Goal: Communication & Community: Answer question/provide support

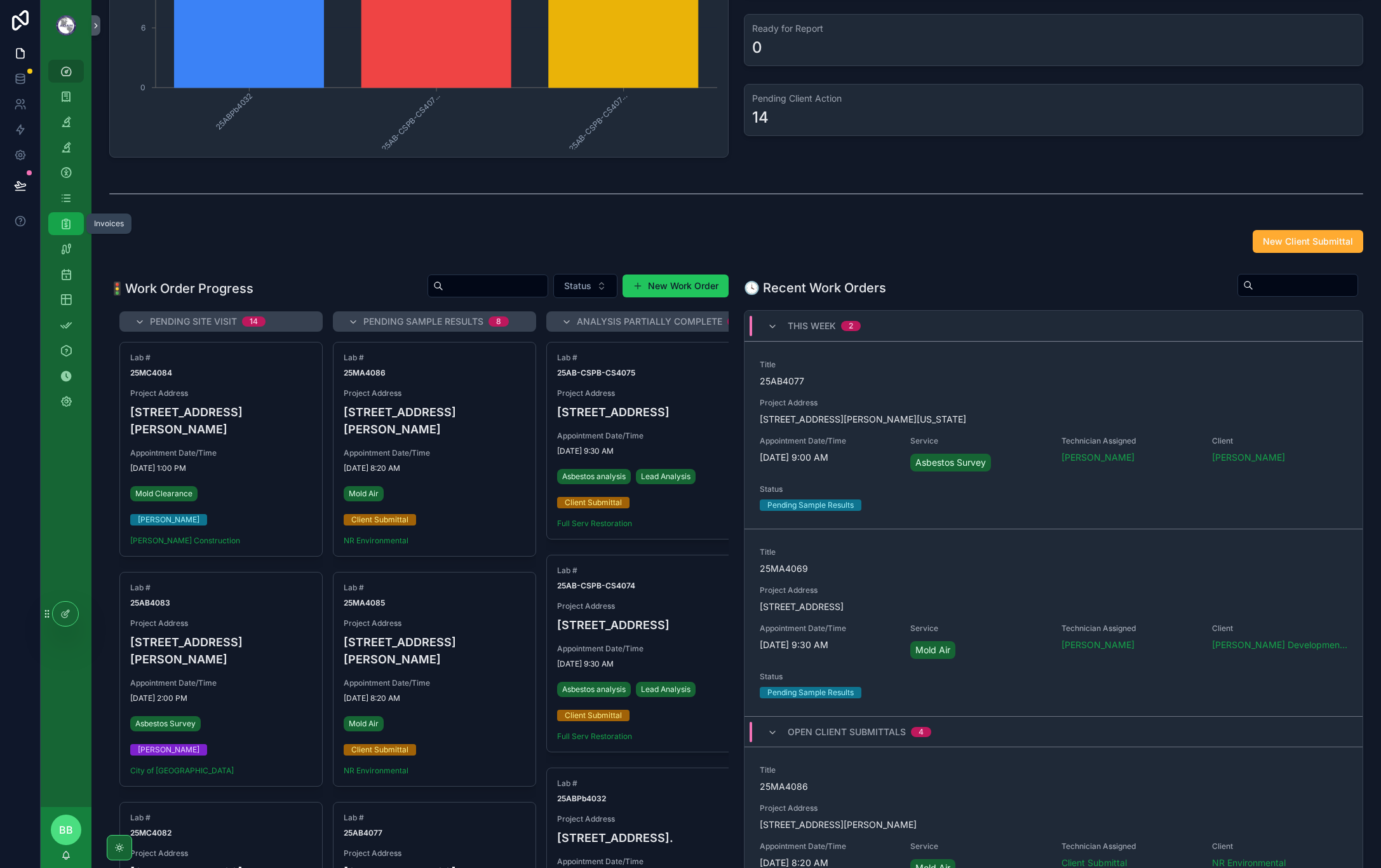
click at [60, 216] on div "Invoices" at bounding box center [66, 223] width 20 height 20
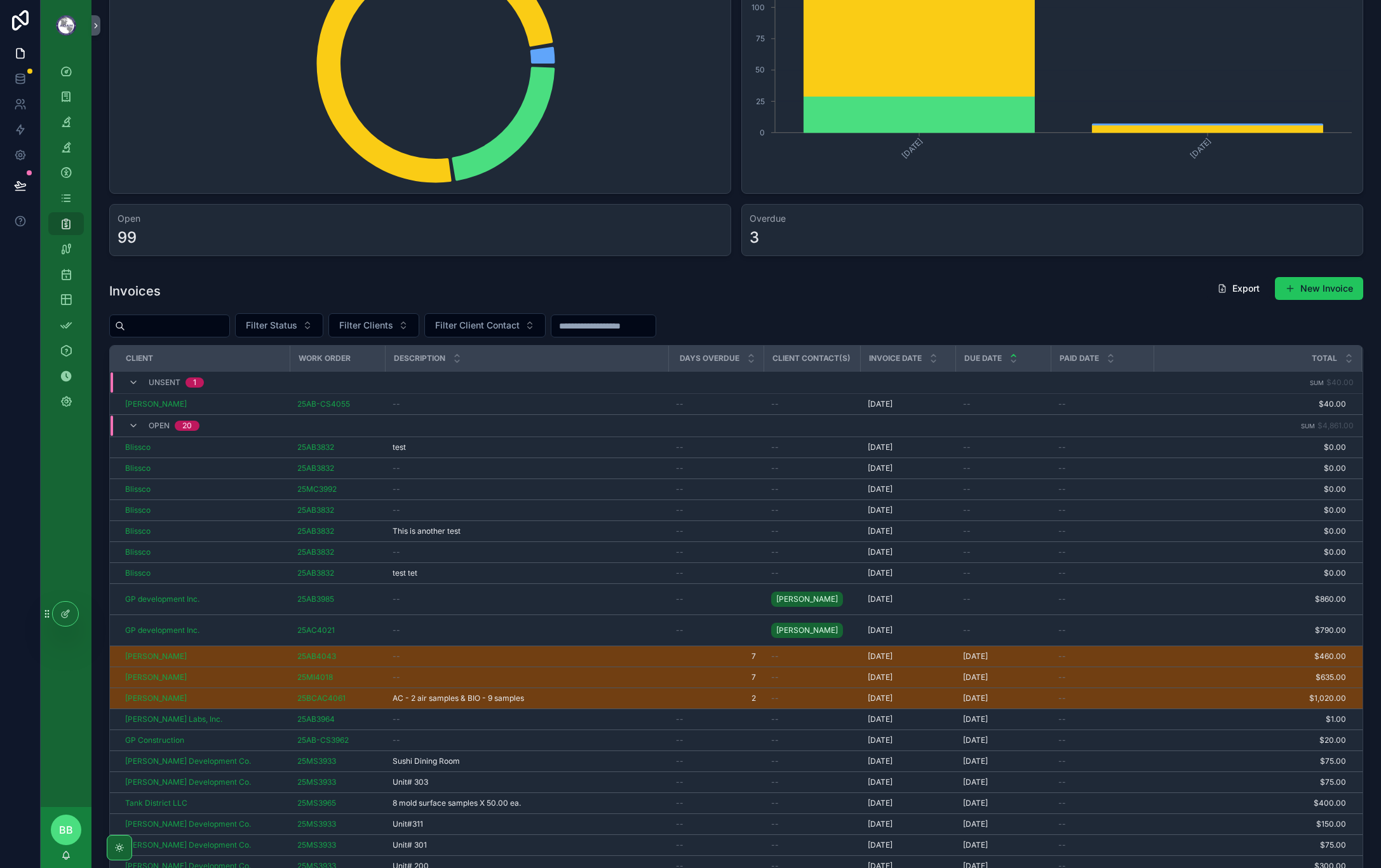
scroll to position [127, 0]
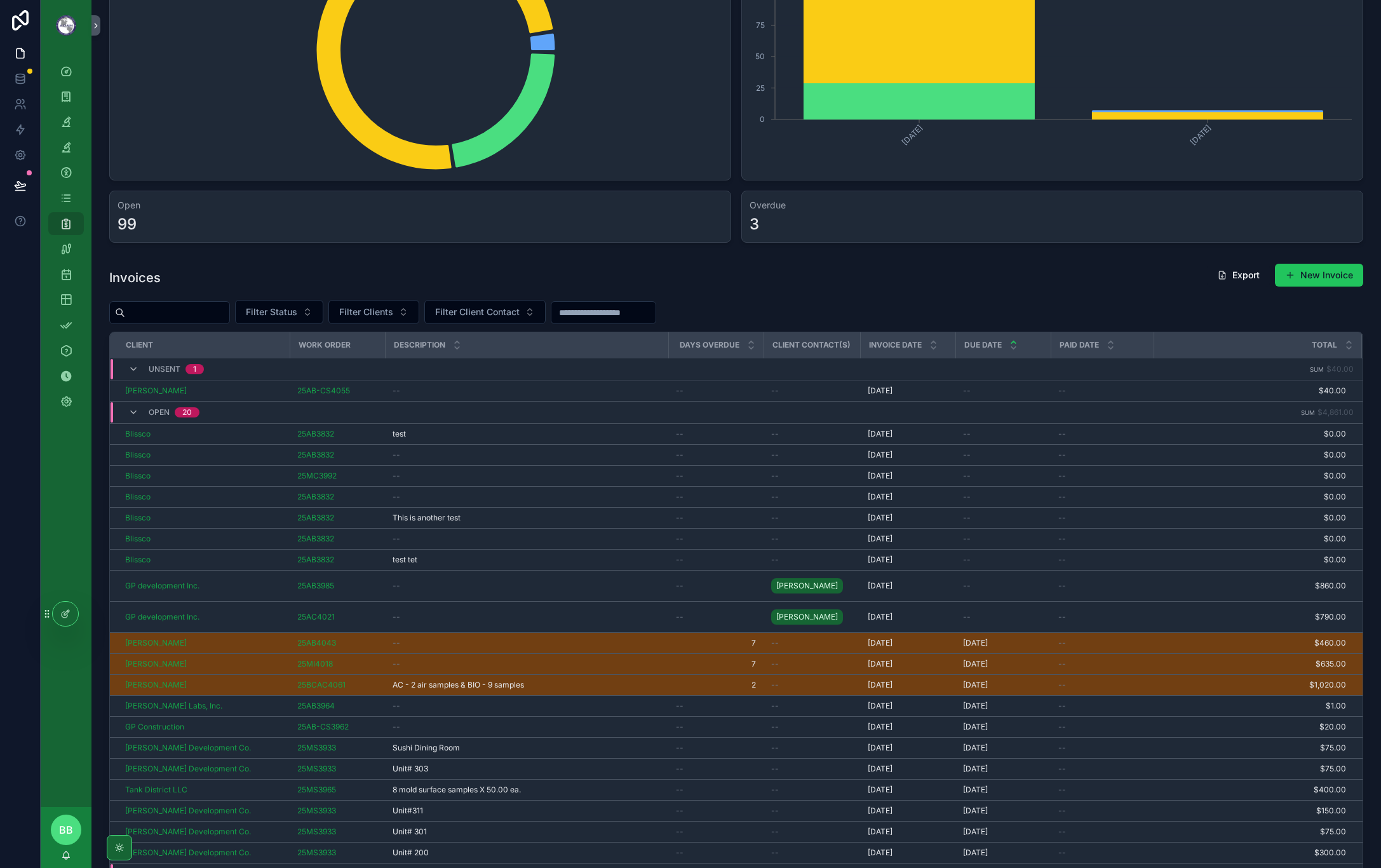
click at [771, 294] on div "Invoices Export New Invoice Filter Status Filter Clients Filter Client Contact …" at bounding box center [736, 623] width 1254 height 721
click at [331, 256] on div "Billing Overview Unsent Open Paid September, 2025 October, 2025 0 25 50 75 100 …" at bounding box center [736, 472] width 1290 height 1197
click at [824, 258] on div "Billing Overview Unsent Open Paid September, 2025 October, 2025 0 25 50 75 100 …" at bounding box center [736, 472] width 1290 height 1197
drag, startPoint x: 824, startPoint y: 258, endPoint x: 802, endPoint y: 258, distance: 22.0
click at [802, 258] on div "Billing Overview Unsent Open Paid September, 2025 October, 2025 0 25 50 75 100 …" at bounding box center [736, 472] width 1290 height 1197
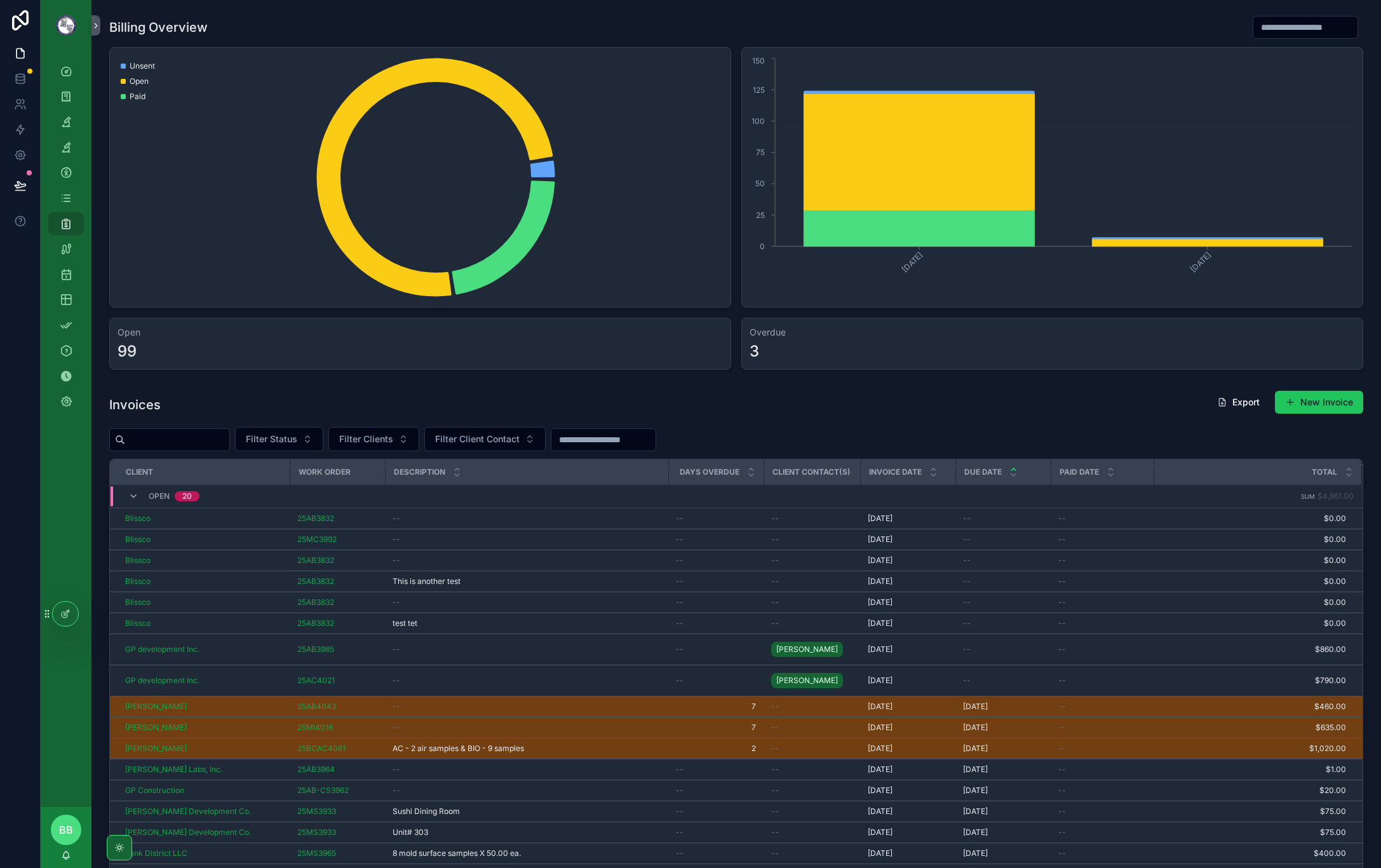
scroll to position [0, 0]
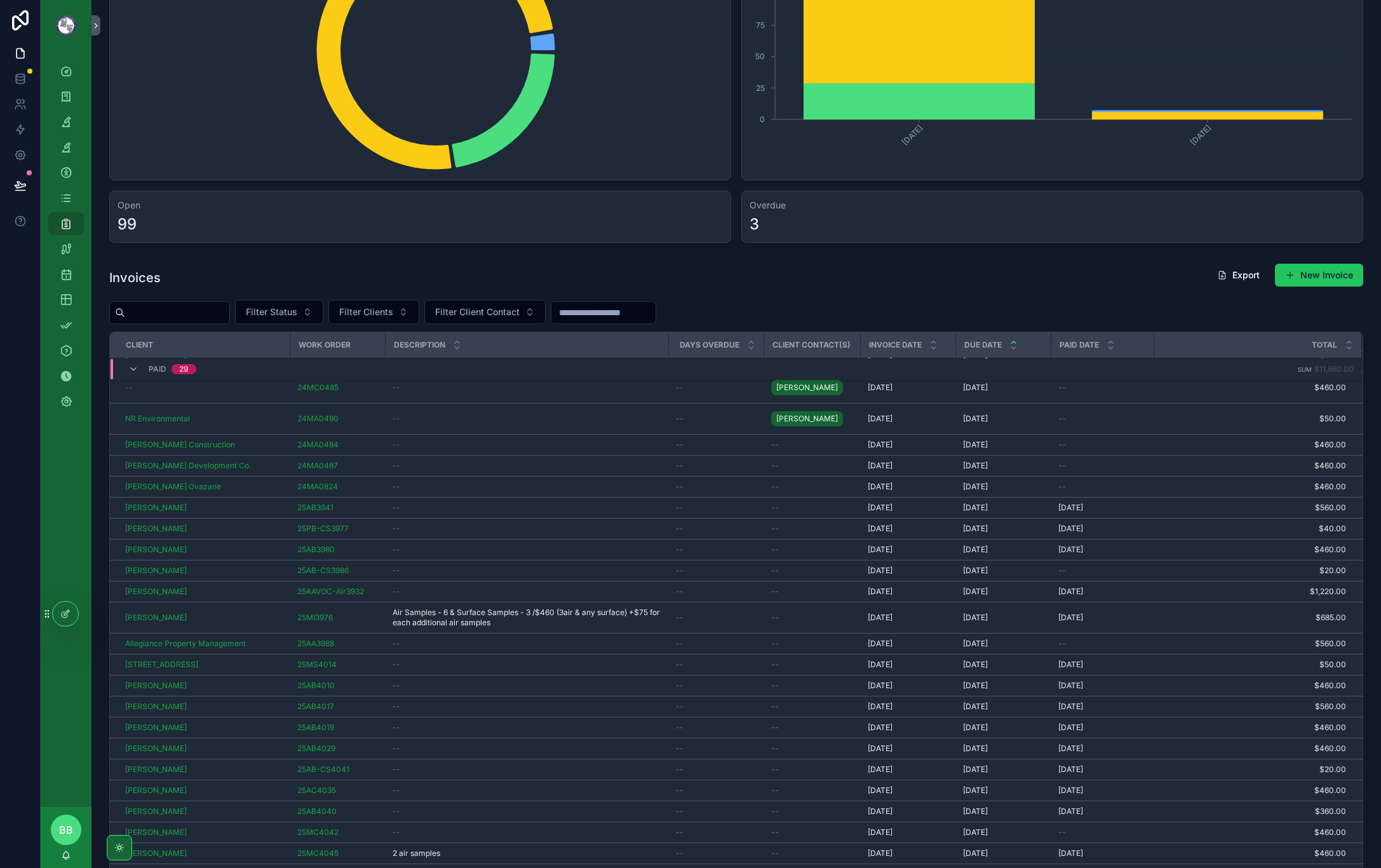
scroll to position [350, 0]
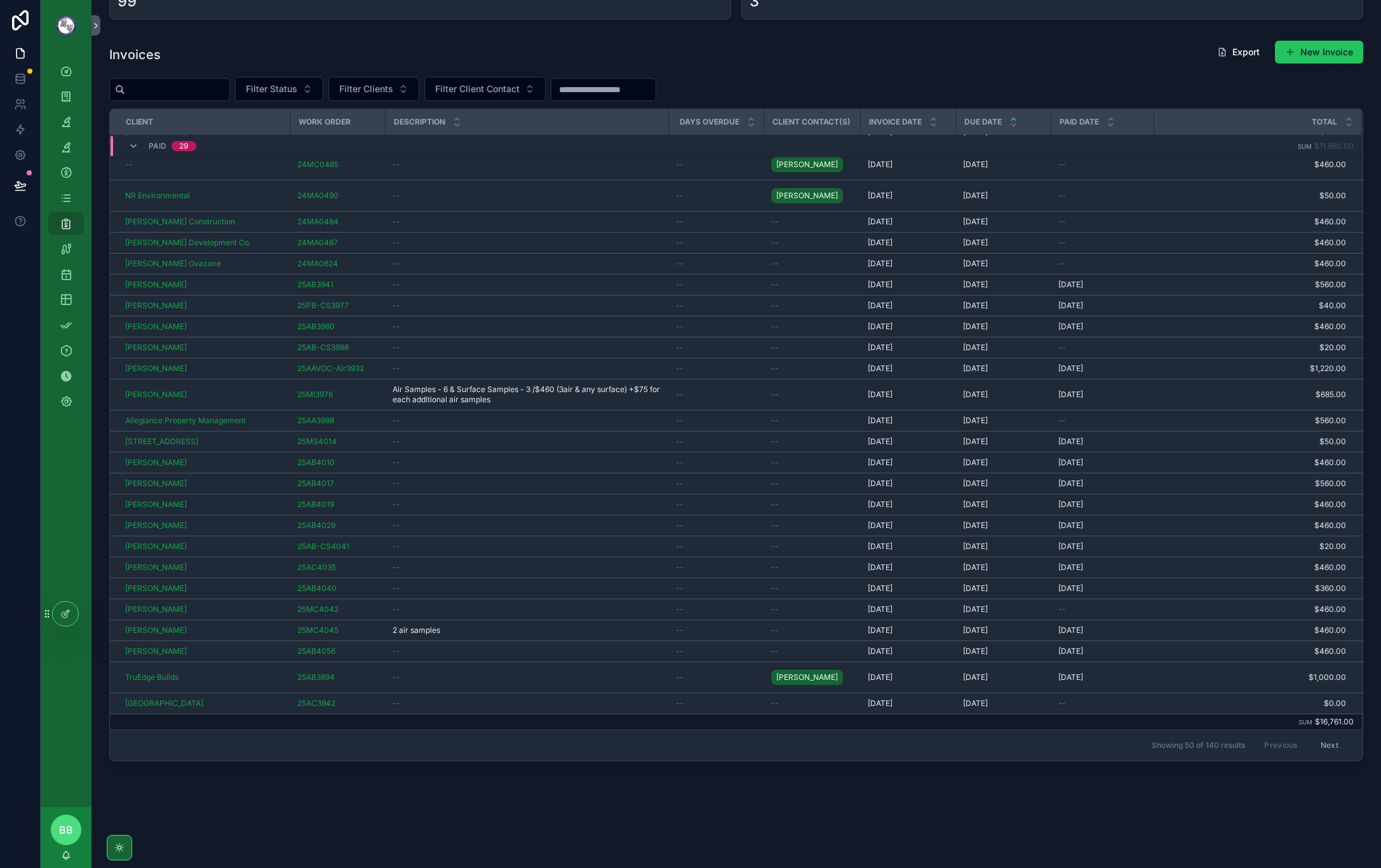
click at [1322, 747] on button "Next" at bounding box center [1329, 745] width 36 height 19
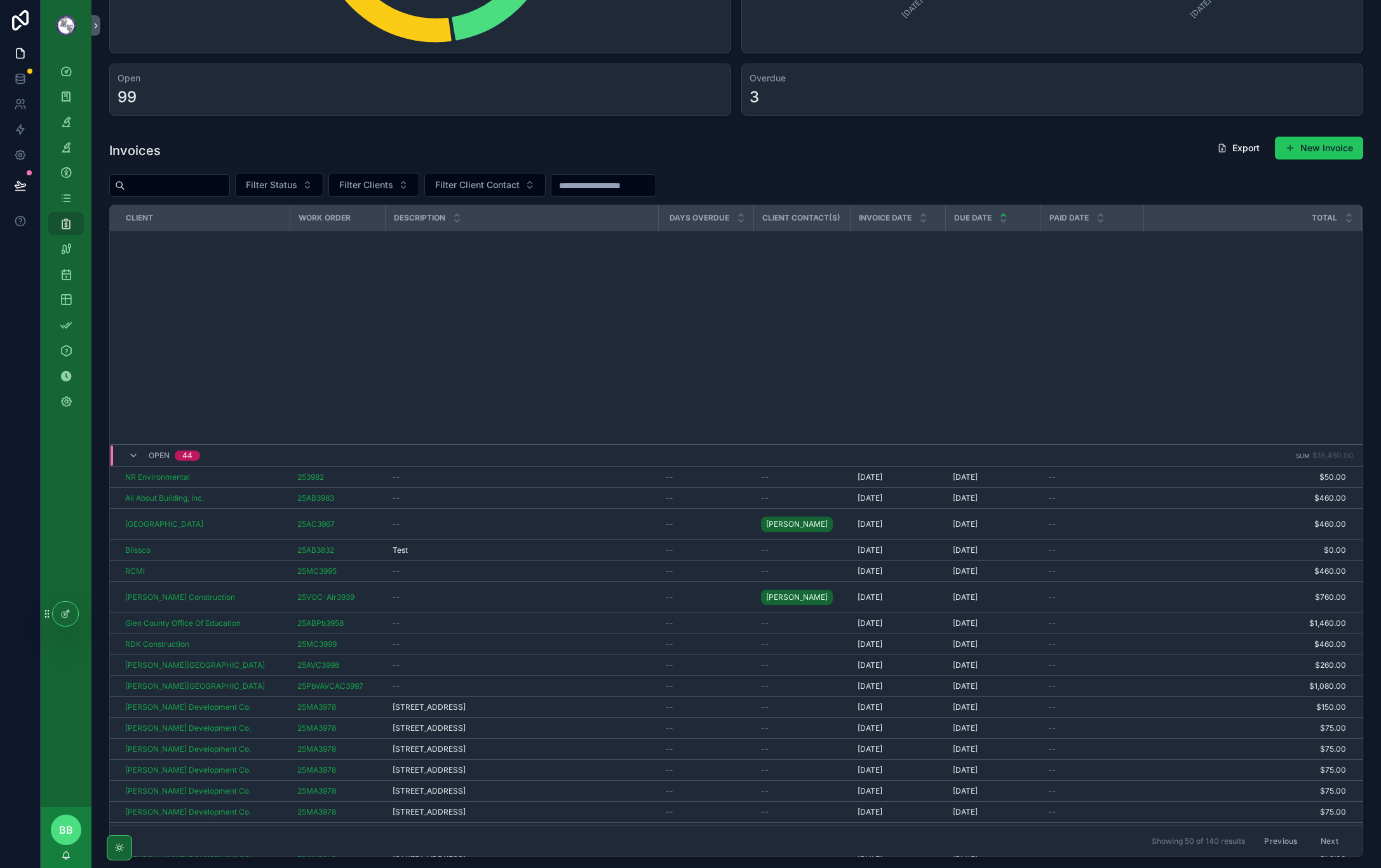
scroll to position [606, 0]
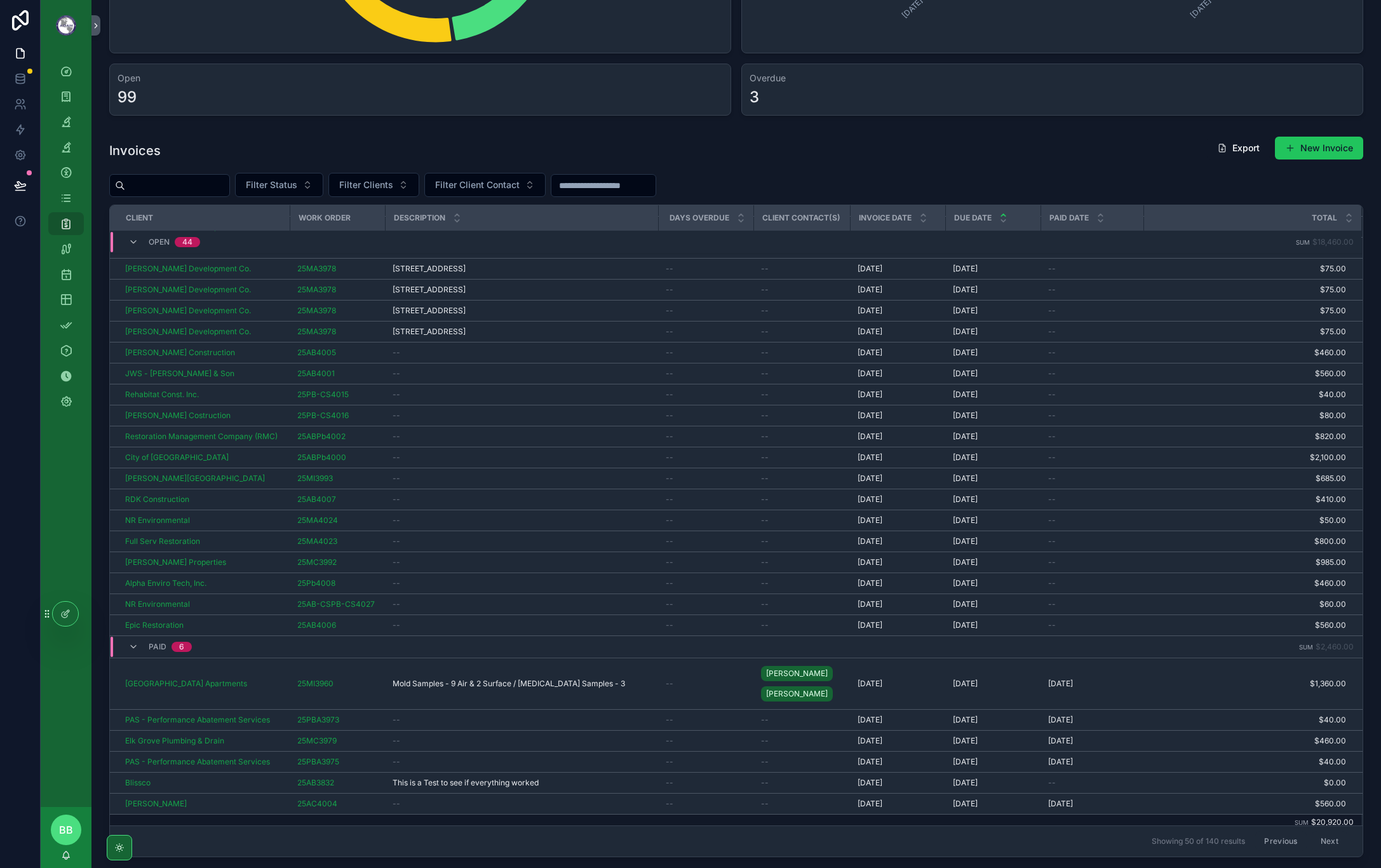
click at [1266, 838] on button "Previous" at bounding box center [1280, 841] width 51 height 19
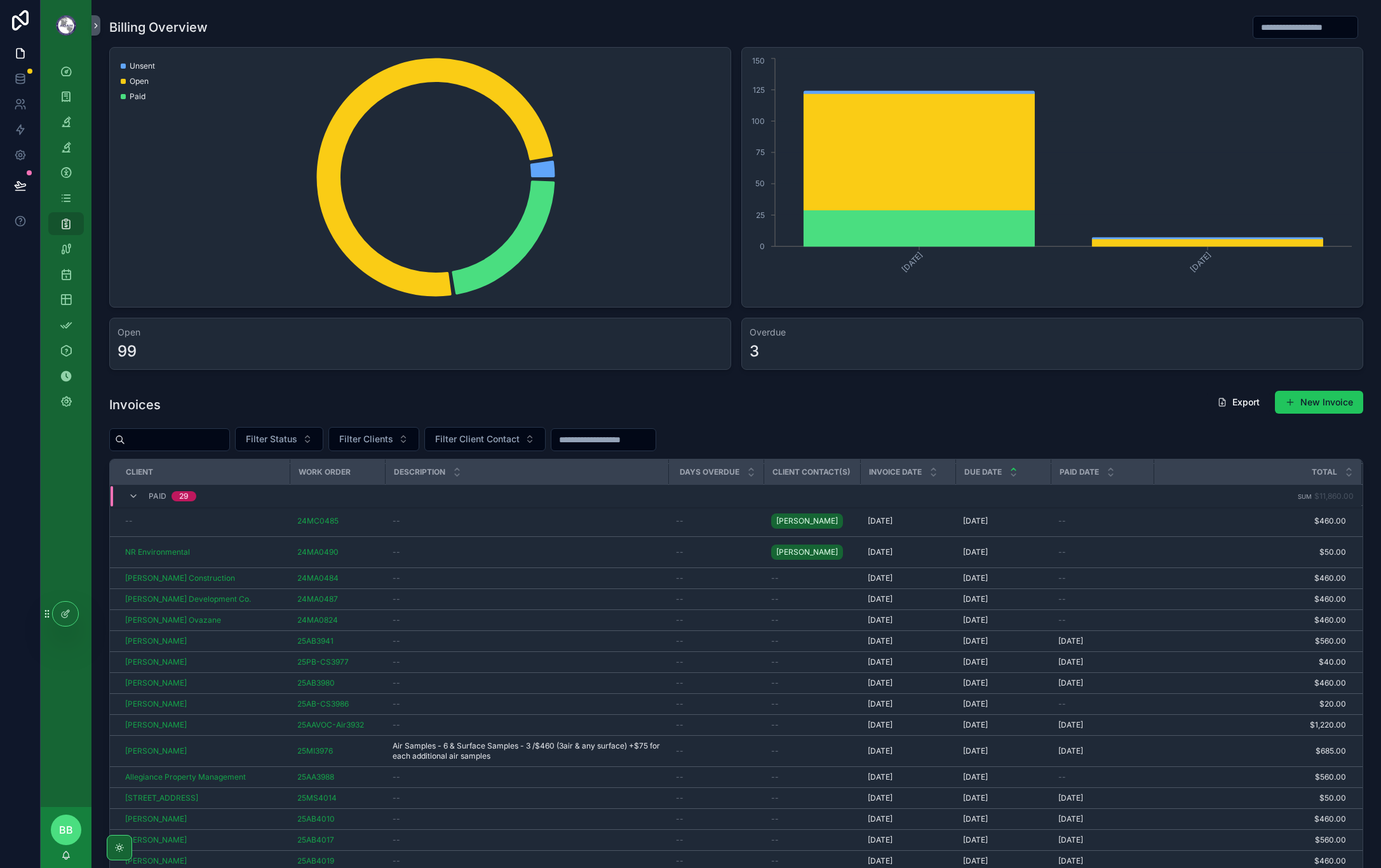
scroll to position [401, 0]
click at [196, 437] on input "scrollable content" at bounding box center [177, 439] width 104 height 18
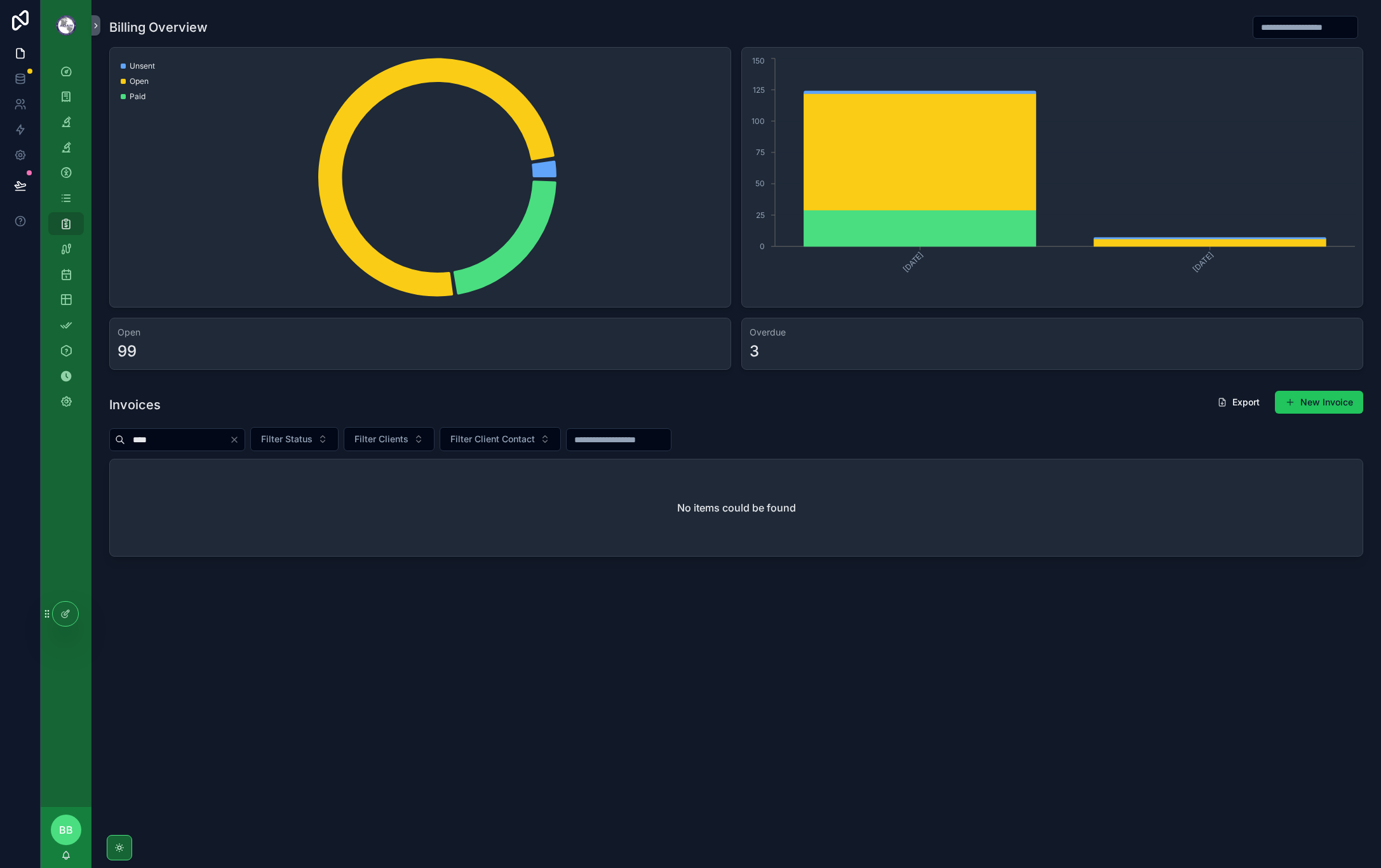
click at [229, 439] on input "****" at bounding box center [177, 439] width 104 height 18
type input "****"
click at [239, 442] on icon "Clear" at bounding box center [234, 439] width 10 height 10
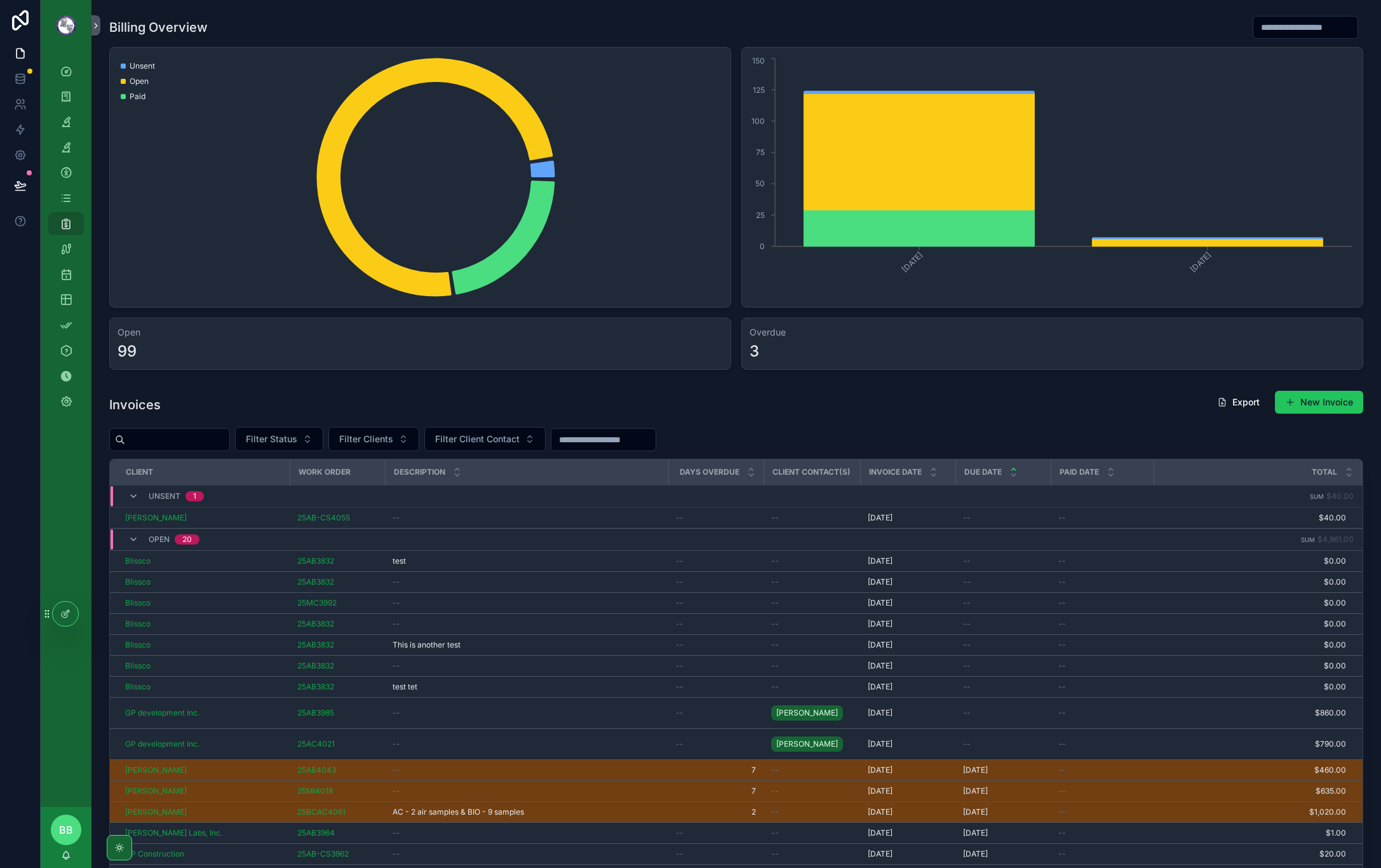
click at [0, 0] on span "Delete" at bounding box center [0, 0] width 0 height 0
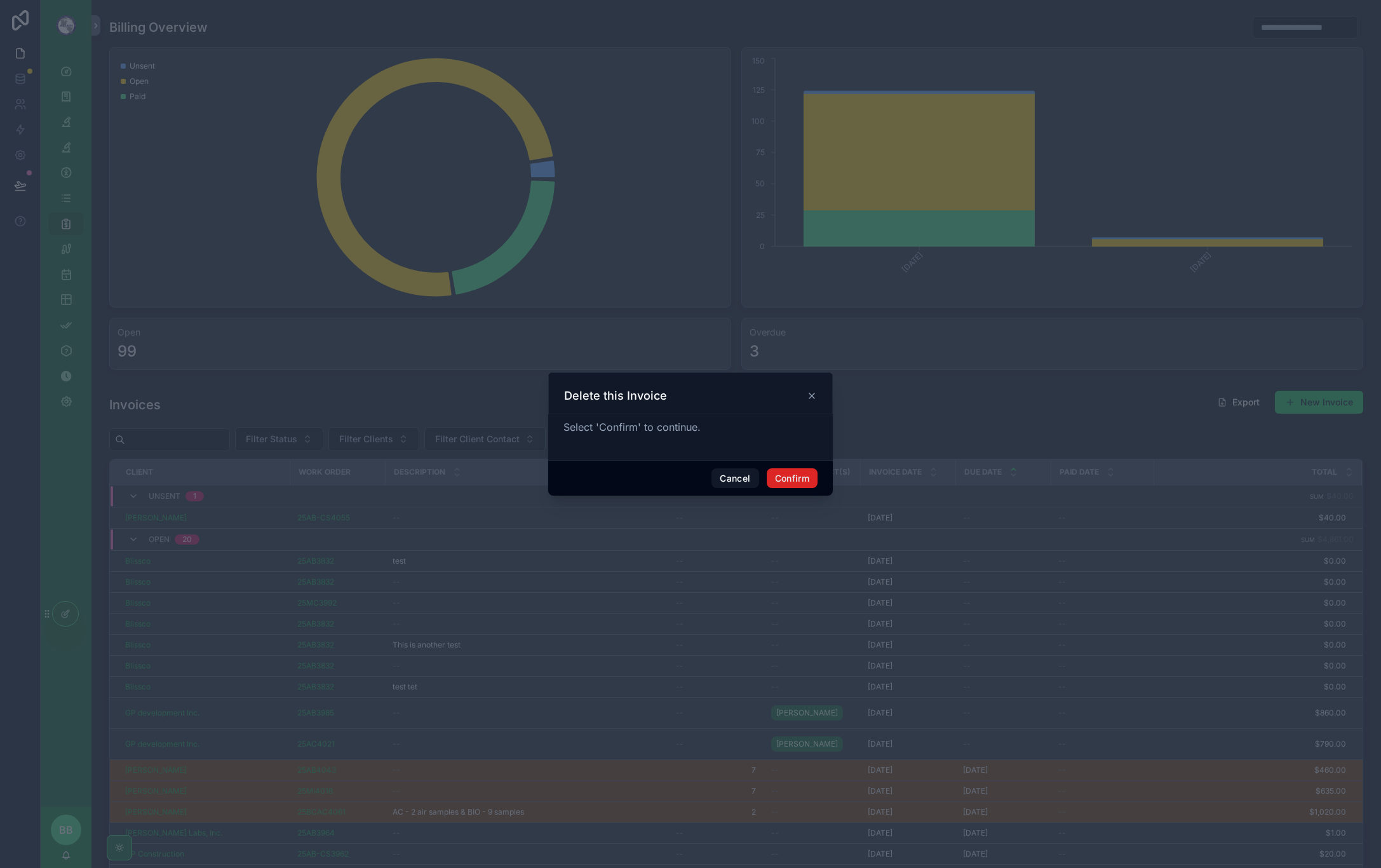
click at [782, 479] on button "Confirm" at bounding box center [792, 478] width 51 height 20
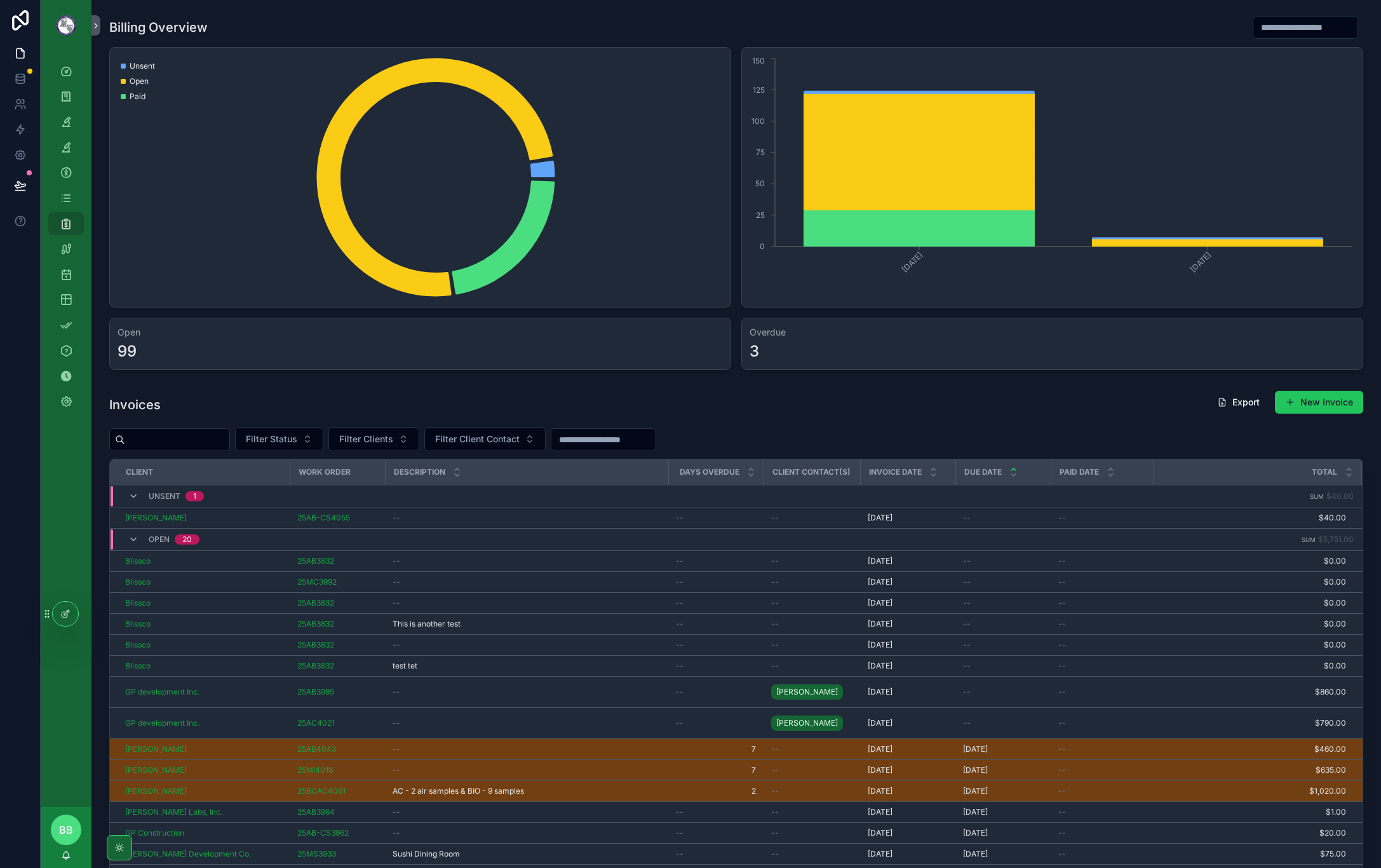
click at [0, 0] on span "Delete" at bounding box center [0, 0] width 0 height 0
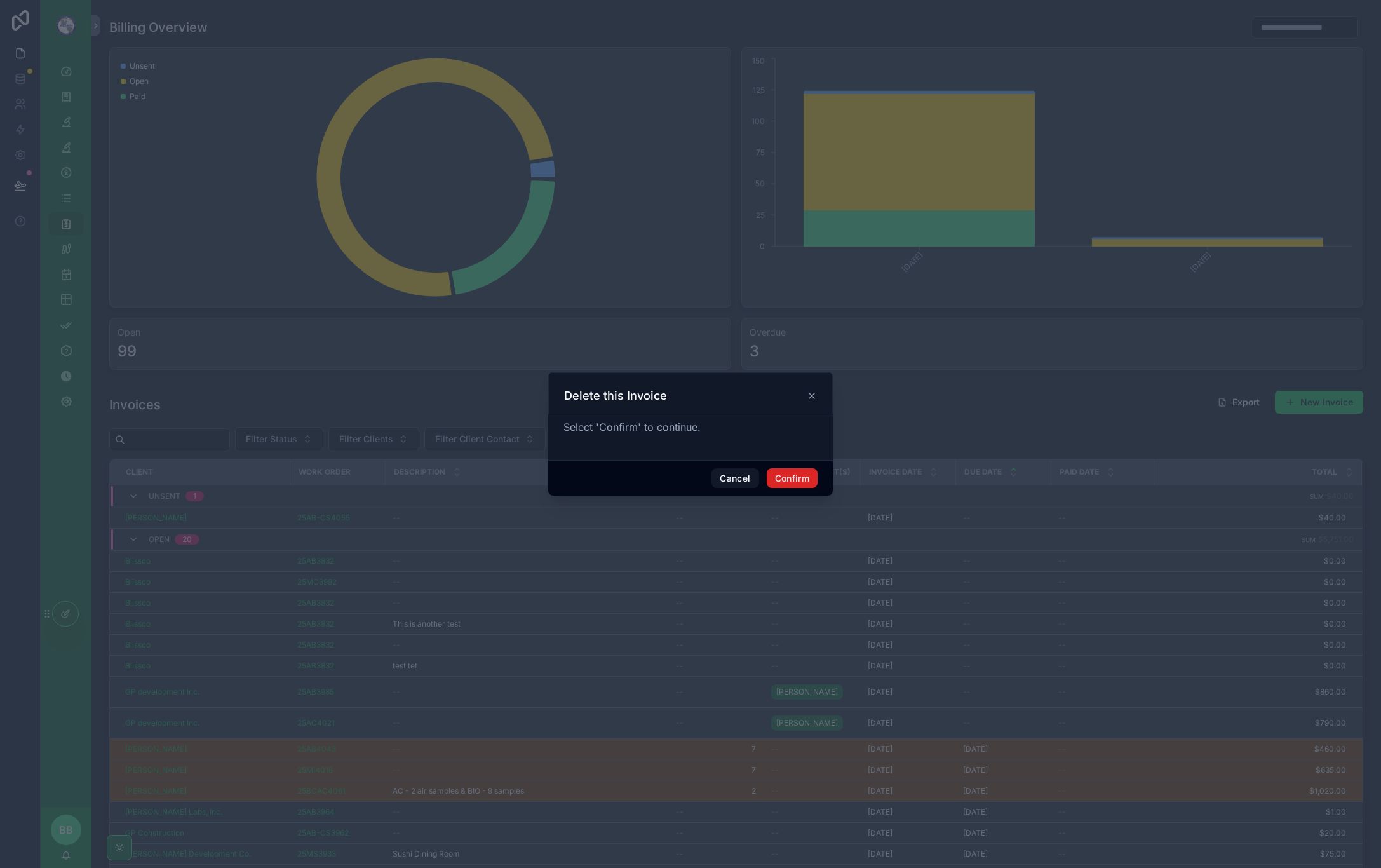
click at [804, 482] on button "Confirm" at bounding box center [792, 478] width 51 height 20
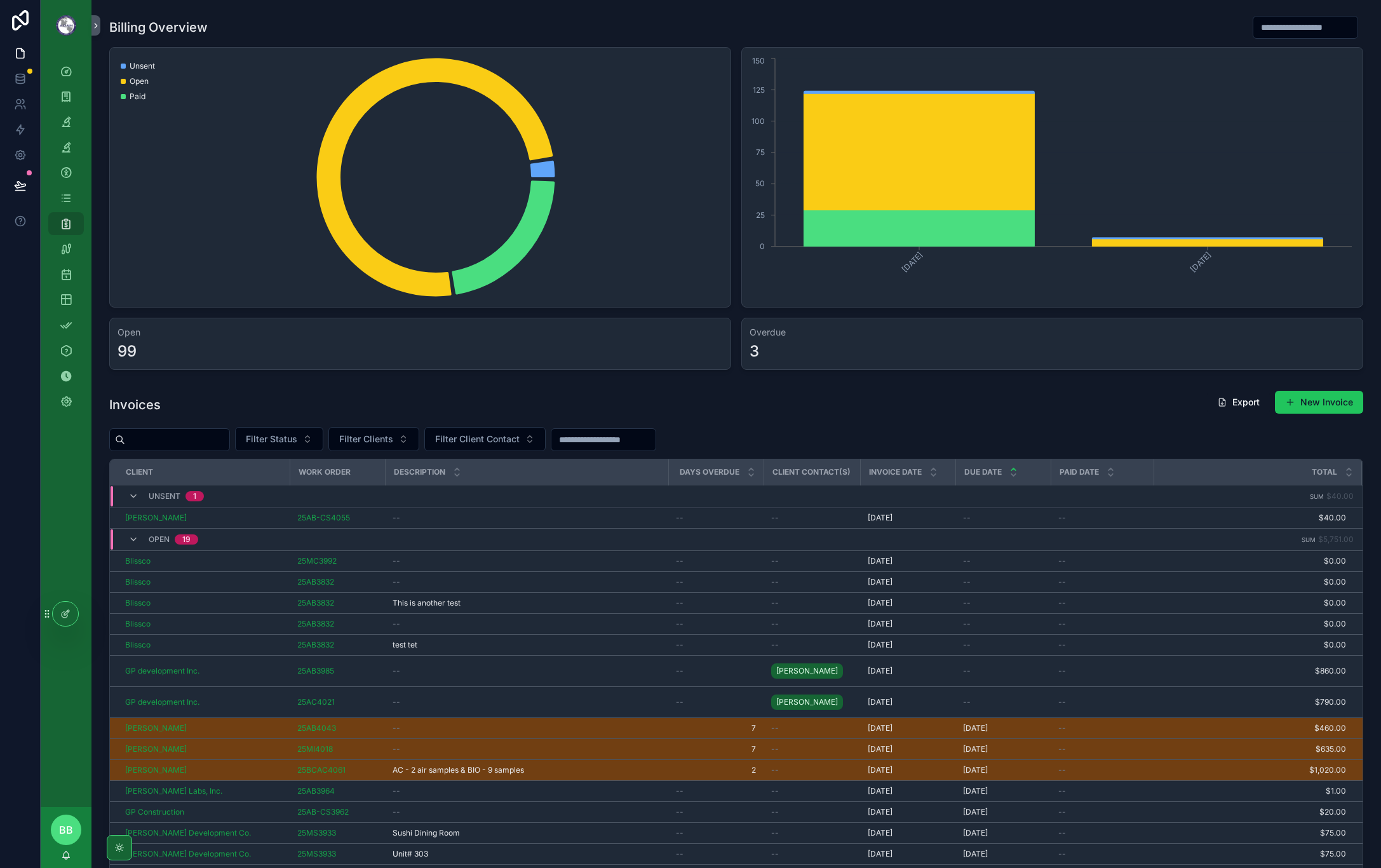
click at [0, 0] on span "Delete" at bounding box center [0, 0] width 0 height 0
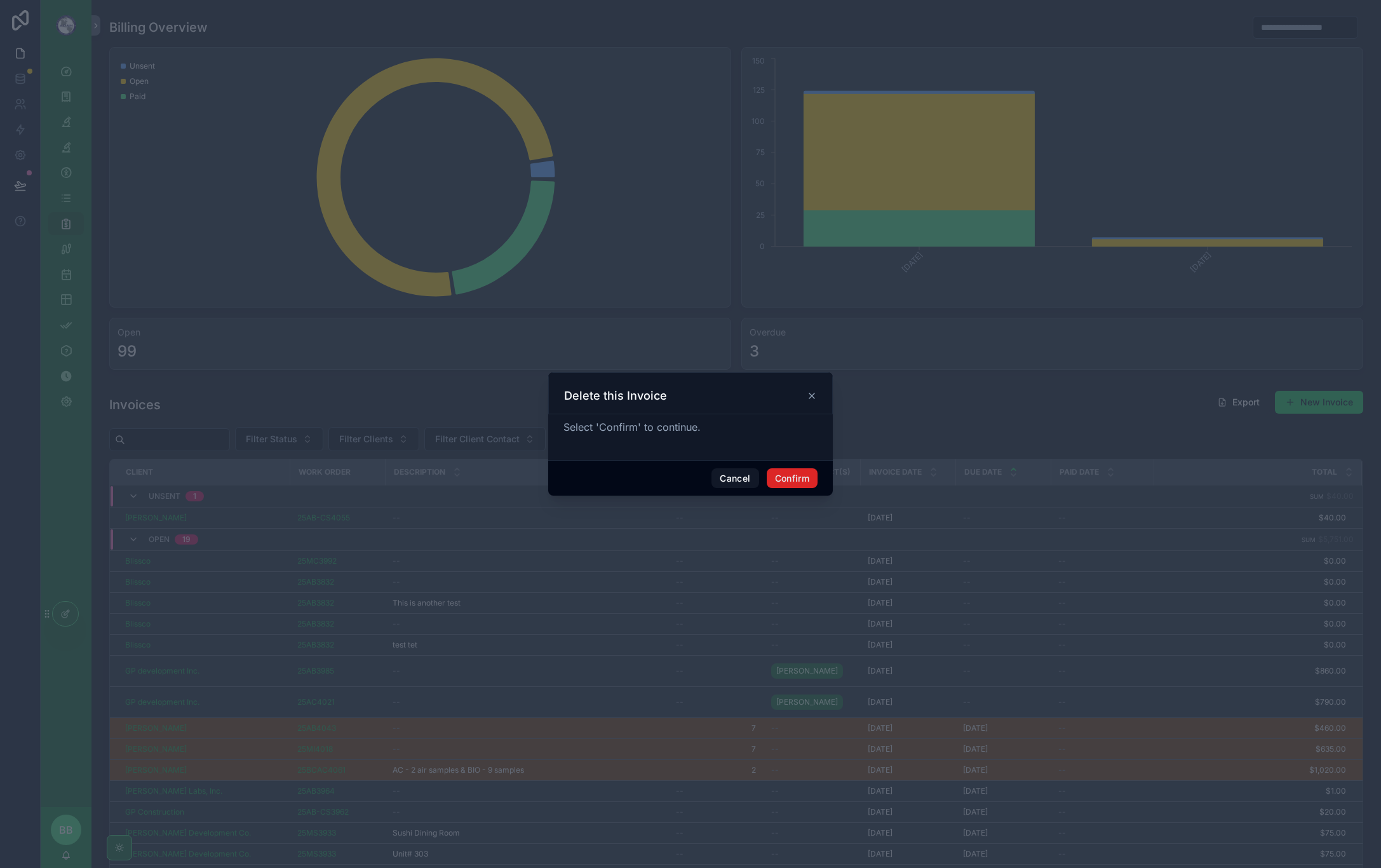
click at [781, 478] on button "Confirm" at bounding box center [792, 478] width 51 height 20
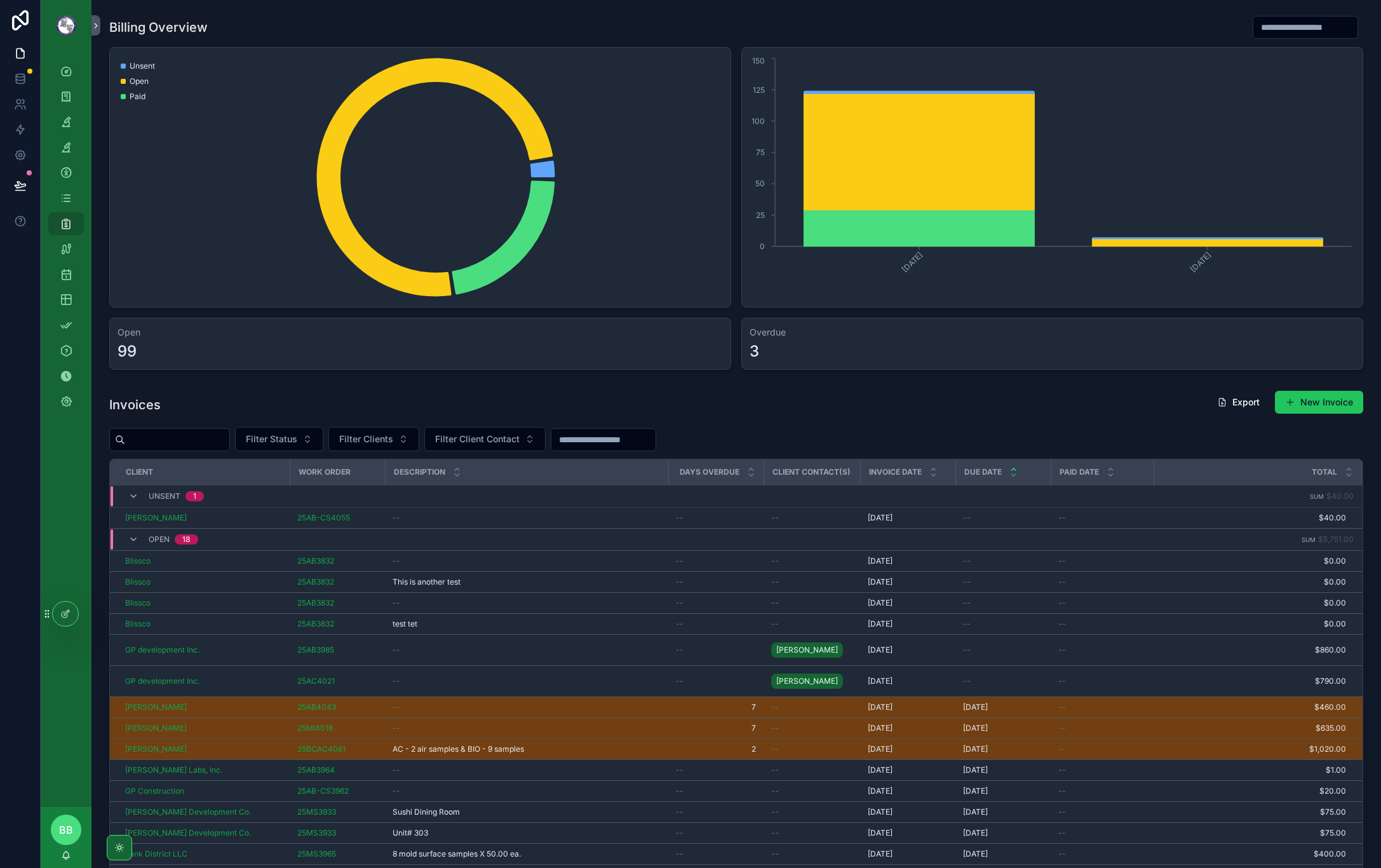
click at [0, 0] on span "Delete" at bounding box center [0, 0] width 0 height 0
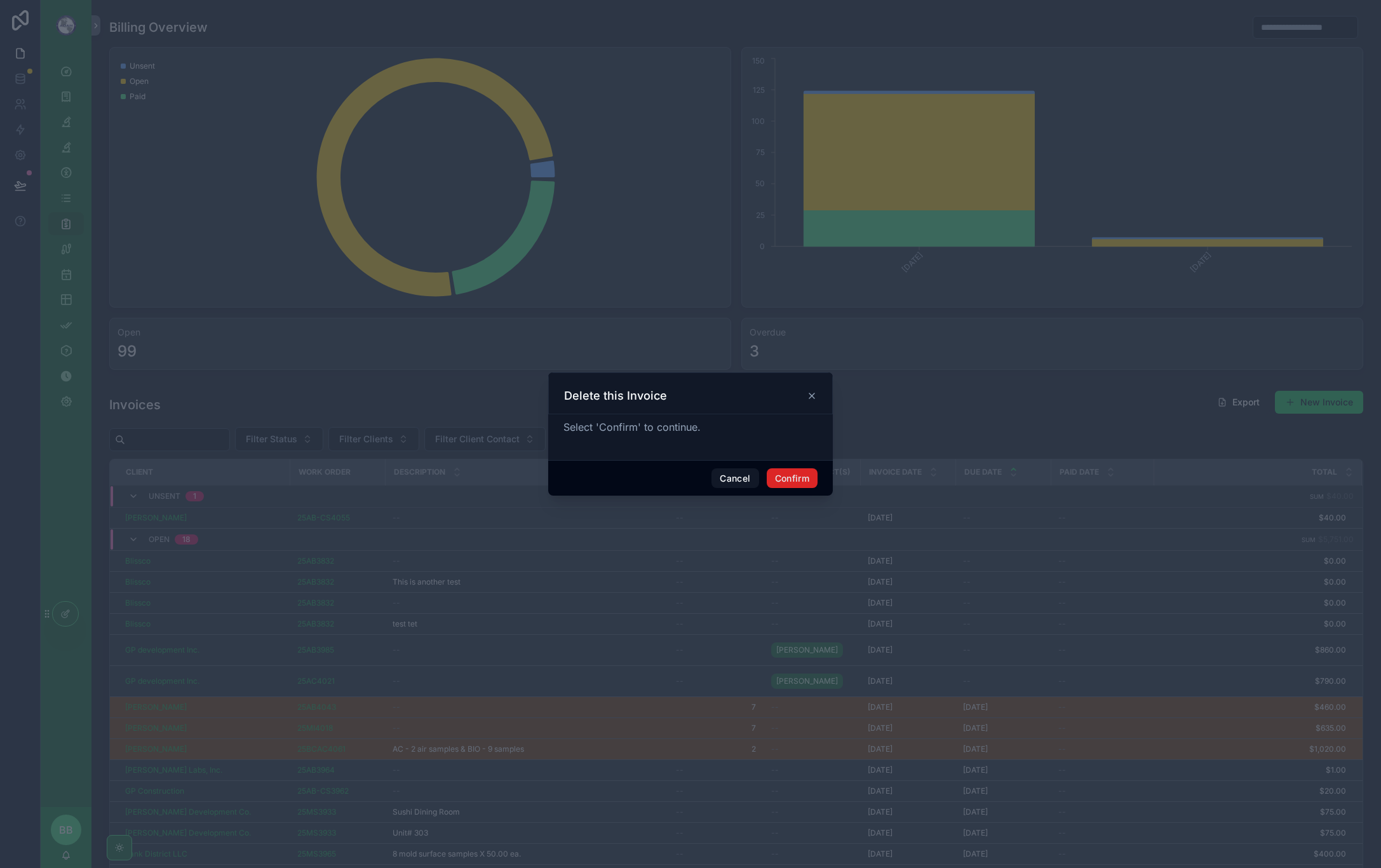
click at [787, 482] on button "Confirm" at bounding box center [792, 478] width 51 height 20
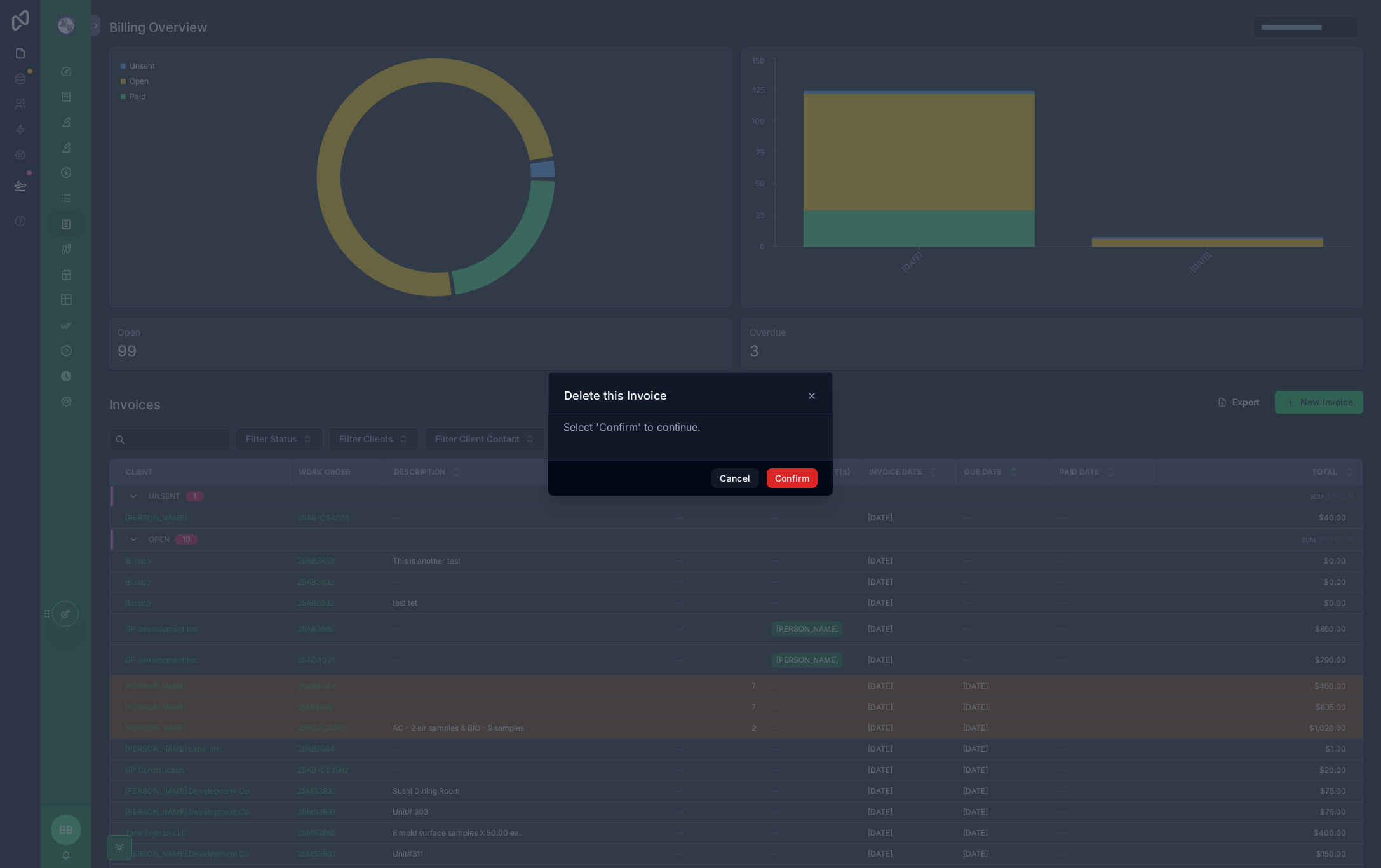
click at [783, 482] on button "Confirm" at bounding box center [792, 478] width 51 height 20
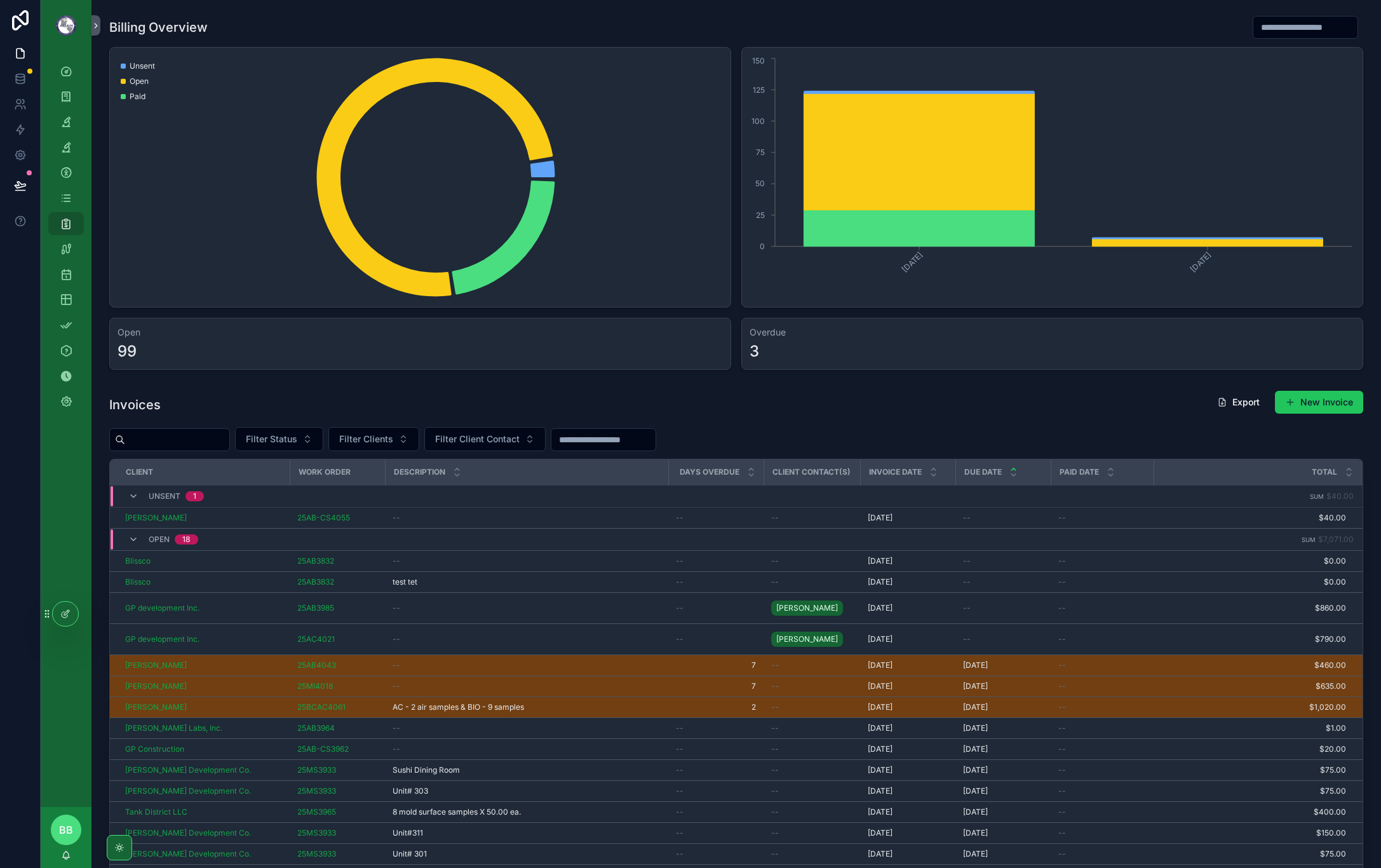
click at [0, 0] on button "Delete" at bounding box center [0, 0] width 0 height 0
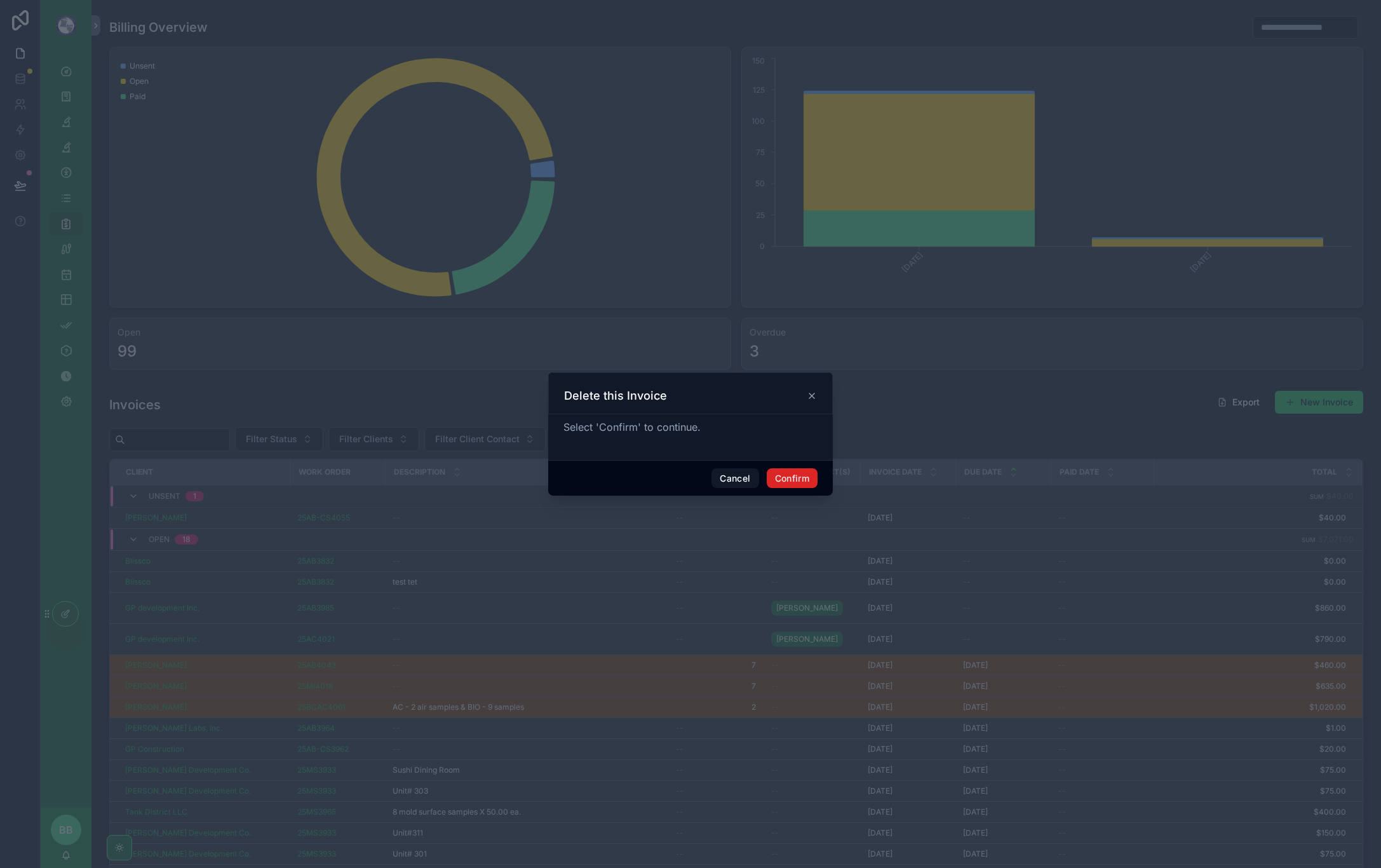
click at [810, 482] on button "Confirm" at bounding box center [792, 478] width 51 height 20
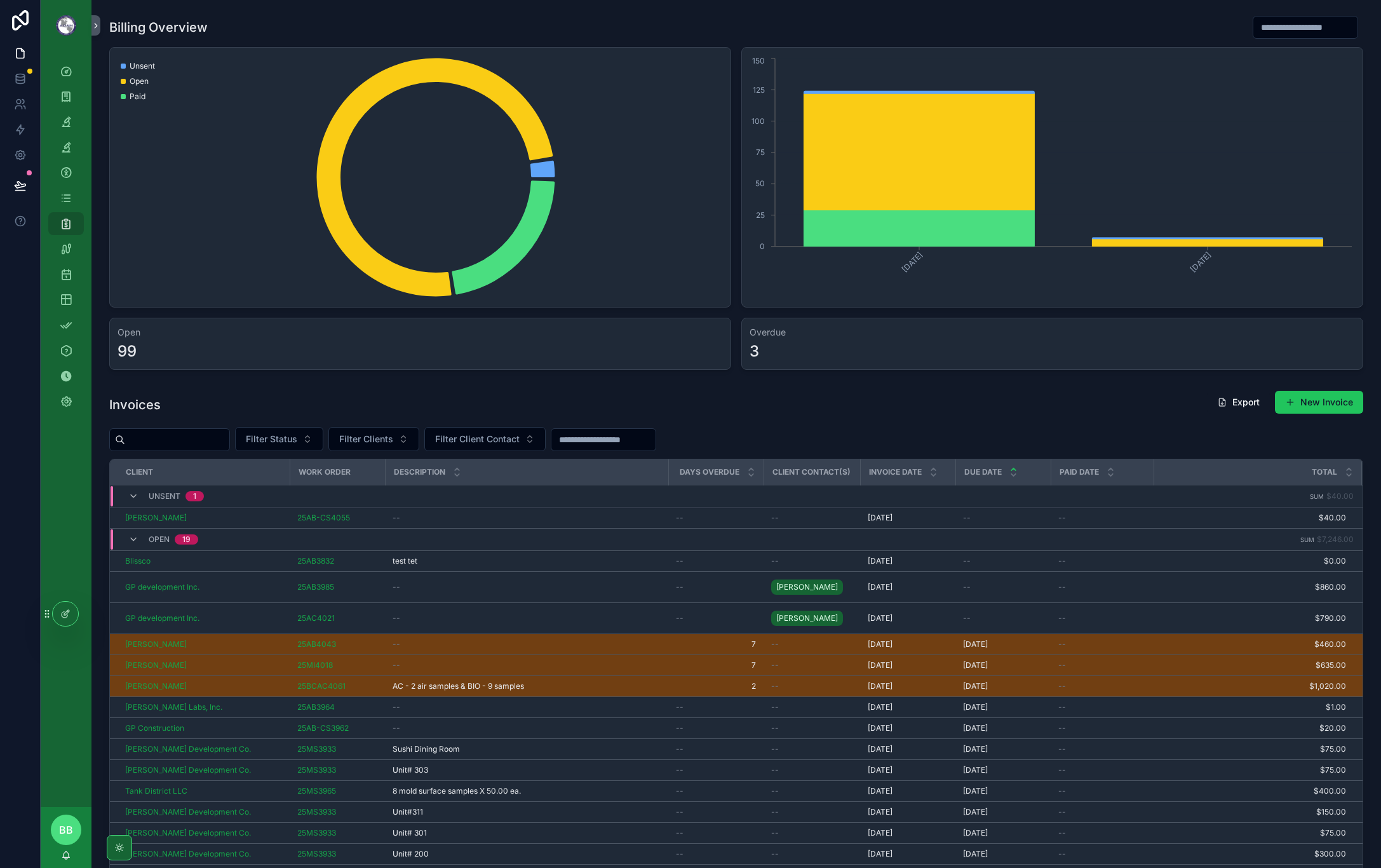
click at [1315, 549] on td "Sum $7,246.00" at bounding box center [1258, 539] width 208 height 22
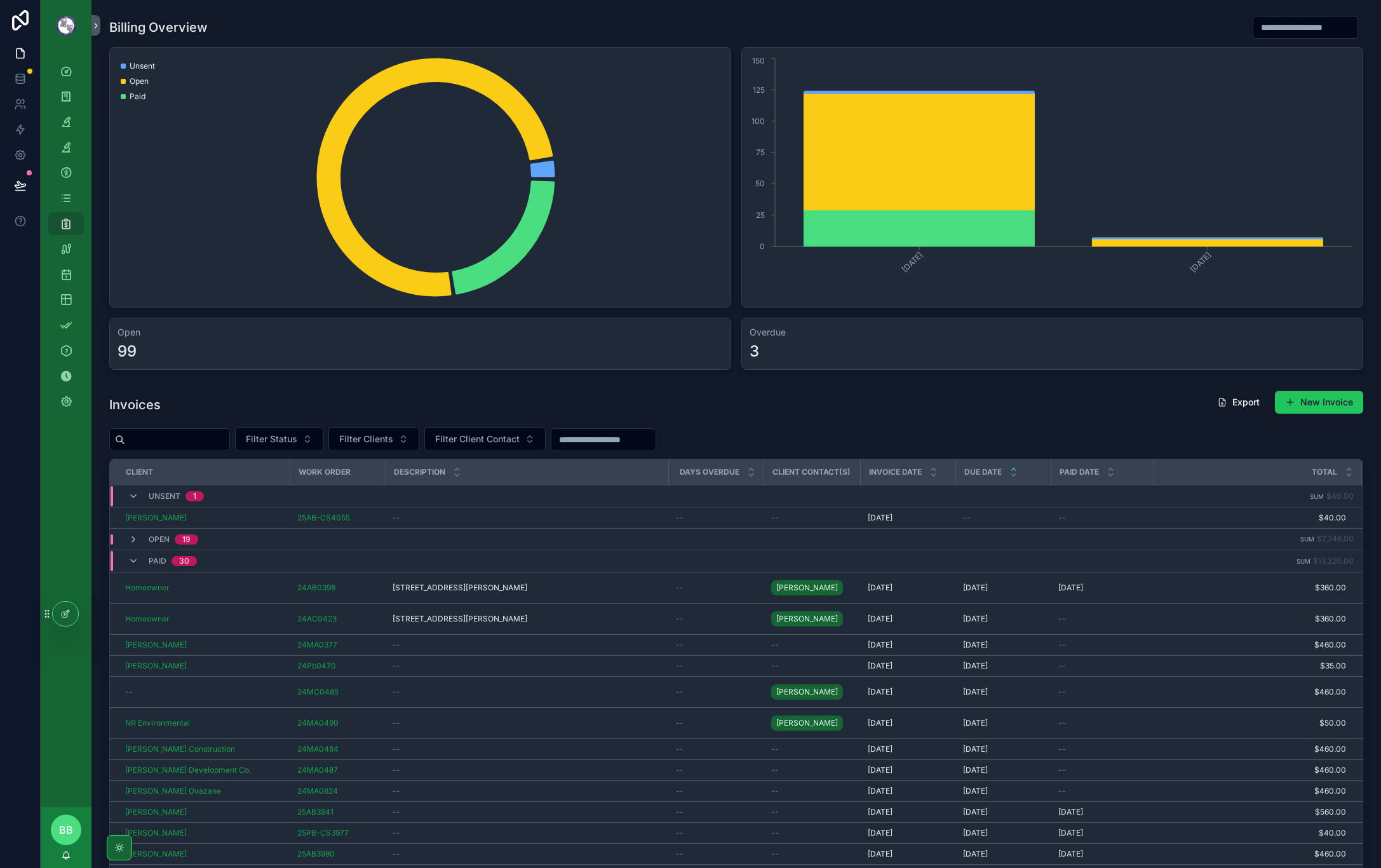
click at [129, 541] on icon "scrollable content" at bounding box center [133, 539] width 10 height 10
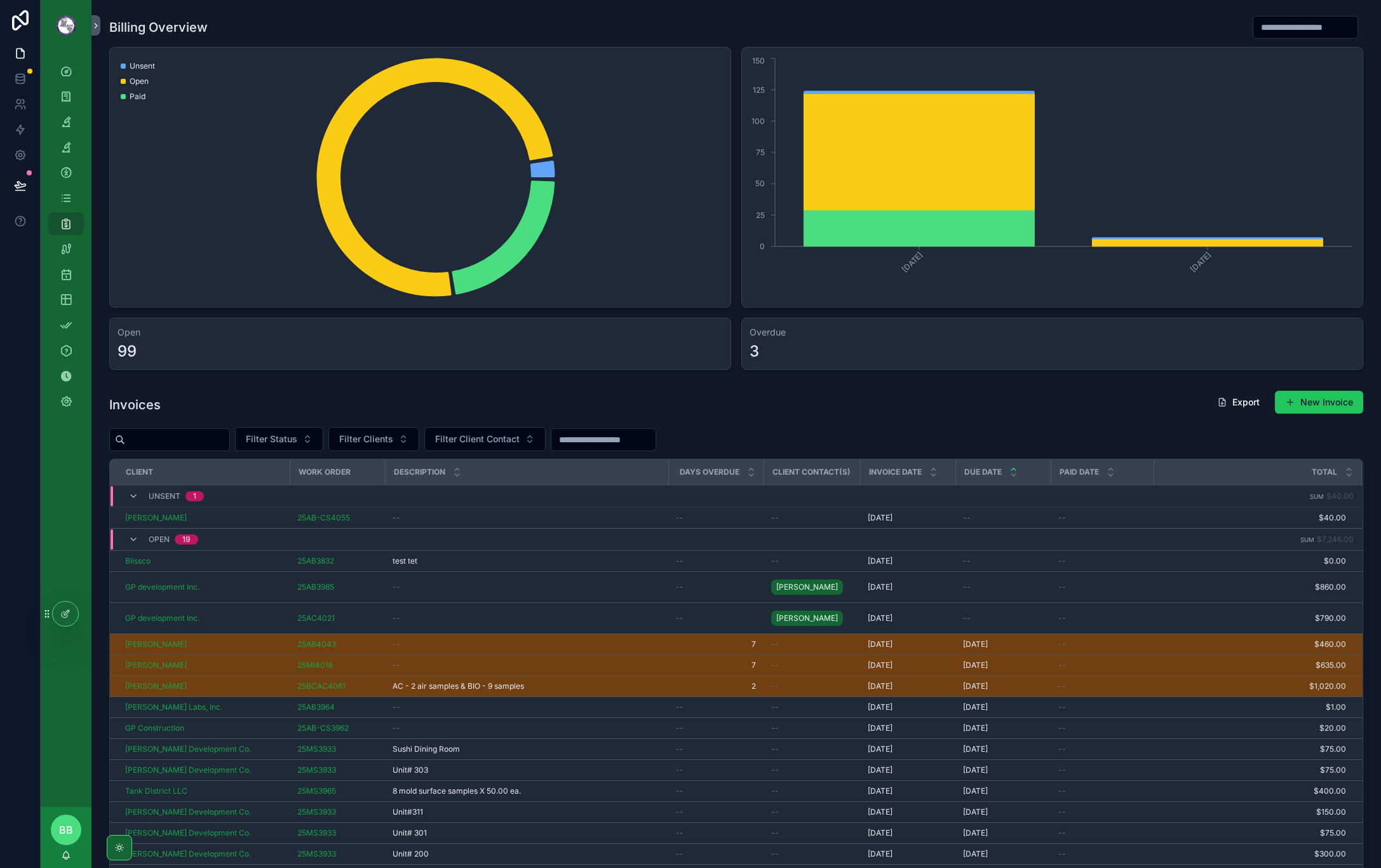
click at [0, 0] on span "Delete" at bounding box center [0, 0] width 0 height 0
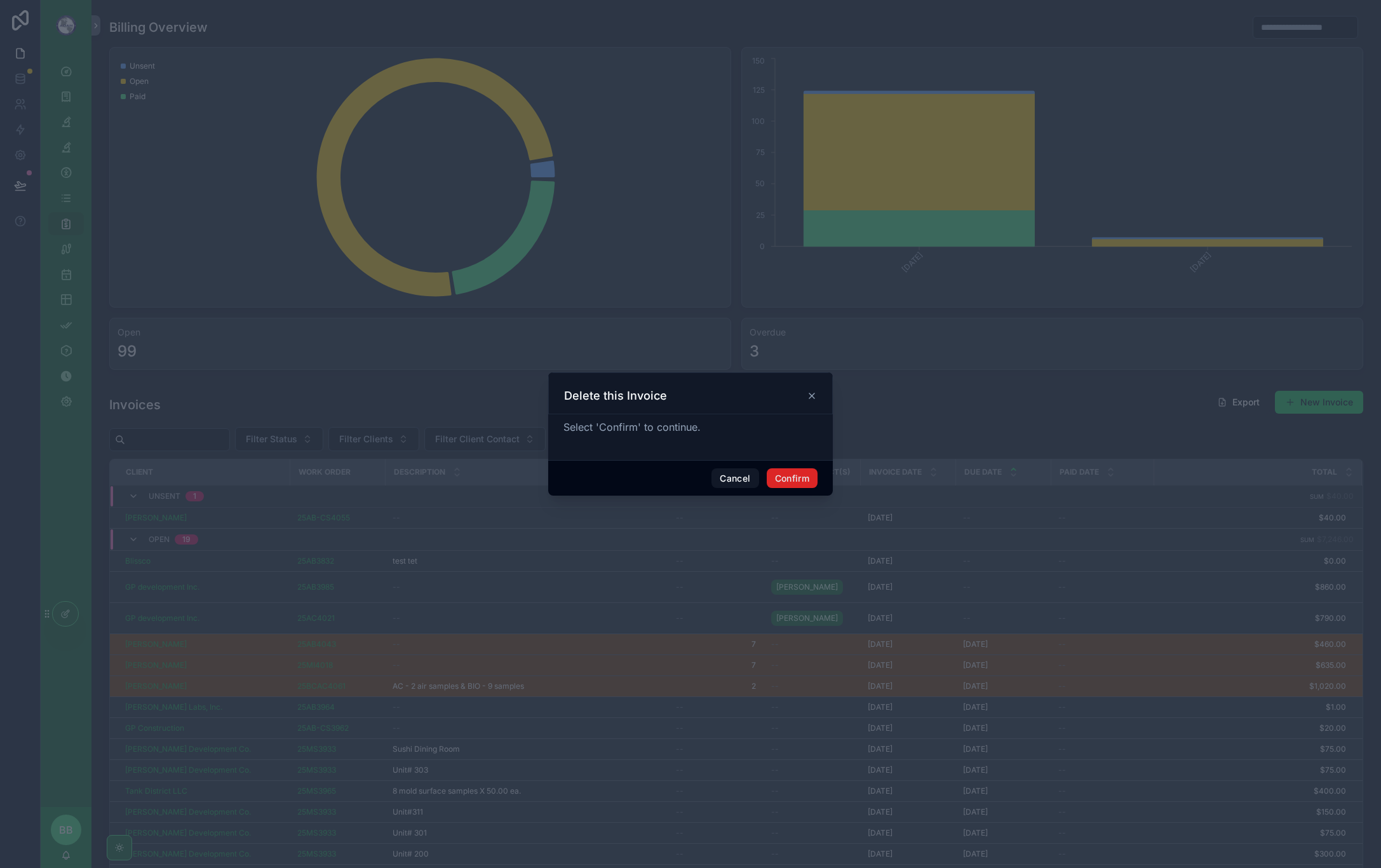
click at [777, 481] on button "Confirm" at bounding box center [792, 478] width 51 height 20
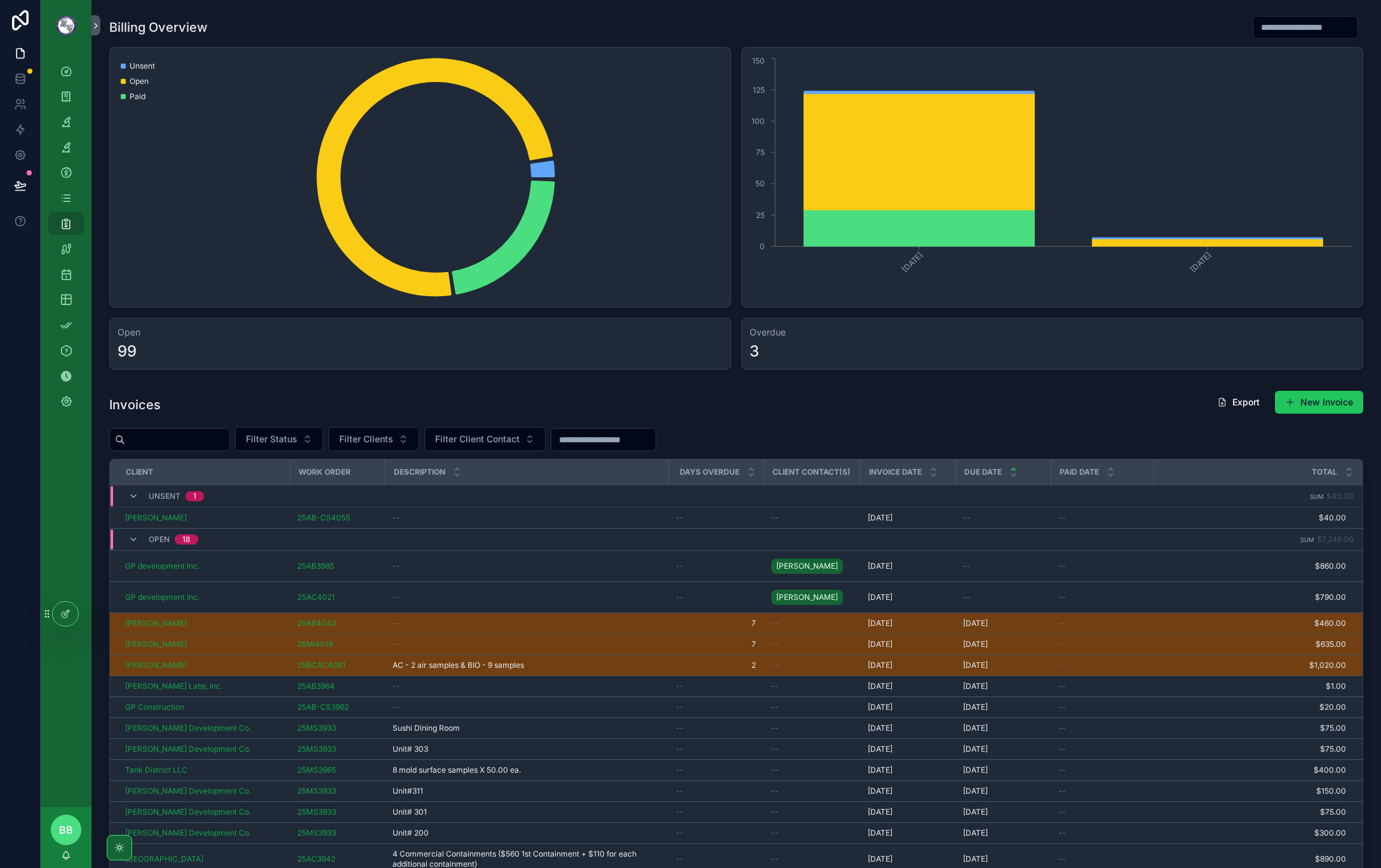
click at [323, 434] on button "Filter Status" at bounding box center [279, 439] width 89 height 24
click at [271, 493] on div "Unsent" at bounding box center [311, 490] width 152 height 20
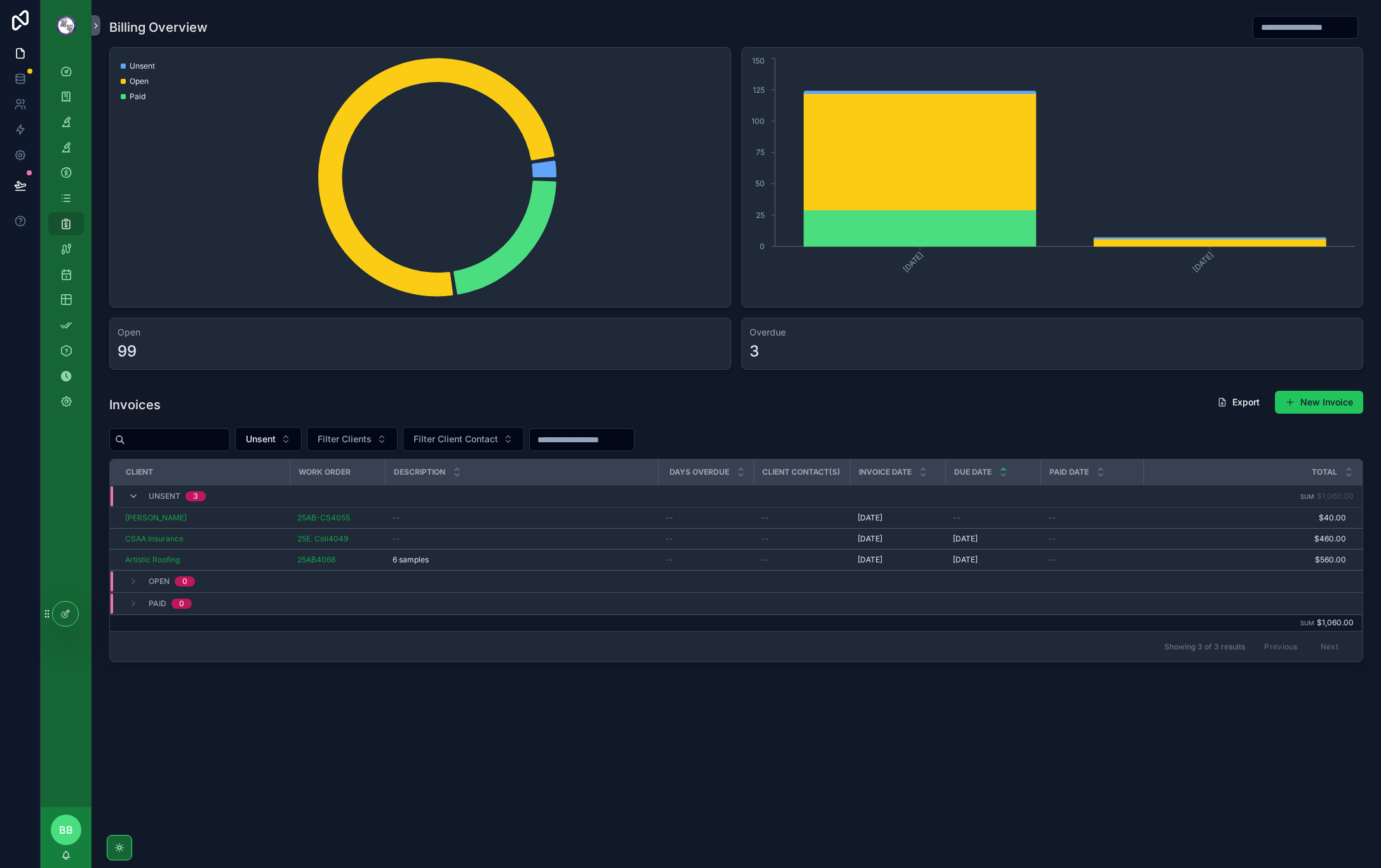
click at [522, 751] on div "Billing Overview Unsent Open Paid [DATE] [DATE] 0 25 50 75 100 125 150 Open 99 …" at bounding box center [736, 384] width 1290 height 769
click at [220, 555] on div "Artistic Roofing" at bounding box center [204, 559] width 157 height 10
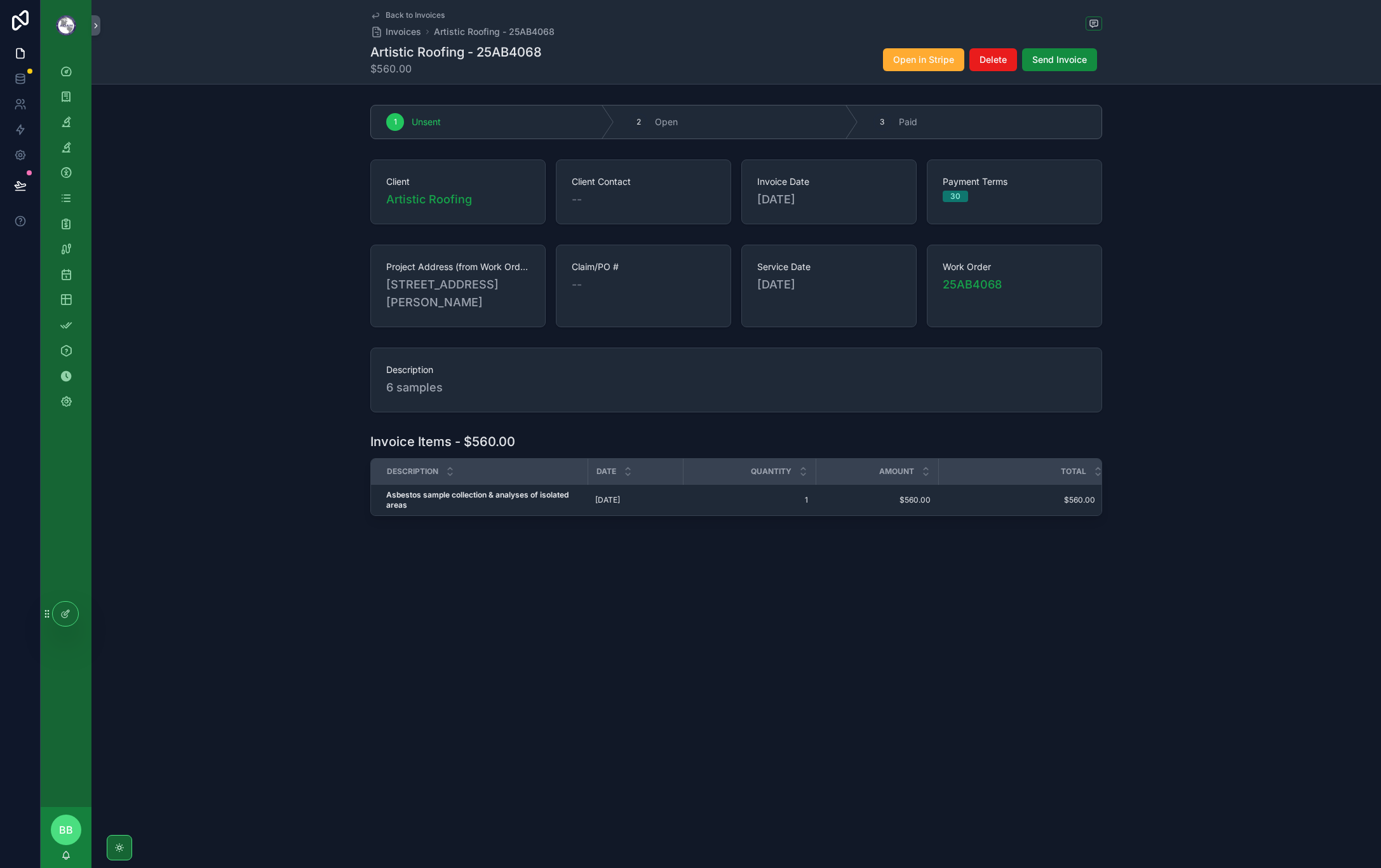
click at [1217, 380] on div "Description 6 samples" at bounding box center [736, 380] width 1290 height 75
click at [1224, 319] on div "Project Address (from Work Orders) [STREET_ADDRESS][PERSON_NAME] Claim/PO # -- …" at bounding box center [736, 286] width 1290 height 93
click at [720, 122] on div "2 Open" at bounding box center [736, 121] width 243 height 33
click at [376, 18] on icon "scrollable content" at bounding box center [375, 15] width 10 height 10
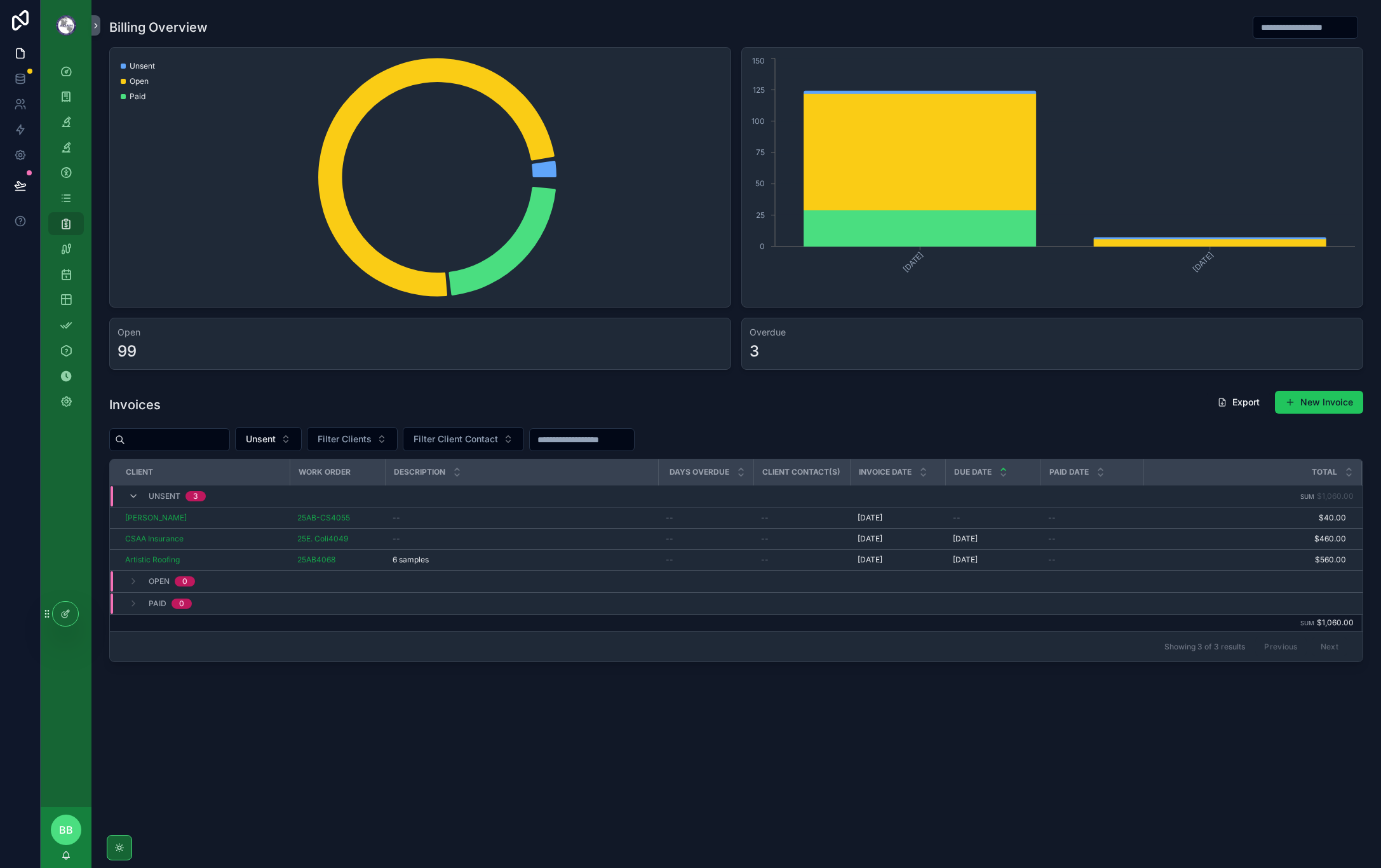
click at [697, 722] on div "Billing Overview Unsent Open Paid [DATE] [DATE] 0 25 50 75 100 125 150 Open 99 …" at bounding box center [736, 374] width 1290 height 749
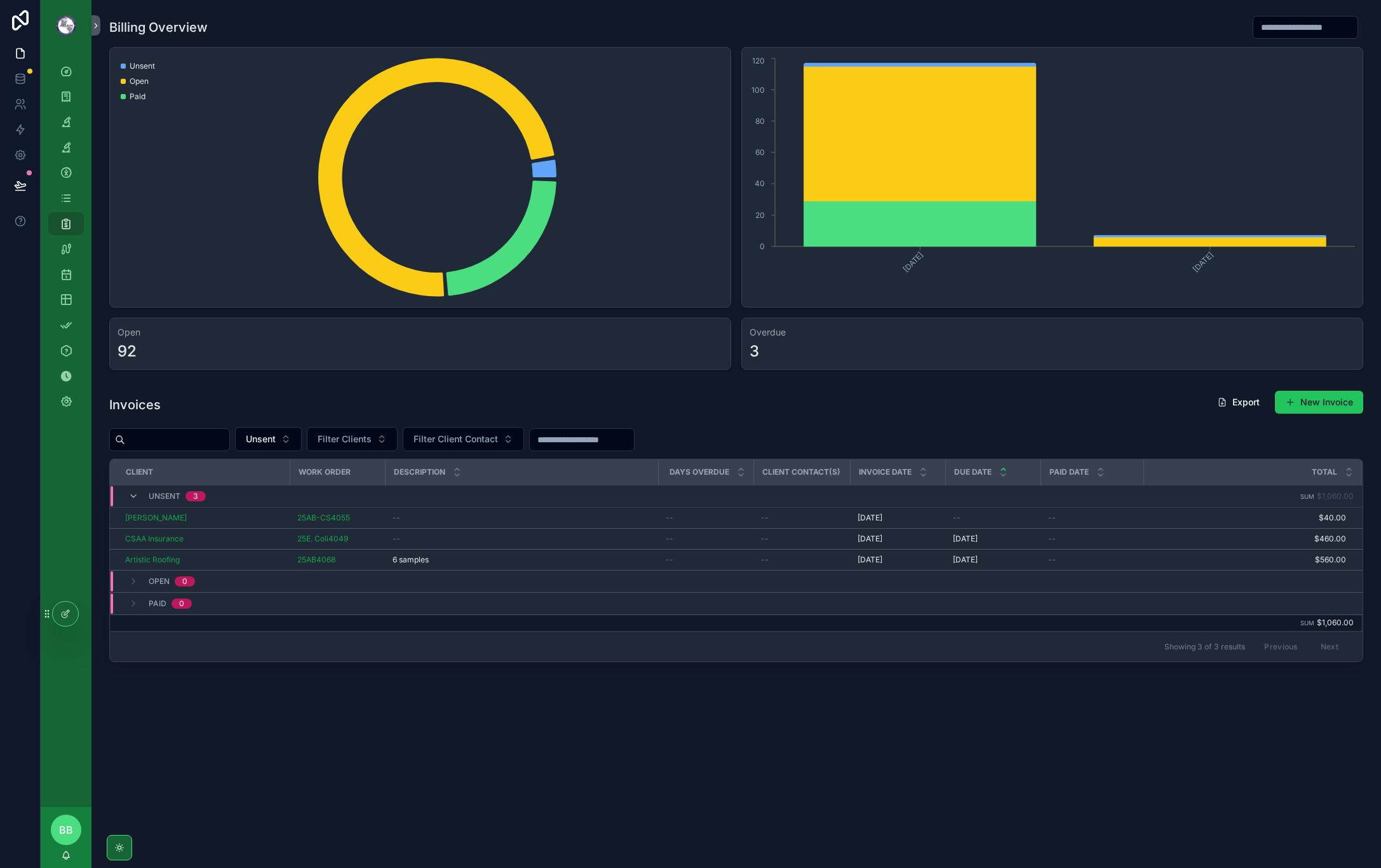
click at [463, 746] on div "Billing Overview Unsent Open Paid [DATE] [DATE] 0 20 40 60 80 100 120 Open 92 O…" at bounding box center [736, 374] width 1290 height 749
click at [731, 739] on div "Billing Overview Unsent Open Paid [DATE] [DATE] 0 20 40 60 80 100 120 Open 92 O…" at bounding box center [736, 374] width 1290 height 749
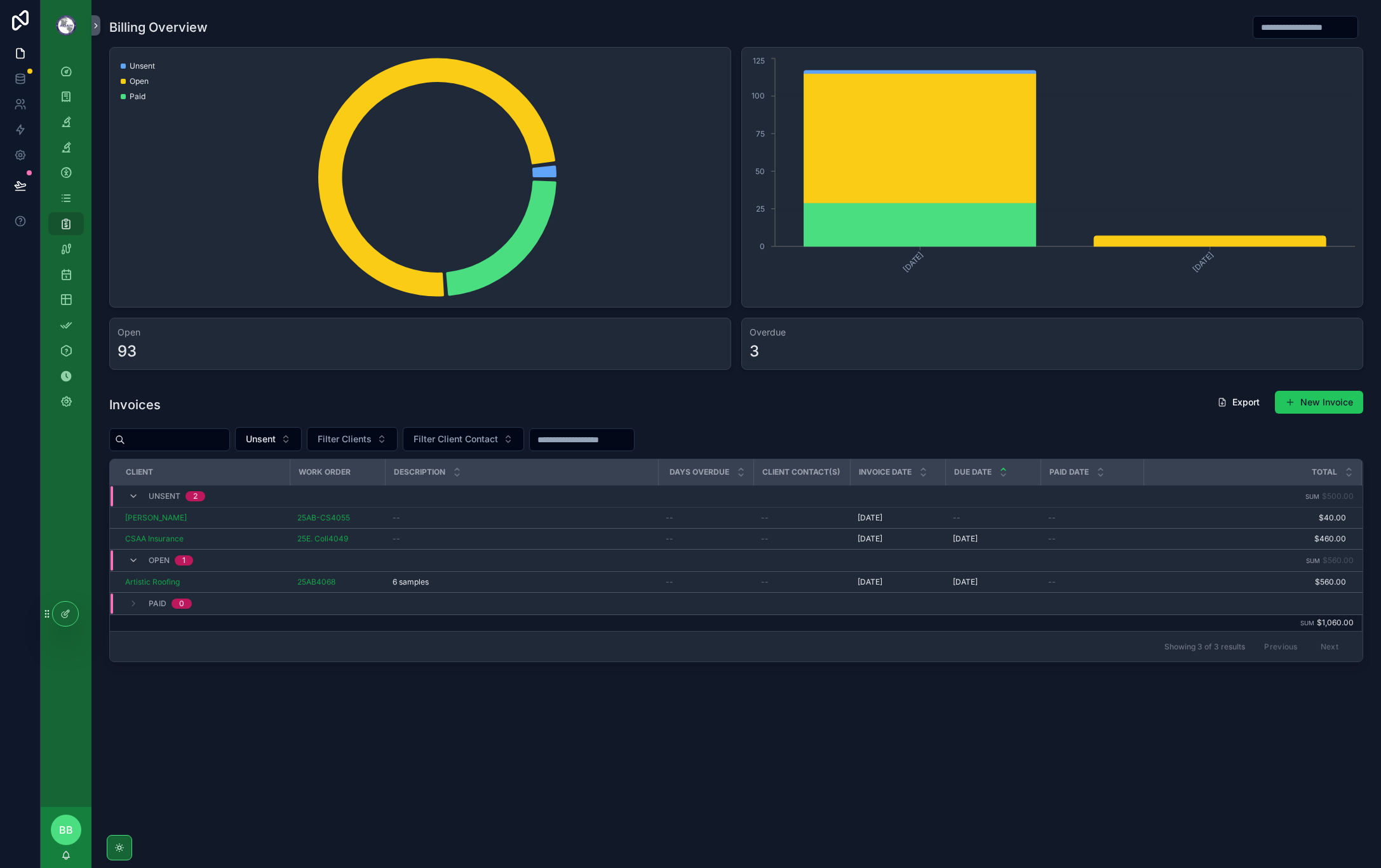
click at [298, 431] on button "Unsent" at bounding box center [268, 439] width 66 height 24
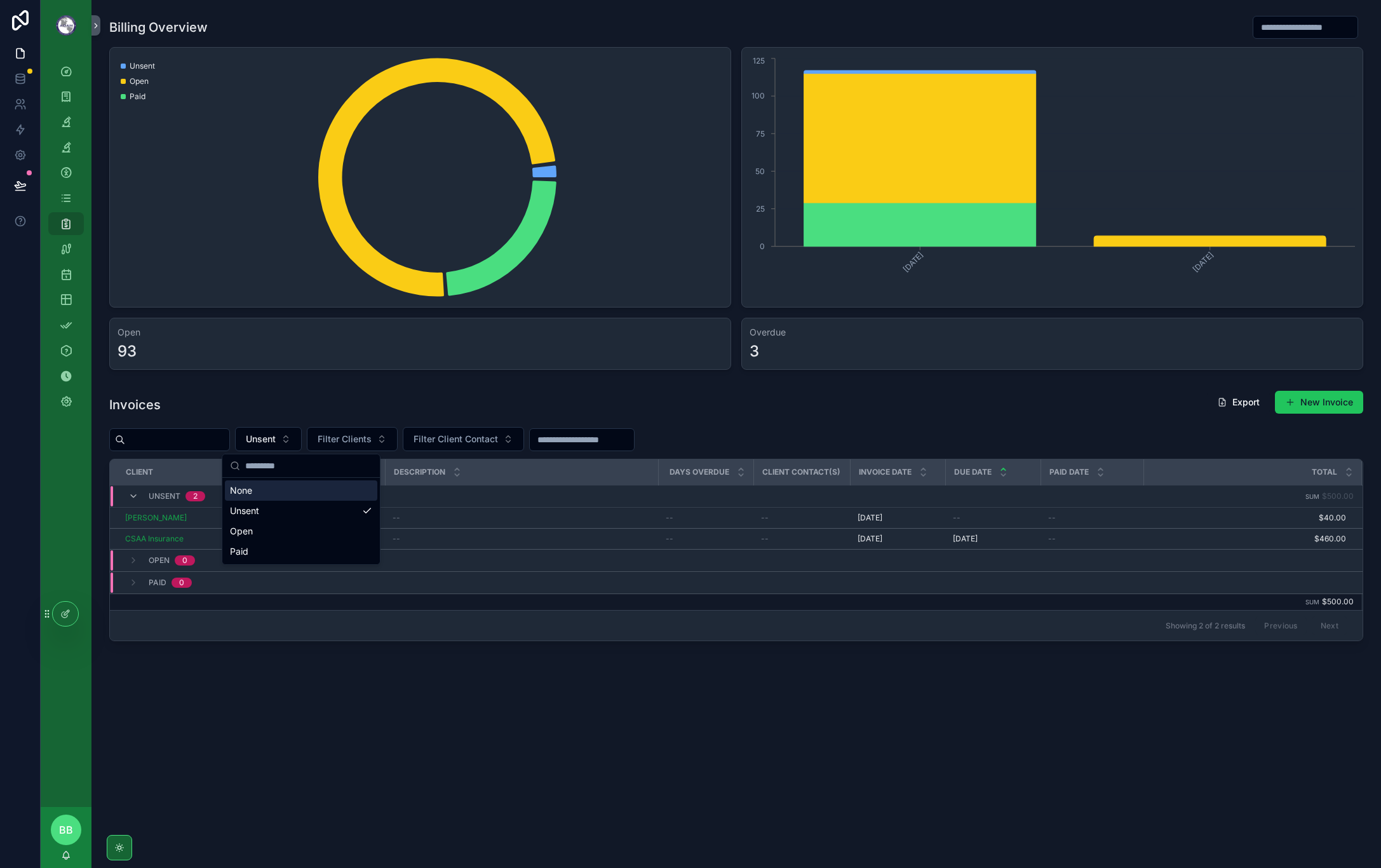
click at [302, 445] on button "Unsent" at bounding box center [268, 439] width 66 height 24
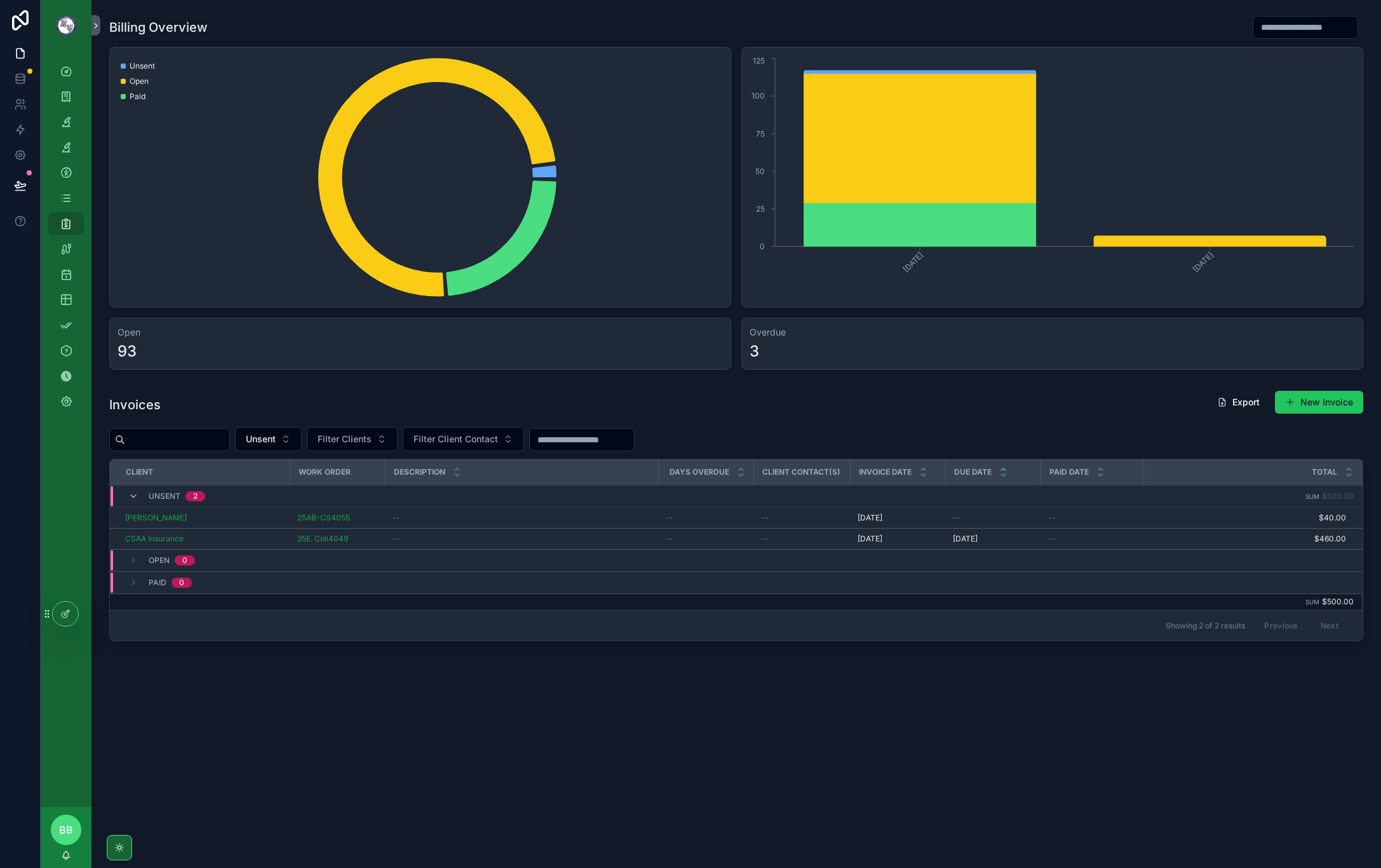
click at [474, 724] on div "Billing Overview Unsent Open Paid [DATE] [DATE] 0 25 50 75 100 125 Open 93 Over…" at bounding box center [736, 364] width 1290 height 727
click at [324, 804] on div "Billing Overview Unsent Open Paid [DATE] [DATE] 0 25 50 75 100 125 Open 93 Over…" at bounding box center [736, 434] width 1290 height 868
click at [365, 710] on div "Billing Overview Unsent Open Paid [DATE] [DATE] 0 25 50 75 100 125 Open 93 Over…" at bounding box center [736, 364] width 1290 height 727
click at [348, 726] on div "Billing Overview Unsent Open Paid [DATE] [DATE] 0 25 50 75 100 125 Open 93 Over…" at bounding box center [736, 364] width 1290 height 727
click at [360, 728] on div "Billing Overview Unsent Open Paid [DATE] [DATE] 0 25 50 75 100 125 Open 93 Over…" at bounding box center [736, 374] width 1290 height 748
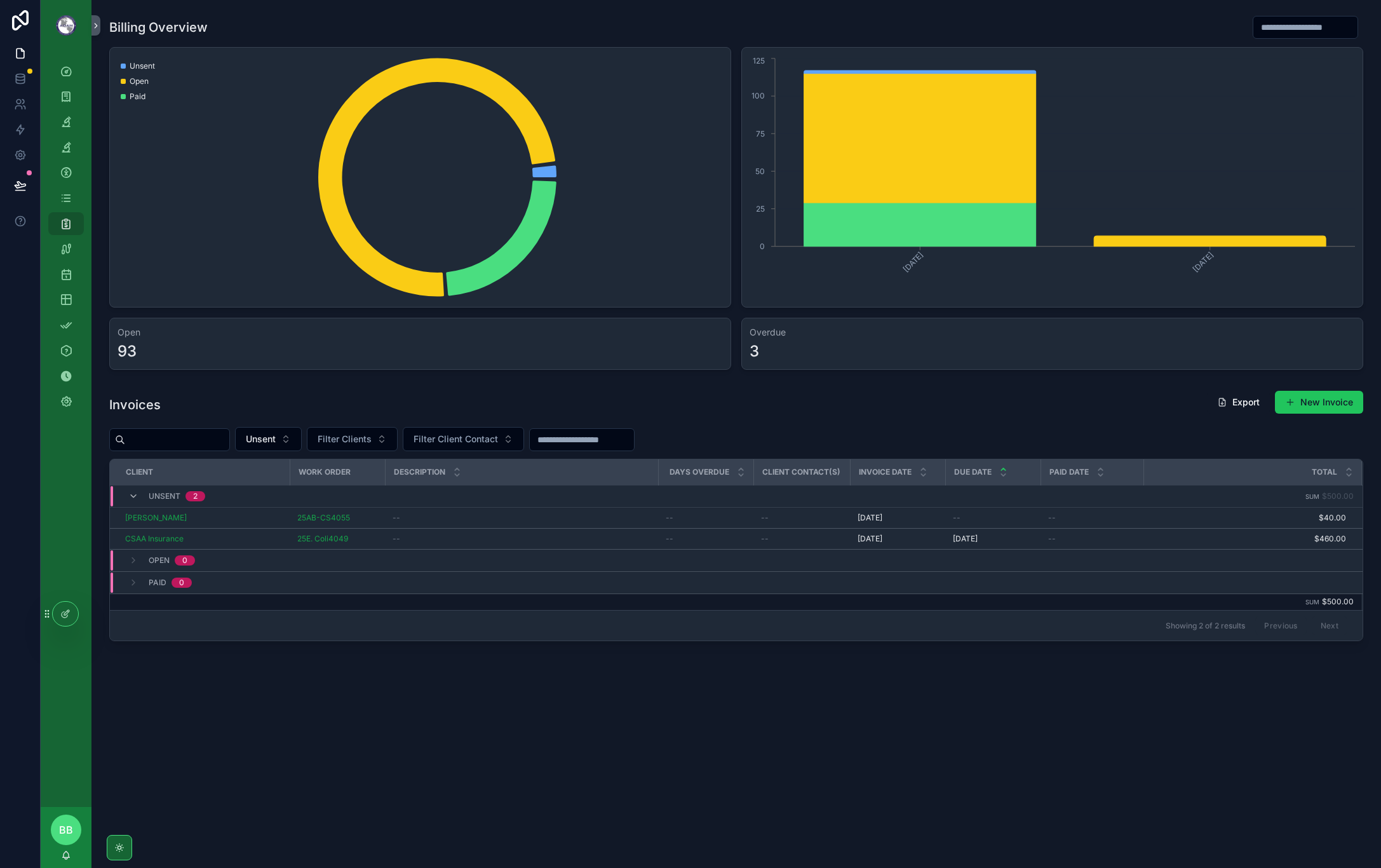
click at [199, 514] on div "[PERSON_NAME]" at bounding box center [204, 517] width 157 height 10
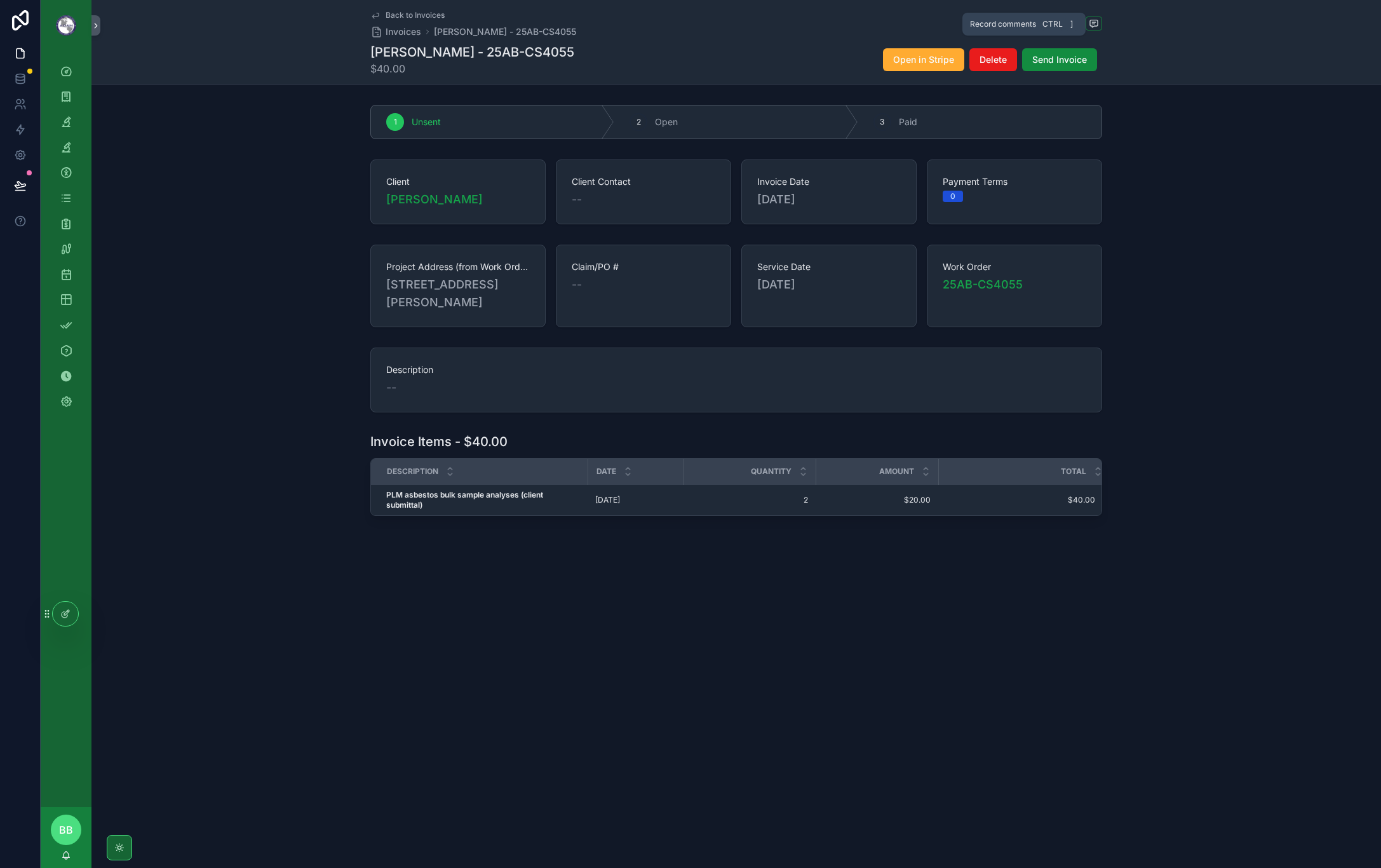
click at [1093, 24] on icon "scrollable content" at bounding box center [1093, 23] width 10 height 10
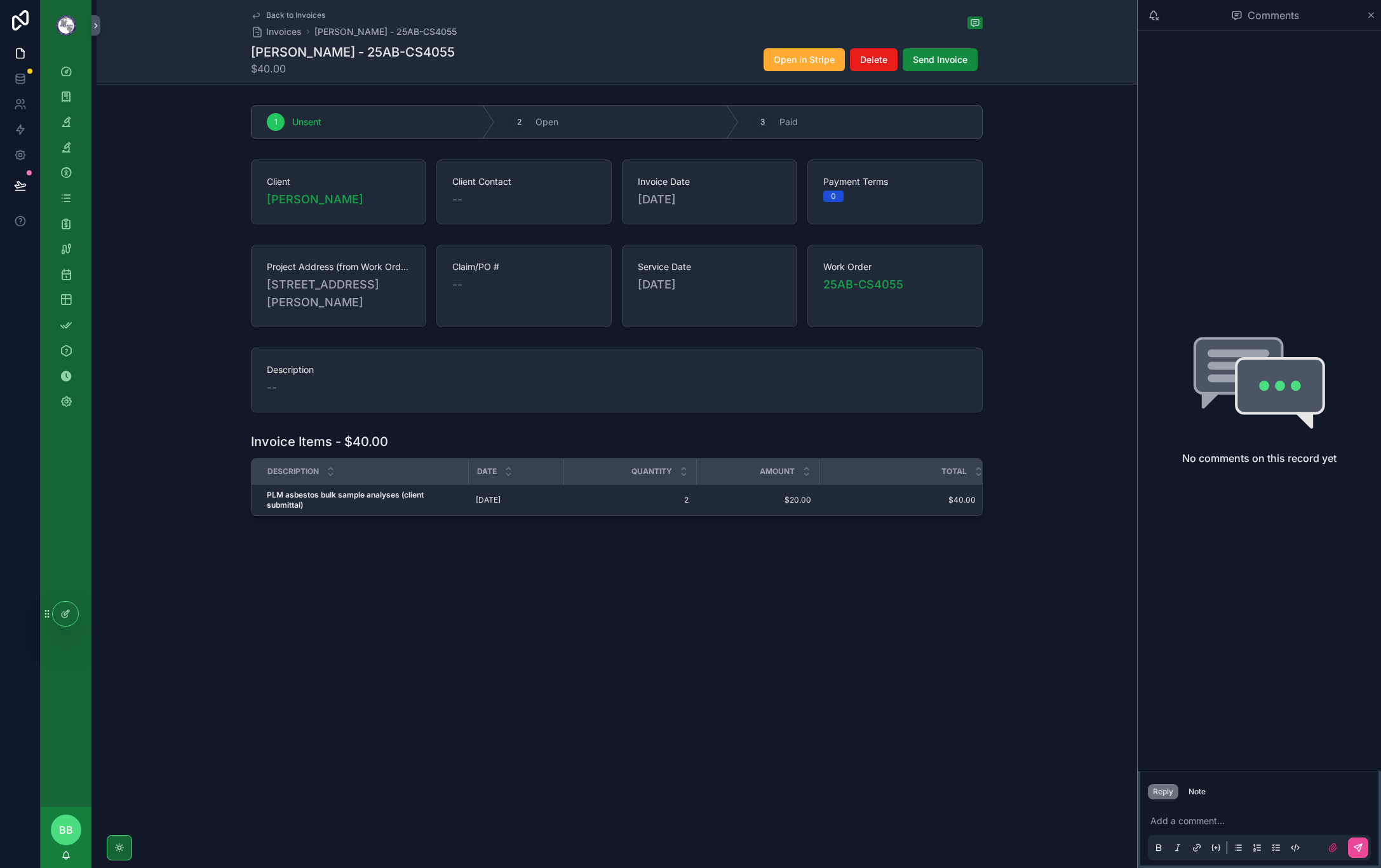
click at [1205, 825] on p "scrollable content" at bounding box center [1262, 820] width 223 height 13
click at [1202, 792] on span "[PERSON_NAME]" at bounding box center [1249, 786] width 153 height 13
click at [1360, 849] on icon "scrollable content" at bounding box center [1358, 847] width 10 height 10
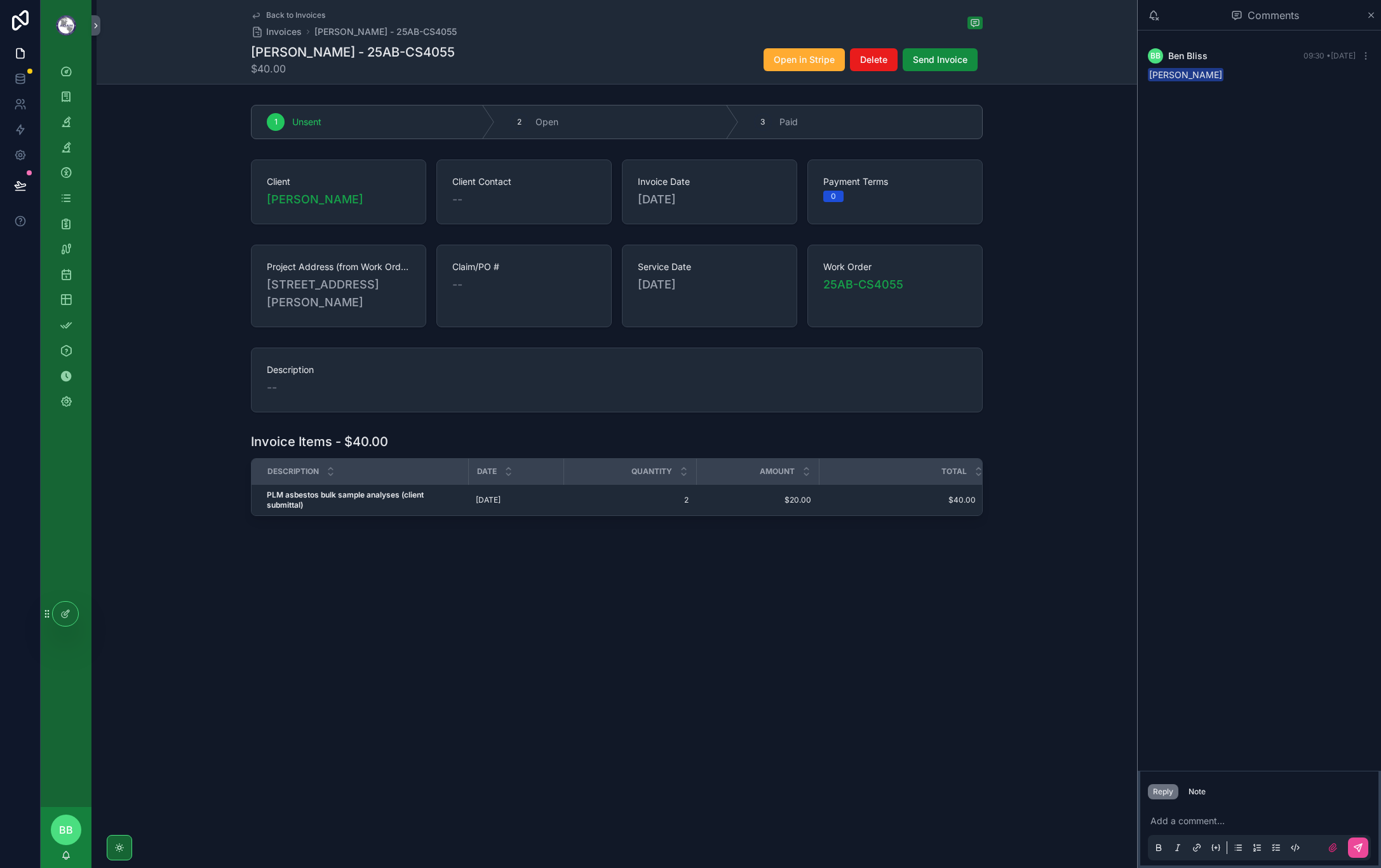
drag, startPoint x: 995, startPoint y: 594, endPoint x: 1001, endPoint y: 602, distance: 10.0
click at [995, 594] on div "Back to Invoices Invoices [PERSON_NAME] - 25AB-CS4055 [PERSON_NAME] - 25AB-CS40…" at bounding box center [616, 311] width 1040 height 622
click at [269, 17] on span "Back to Invoices" at bounding box center [296, 15] width 59 height 10
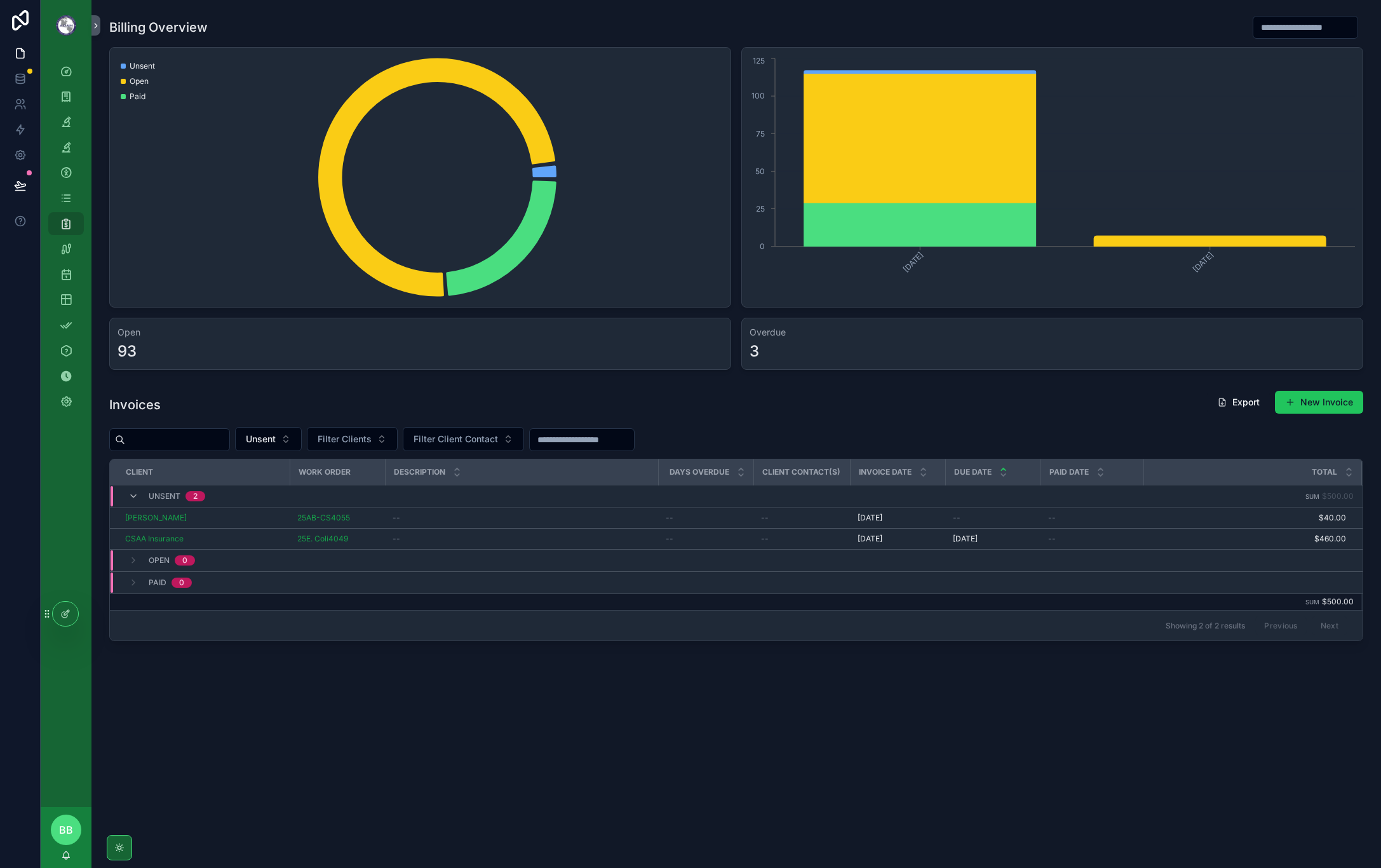
click at [309, 777] on div "Billing Overview Unsent Open Paid [DATE] [DATE] 0 25 50 75 100 125 Open 93 Over…" at bounding box center [736, 434] width 1290 height 868
click at [309, 777] on div "Billing Overview Unsent Open Paid [DATE] [DATE] 0 25 50 75 100 125 Open 93 Over…" at bounding box center [736, 434] width 1290 height 868
click at [393, 753] on div "Billing Overview Unsent Open Paid [DATE] [DATE] 0 25 50 75 100 125 Open 93 Over…" at bounding box center [736, 434] width 1290 height 868
click at [359, 751] on div "Billing Overview Unsent Open Paid [DATE] [DATE] 0 25 50 75 100 125 Open 93 Over…" at bounding box center [736, 434] width 1290 height 868
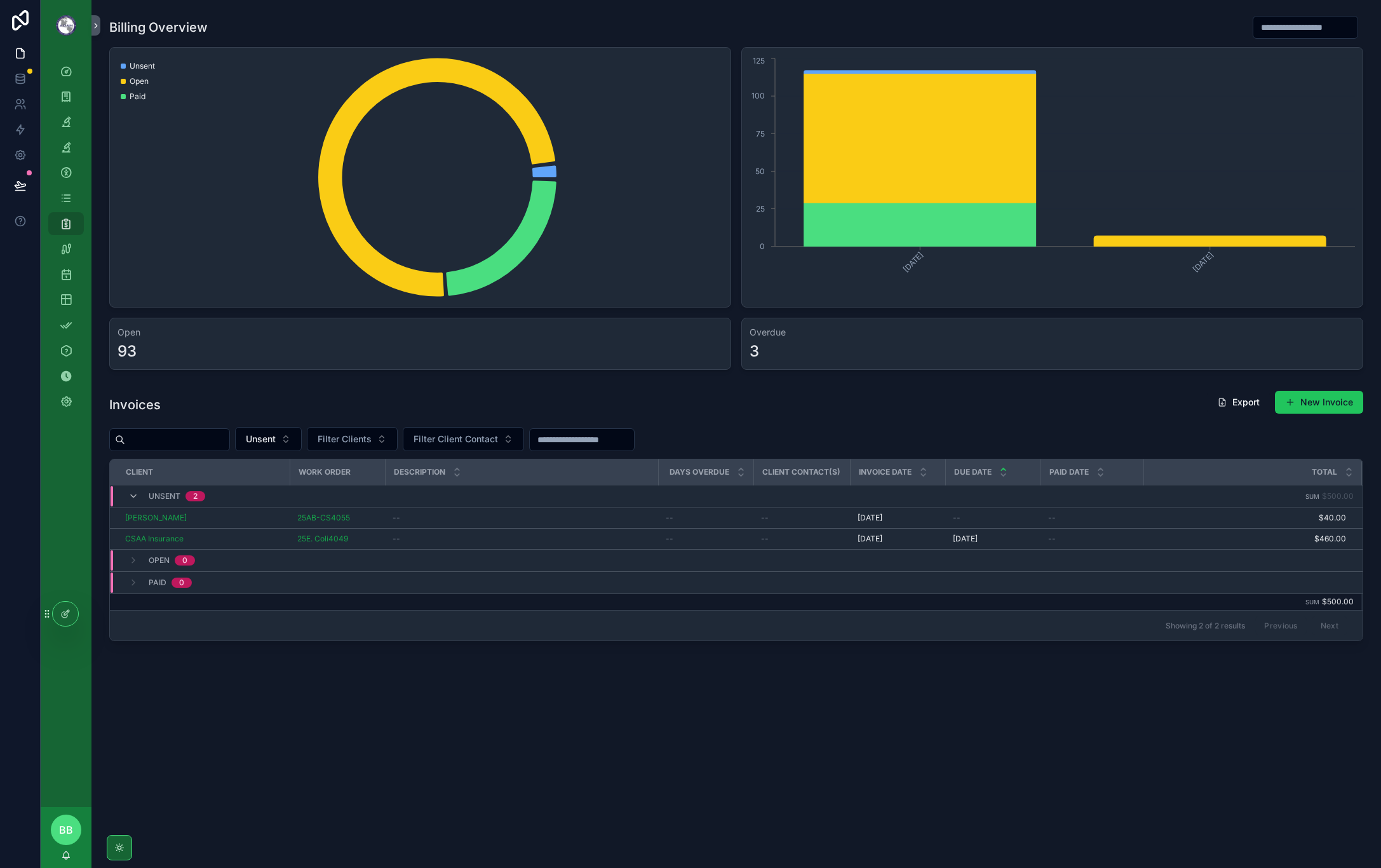
click at [353, 706] on div "Billing Overview Unsent Open Paid [DATE] [DATE] 0 25 50 75 100 125 Open 93 Over…" at bounding box center [736, 364] width 1290 height 727
click at [355, 712] on div "Billing Overview Unsent Open Paid [DATE] [DATE] 0 25 50 75 100 125 Open 93 Over…" at bounding box center [736, 364] width 1290 height 727
click at [369, 783] on div "Billing Overview Unsent Open Paid [DATE] [DATE] 0 25 50 75 100 125 Open 93 Over…" at bounding box center [736, 434] width 1290 height 868
click at [304, 750] on div "Billing Overview Unsent Open Paid [DATE] [DATE] 0 25 50 75 100 125 Open 93 Over…" at bounding box center [736, 434] width 1290 height 868
click at [225, 514] on div "[PERSON_NAME]" at bounding box center [204, 517] width 157 height 10
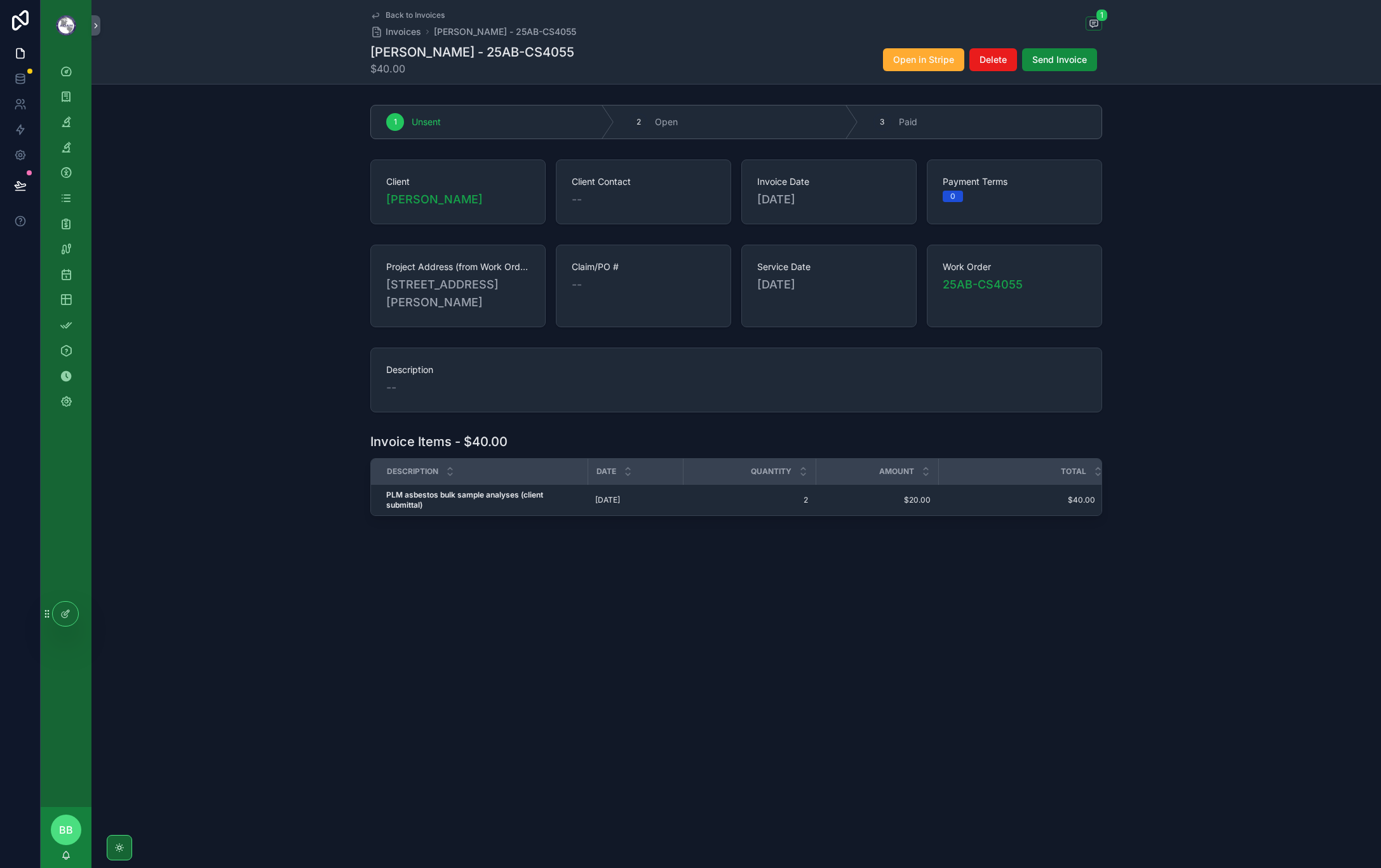
click at [379, 17] on icon "scrollable content" at bounding box center [375, 15] width 10 height 10
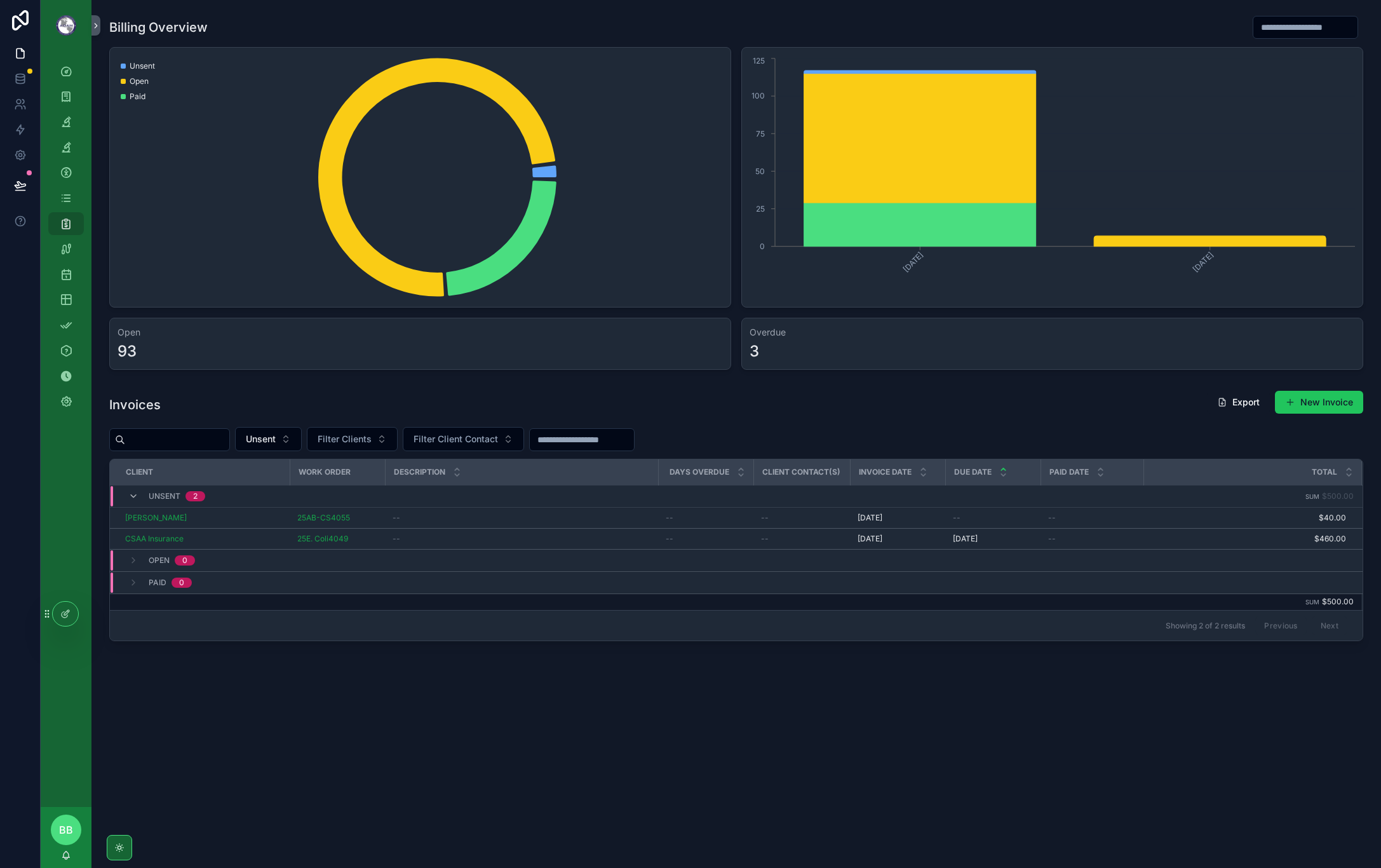
click at [239, 522] on div "[PERSON_NAME]" at bounding box center [204, 517] width 157 height 10
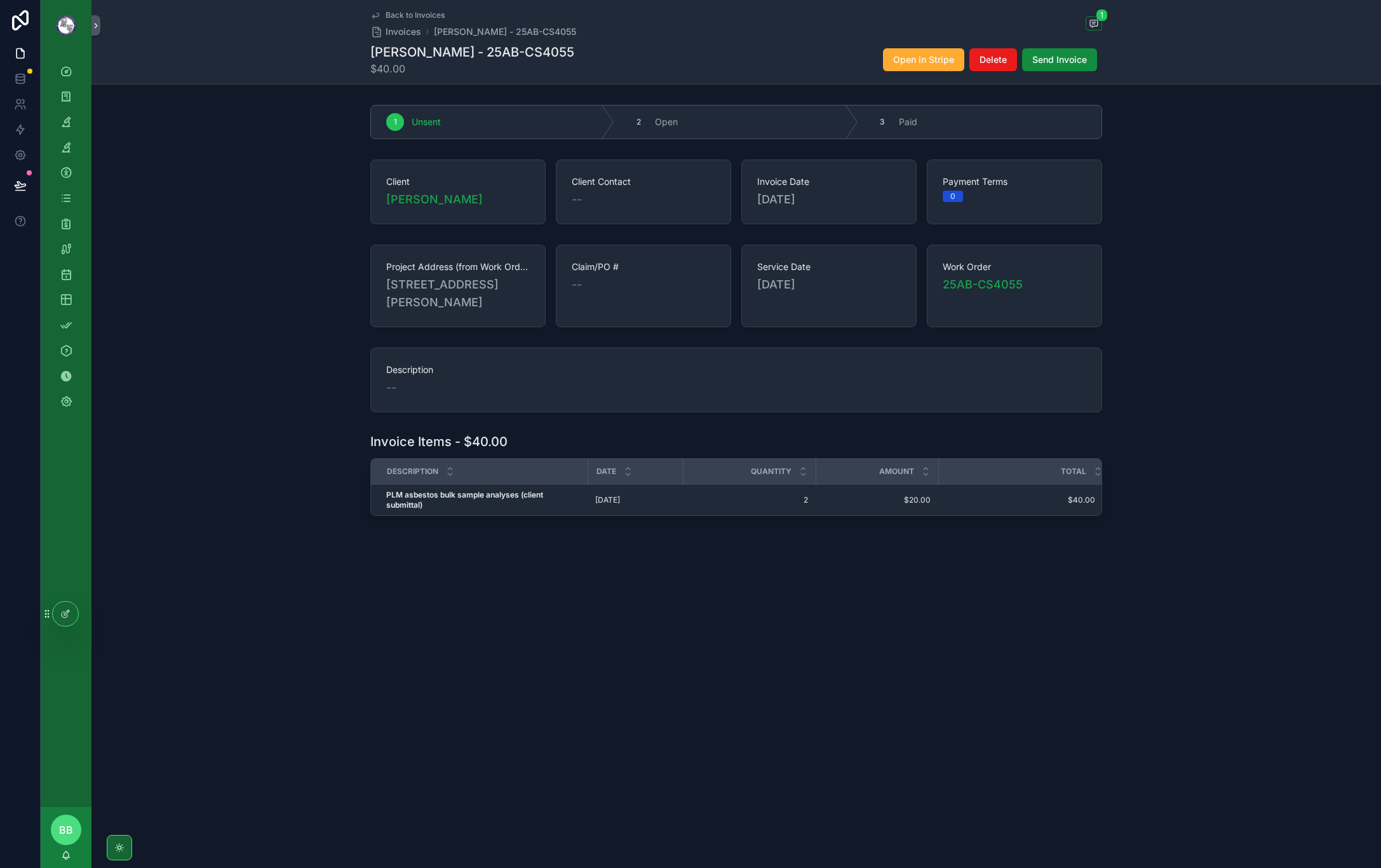
click at [270, 439] on div "Invoice Items - $40.00 Description Date Quantity Amount Total PLM asbestos bulk…" at bounding box center [736, 474] width 1290 height 93
click at [283, 327] on div "Project Address (from Work Orders) [STREET_ADDRESS][PERSON_NAME] Claim/PO # -- …" at bounding box center [736, 286] width 1290 height 93
click at [229, 258] on div "Project Address (from Work Orders) [STREET_ADDRESS][PERSON_NAME] Claim/PO # -- …" at bounding box center [736, 286] width 1290 height 93
click at [1087, 19] on span "scrollable content" at bounding box center [1094, 23] width 17 height 14
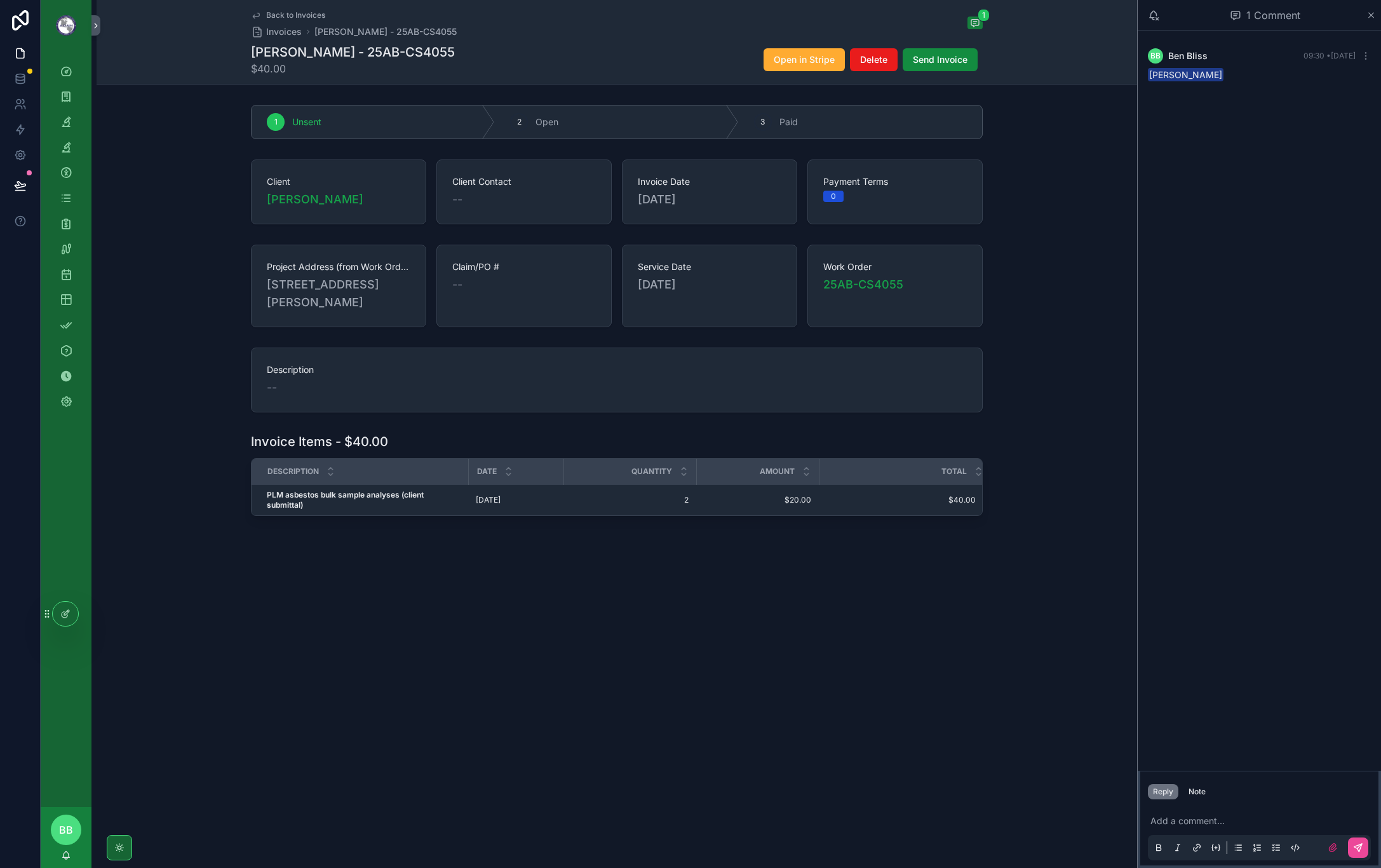
click at [1109, 260] on div "Project Address (from Work Orders) [STREET_ADDRESS][PERSON_NAME] Claim/PO # -- …" at bounding box center [616, 286] width 1040 height 93
click at [1367, 18] on icon "scrollable content" at bounding box center [1371, 15] width 9 height 10
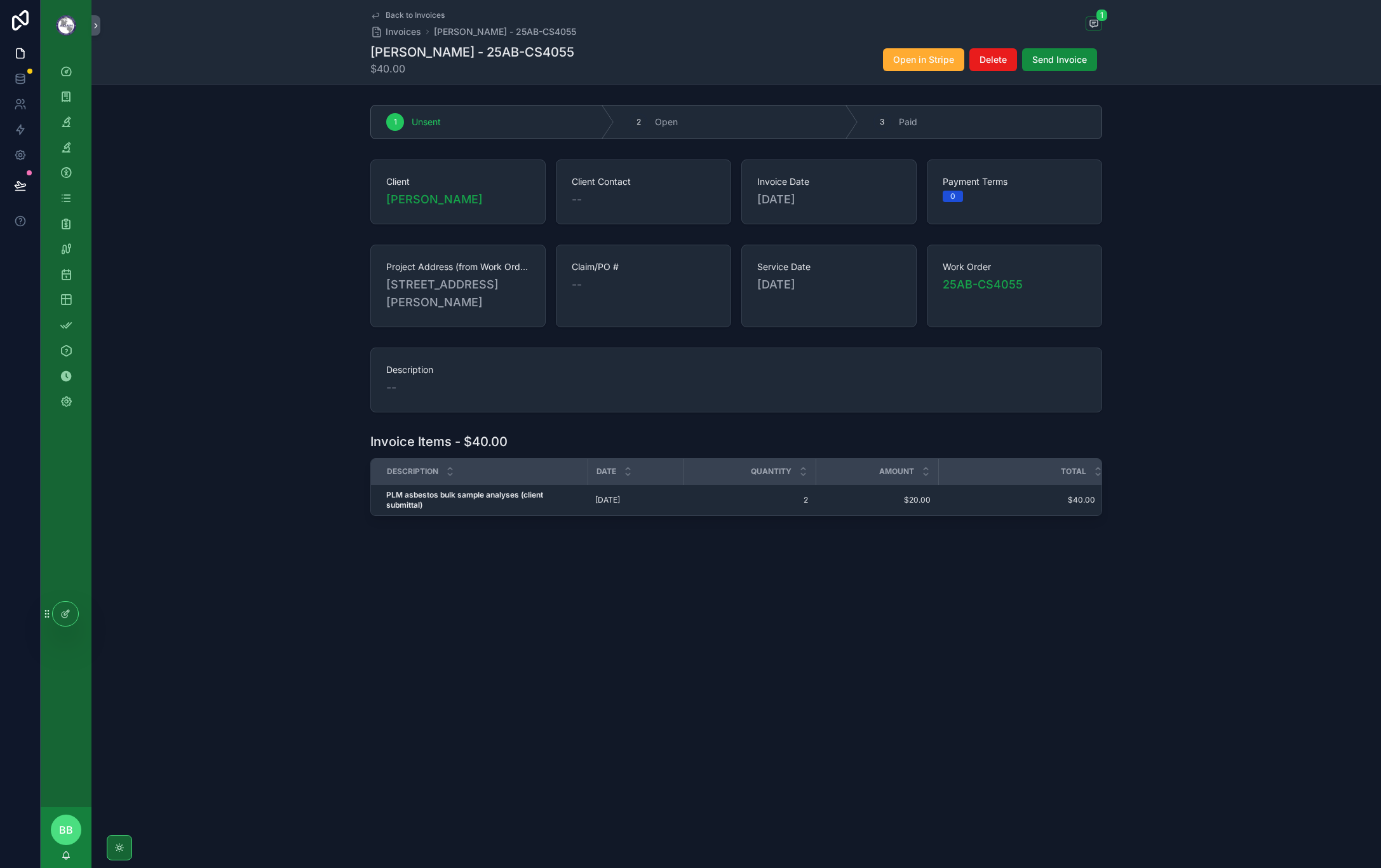
click at [1170, 256] on div "Project Address (from Work Orders) [STREET_ADDRESS][PERSON_NAME] Claim/PO # -- …" at bounding box center [736, 286] width 1290 height 93
click at [252, 354] on div "Description --" at bounding box center [736, 380] width 1290 height 75
click at [211, 299] on div "Project Address (from Work Orders) [STREET_ADDRESS][PERSON_NAME] Claim/PO # -- …" at bounding box center [736, 286] width 1290 height 93
click at [239, 309] on div "Project Address (from Work Orders) [STREET_ADDRESS][PERSON_NAME] Claim/PO # -- …" at bounding box center [736, 286] width 1290 height 93
click at [396, 13] on span "Back to Invoices" at bounding box center [415, 15] width 59 height 10
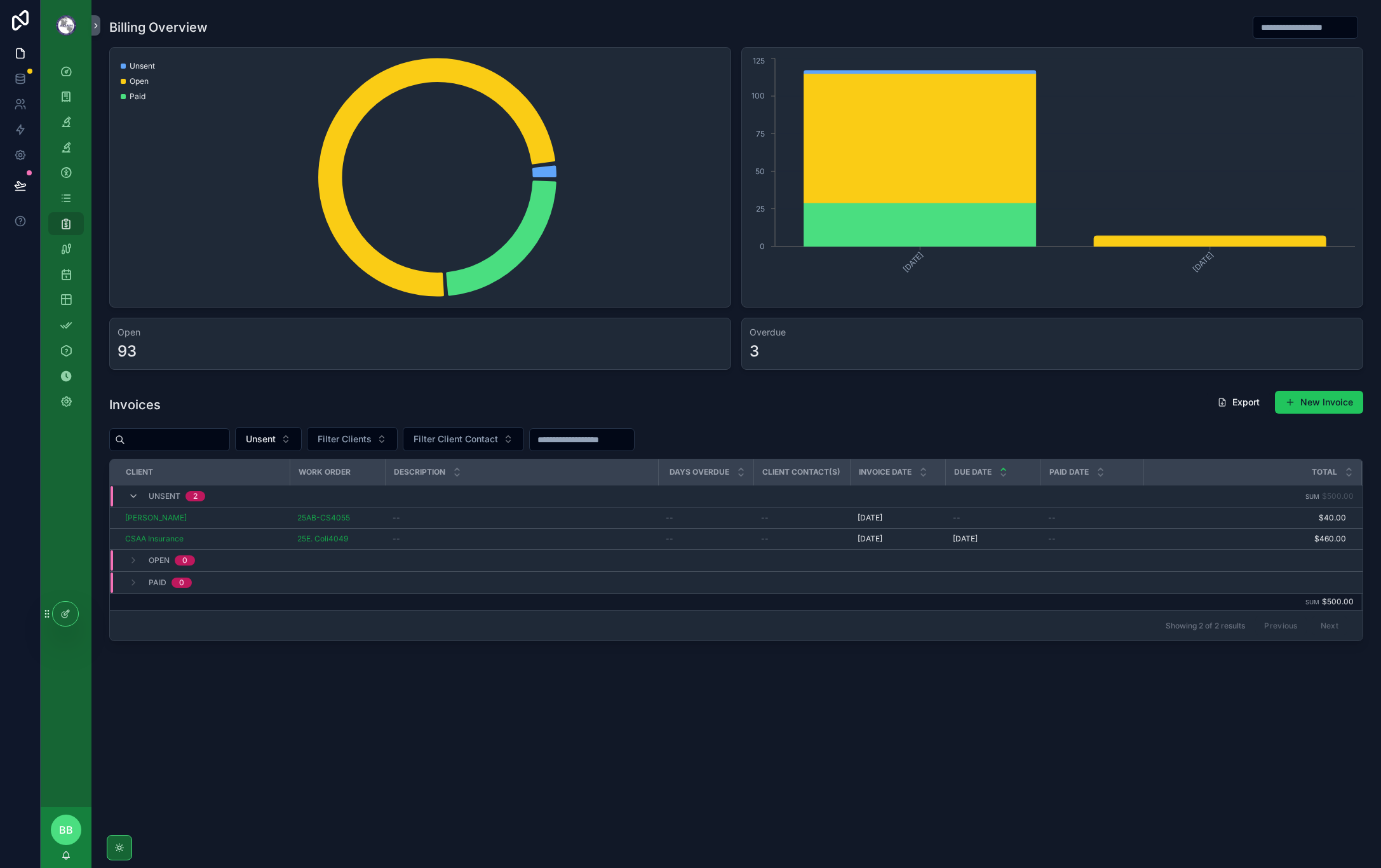
click at [0, 0] on span "Delete" at bounding box center [0, 0] width 0 height 0
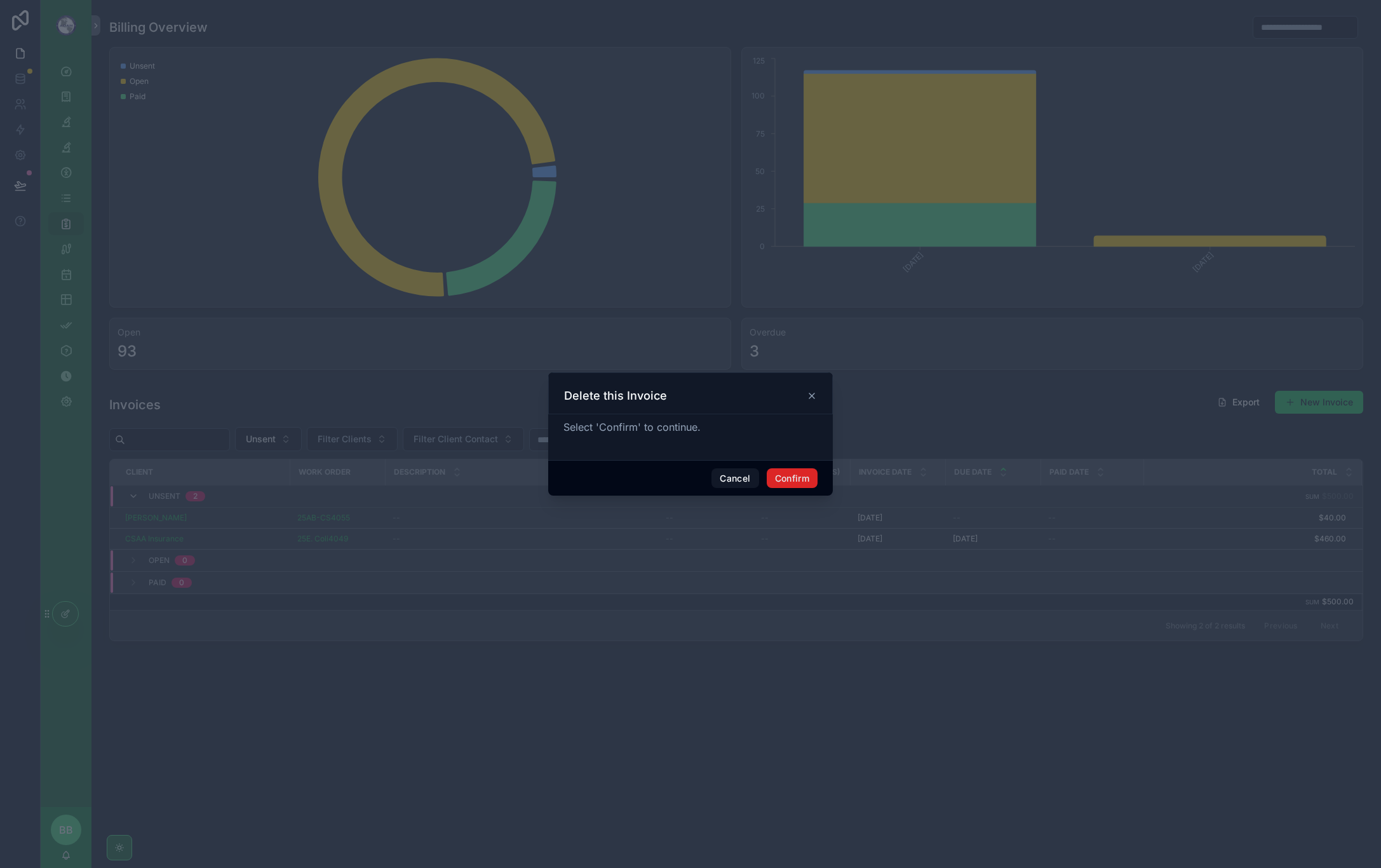
click at [790, 481] on button "Confirm" at bounding box center [792, 478] width 51 height 20
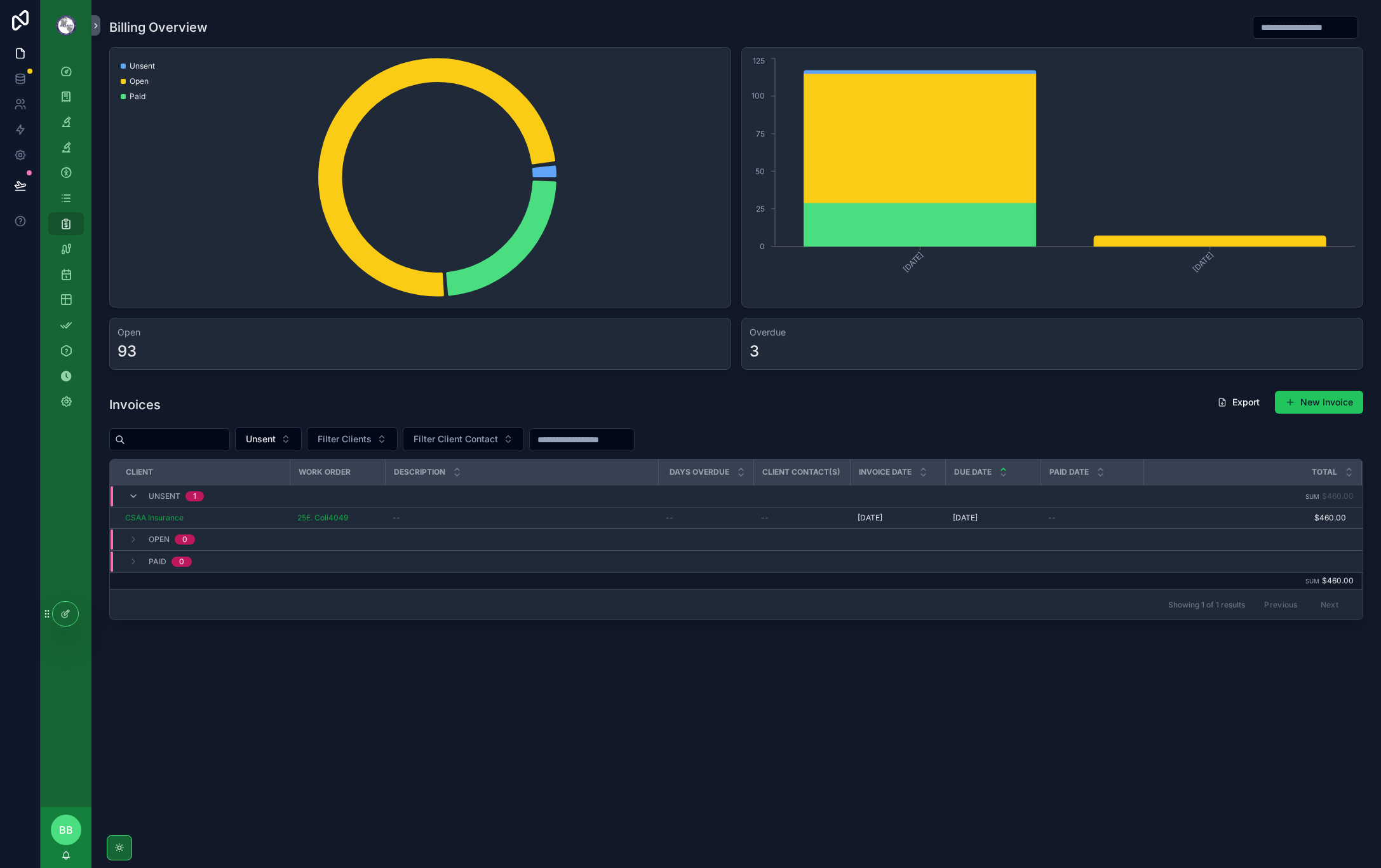
click at [223, 522] on div "CSAA Insurance" at bounding box center [204, 517] width 157 height 10
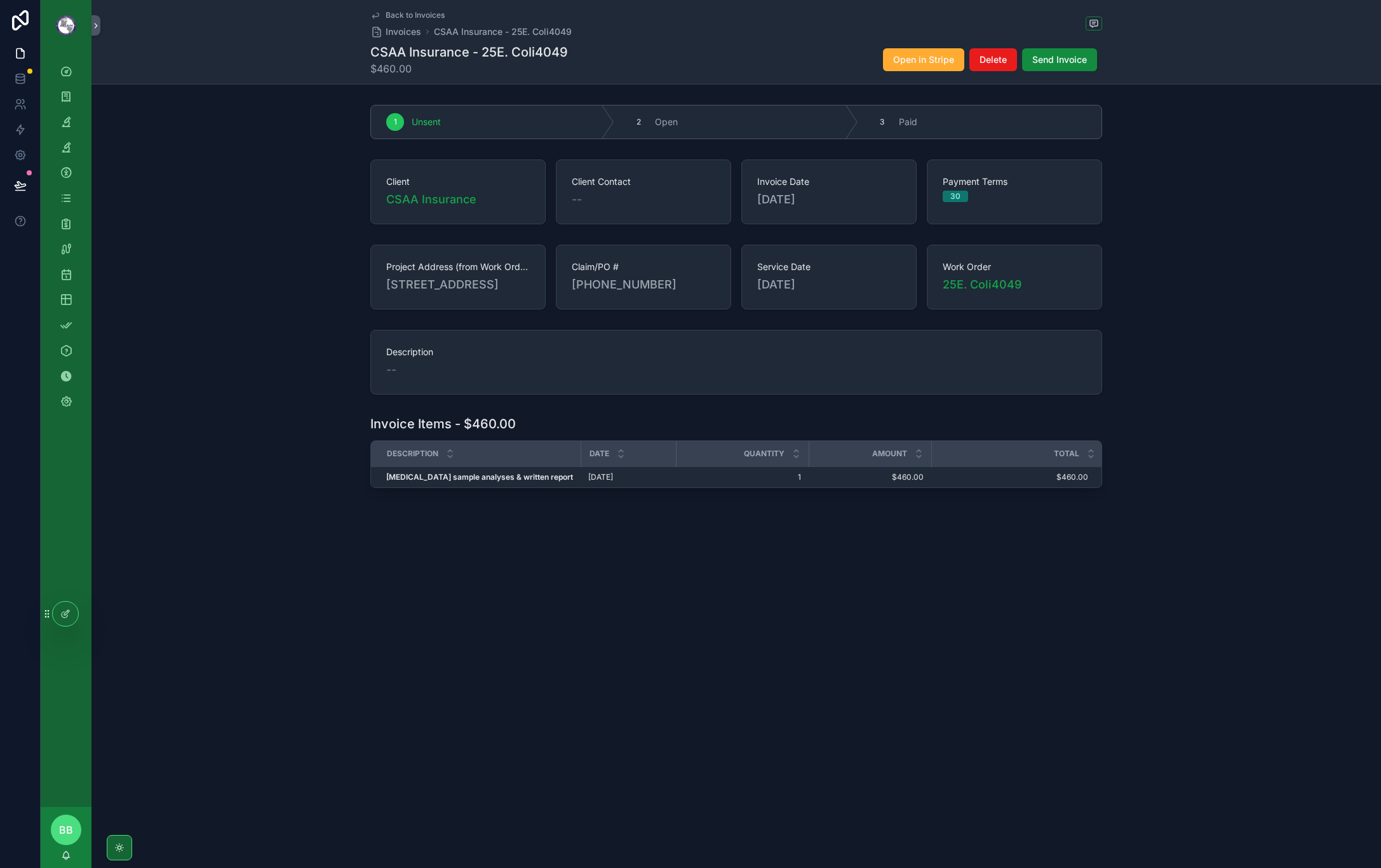
click at [1251, 400] on div "Description --" at bounding box center [736, 362] width 1290 height 75
click at [978, 586] on div "Back to Invoices Invoices CSAA Insurance - 25E. Coli4049 CSAA Insurance - 25E. …" at bounding box center [736, 297] width 1290 height 594
click at [292, 253] on div "Project Address (from Work Orders) [STREET_ADDRESS] Claim/PO # [PHONE_NUMBER] S…" at bounding box center [736, 277] width 1290 height 75
click at [1221, 360] on div "Description --" at bounding box center [736, 362] width 1290 height 75
click at [395, 16] on span "Back to Invoices" at bounding box center [415, 15] width 59 height 10
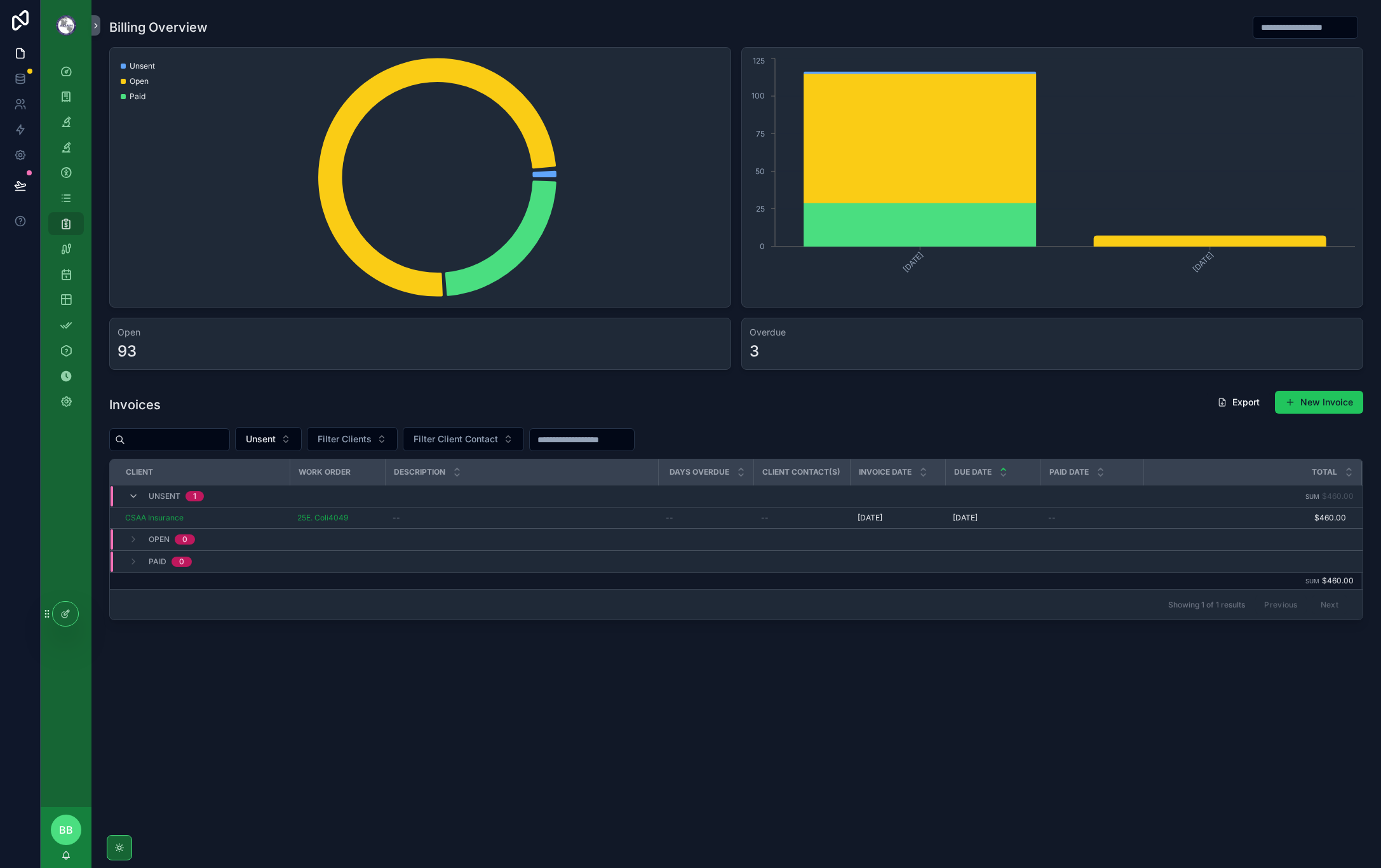
click at [233, 519] on div "CSAA Insurance" at bounding box center [204, 517] width 157 height 10
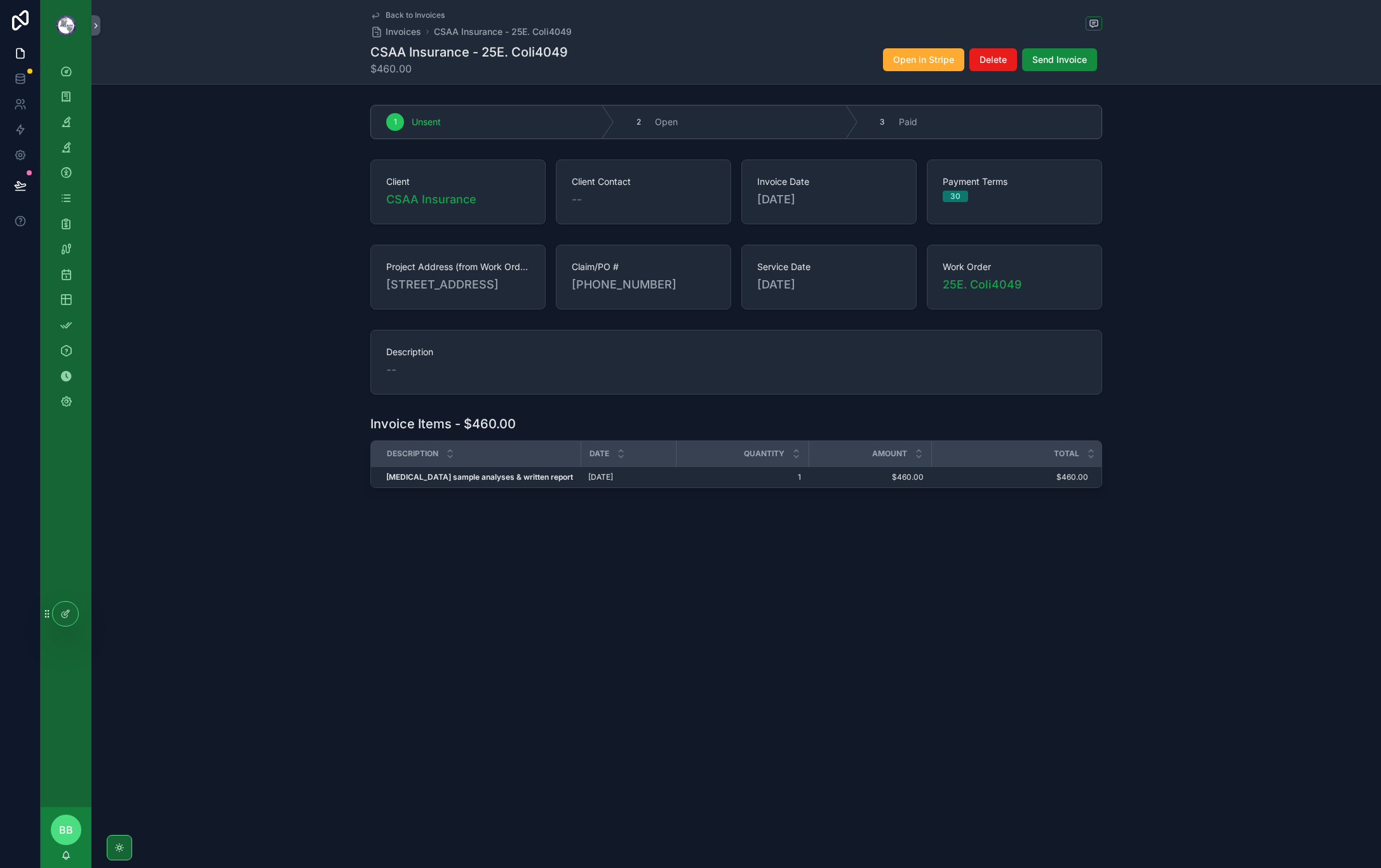
click at [1196, 258] on div "Project Address (from Work Orders) [STREET_ADDRESS] Claim/PO # [PHONE_NUMBER] S…" at bounding box center [736, 277] width 1290 height 75
click at [1099, 23] on span "scrollable content" at bounding box center [1094, 23] width 17 height 14
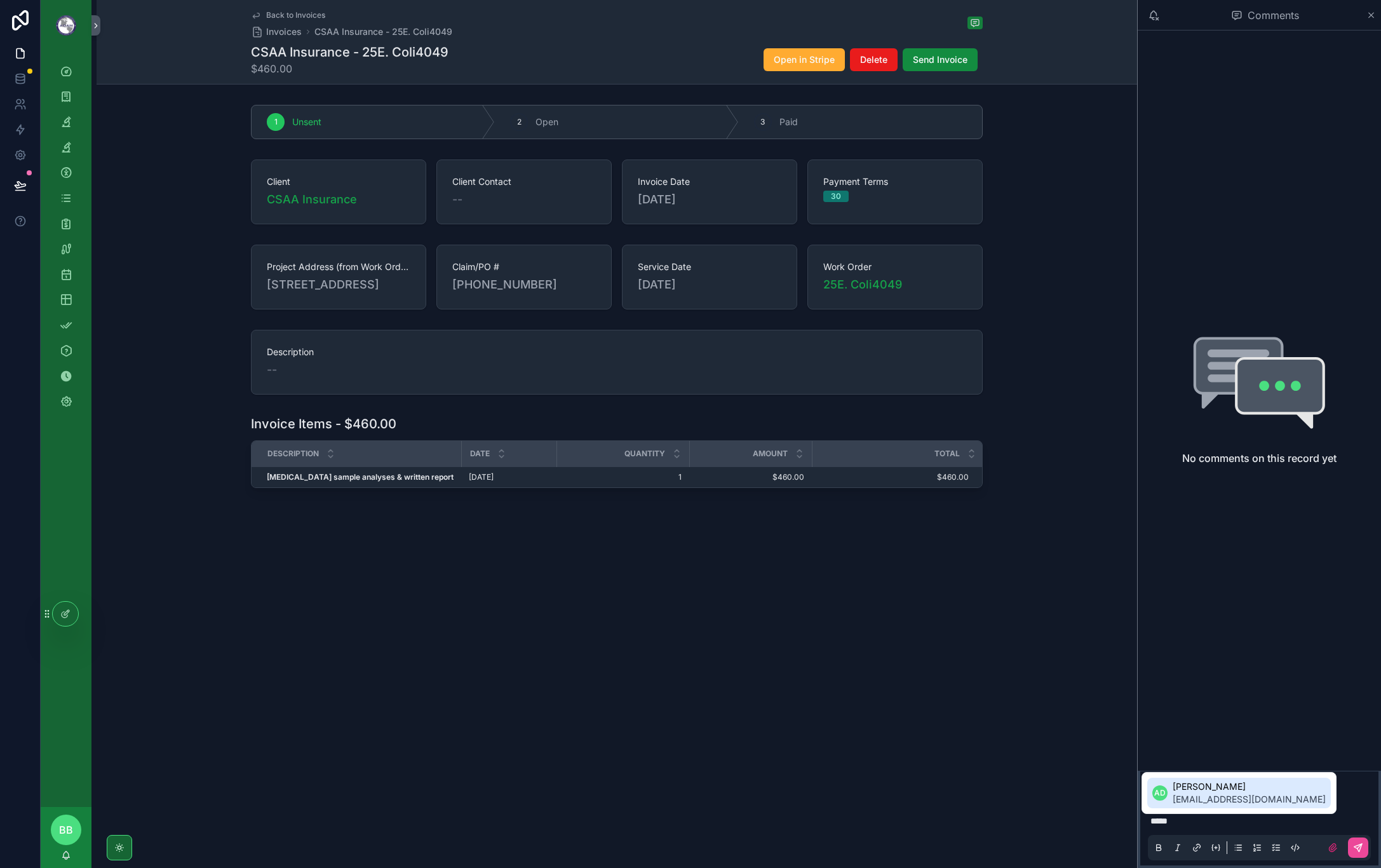
click at [1205, 785] on span "[PERSON_NAME]" at bounding box center [1249, 786] width 153 height 13
click at [1362, 843] on icon "scrollable content" at bounding box center [1358, 847] width 10 height 10
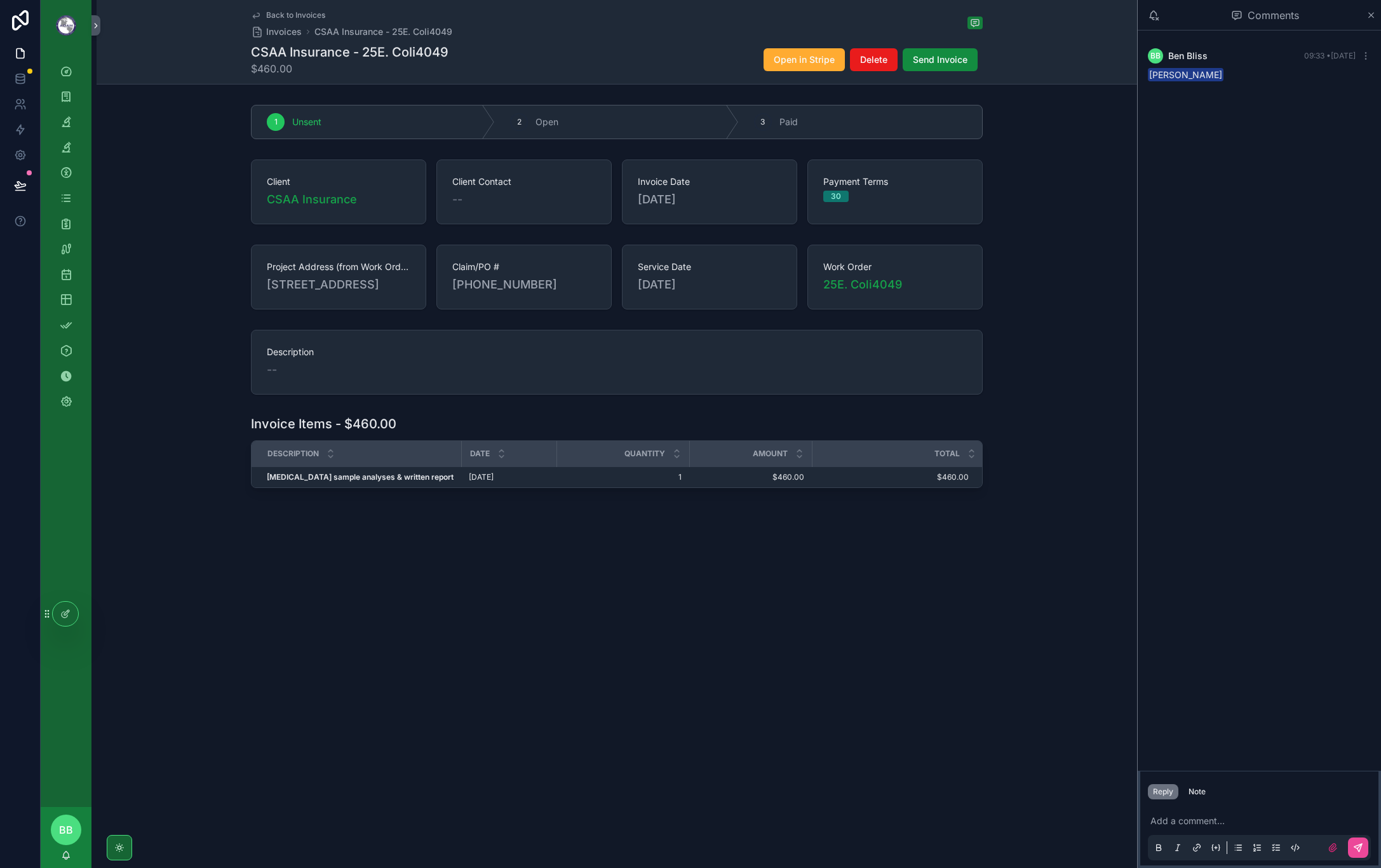
click at [655, 643] on div "Back to Invoices Invoices CSAA Insurance - 25E. Coli4049 CSAA Insurance - 25E. …" at bounding box center [614, 434] width 1046 height 868
click at [160, 594] on div "Back to Invoices Invoices CSAA Insurance - 25E. Coli4049 CSAA Insurance - 25E. …" at bounding box center [616, 297] width 1040 height 594
click at [250, 581] on div "Back to Invoices Invoices CSAA Insurance - 25E. Coli4049 CSAA Insurance - 25E. …" at bounding box center [616, 297] width 1040 height 594
click at [71, 222] on icon "scrollable content" at bounding box center [66, 223] width 13 height 13
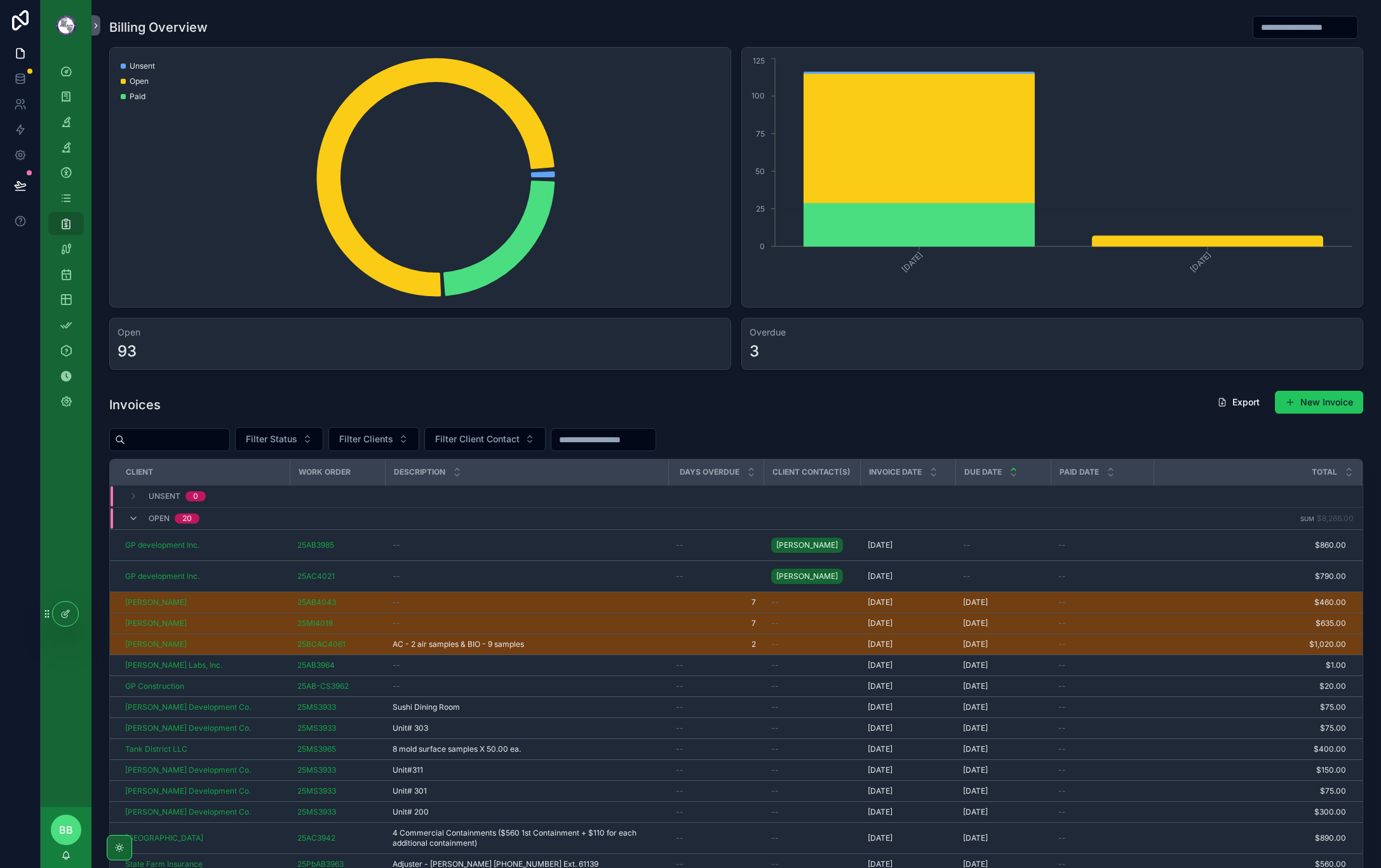
click at [323, 436] on button "Filter Status" at bounding box center [279, 439] width 89 height 24
click at [291, 498] on div "Unsent" at bounding box center [311, 490] width 152 height 20
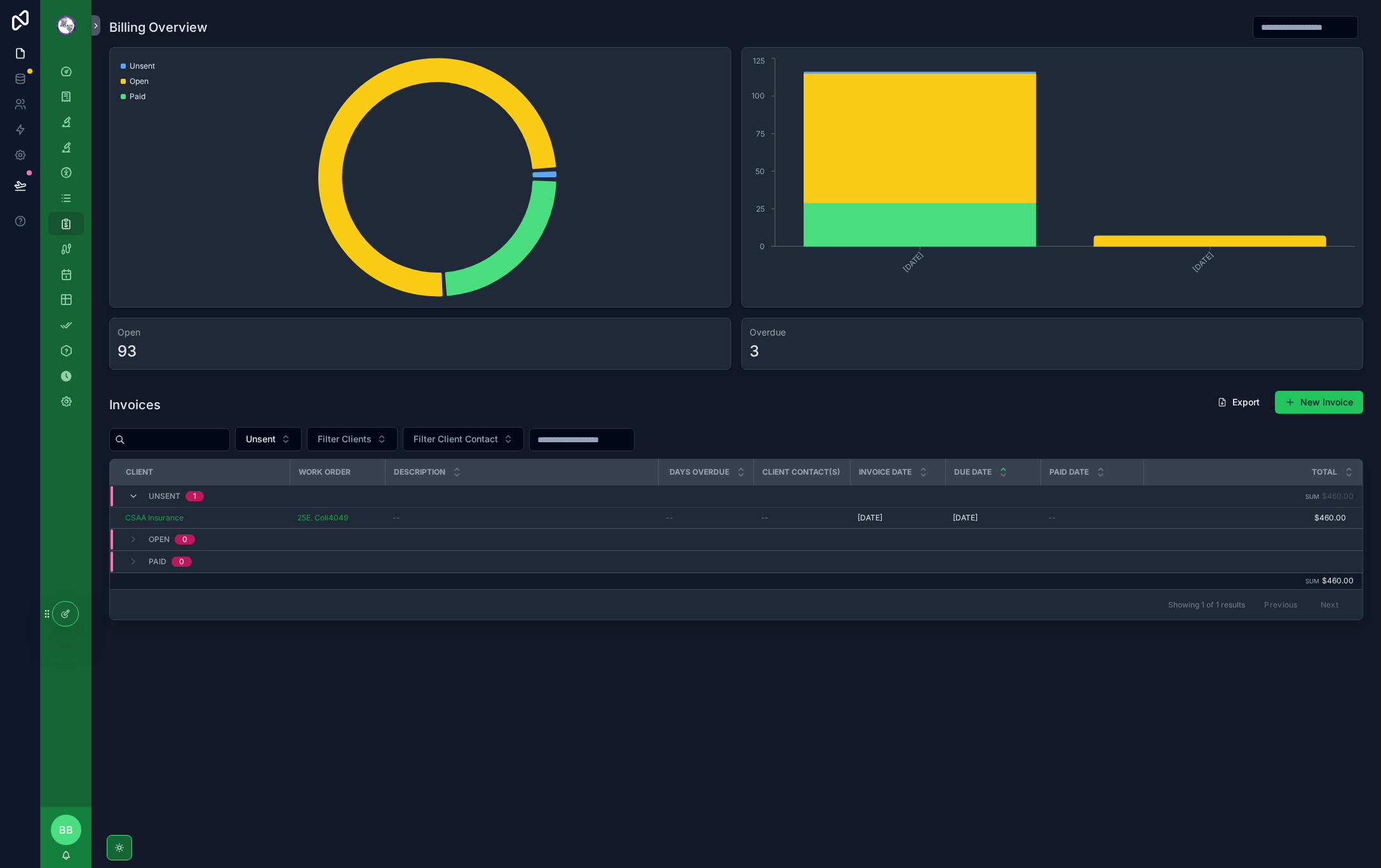
click at [256, 522] on div "CSAA Insurance" at bounding box center [204, 517] width 157 height 10
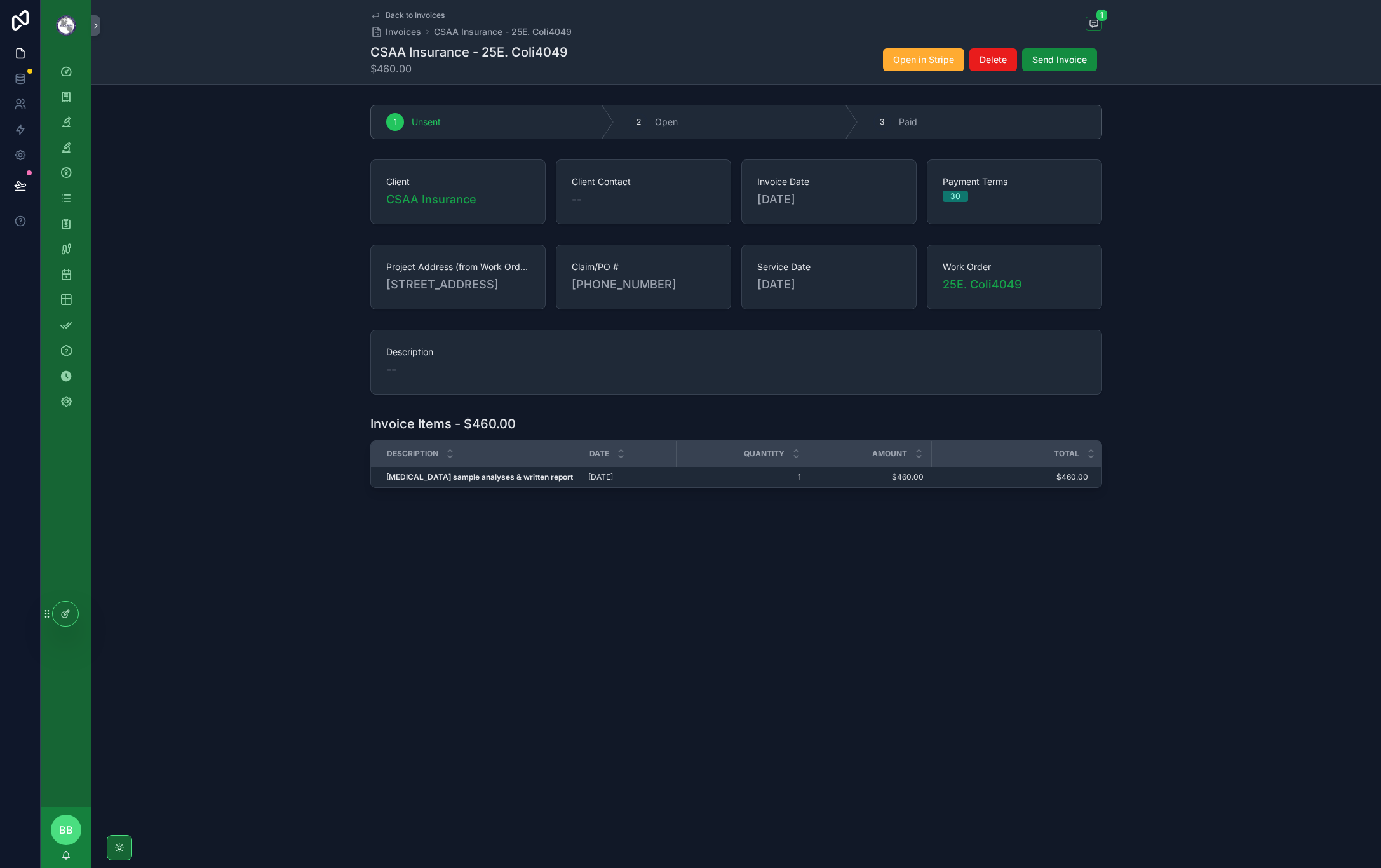
click at [512, 684] on div "Back to Invoices Invoices CSAA Insurance - 25E. Coli4049 1 CSAA Insurance - 25E…" at bounding box center [736, 434] width 1290 height 868
click at [606, 690] on div "Back to Invoices Invoices CSAA Insurance - 25E. Coli4049 1 CSAA Insurance - 25E…" at bounding box center [736, 434] width 1290 height 868
click at [1123, 337] on div "1 Unsent 2 Open 3 Paid Client CSAA Insurance Client Contact -- Invoice Date [DA…" at bounding box center [736, 307] width 1290 height 414
click at [720, 115] on div "2 Open" at bounding box center [736, 121] width 243 height 33
click at [164, 315] on div "Project Address (from Work Orders) [STREET_ADDRESS] Claim/PO # [PHONE_NUMBER] S…" at bounding box center [736, 277] width 1290 height 75
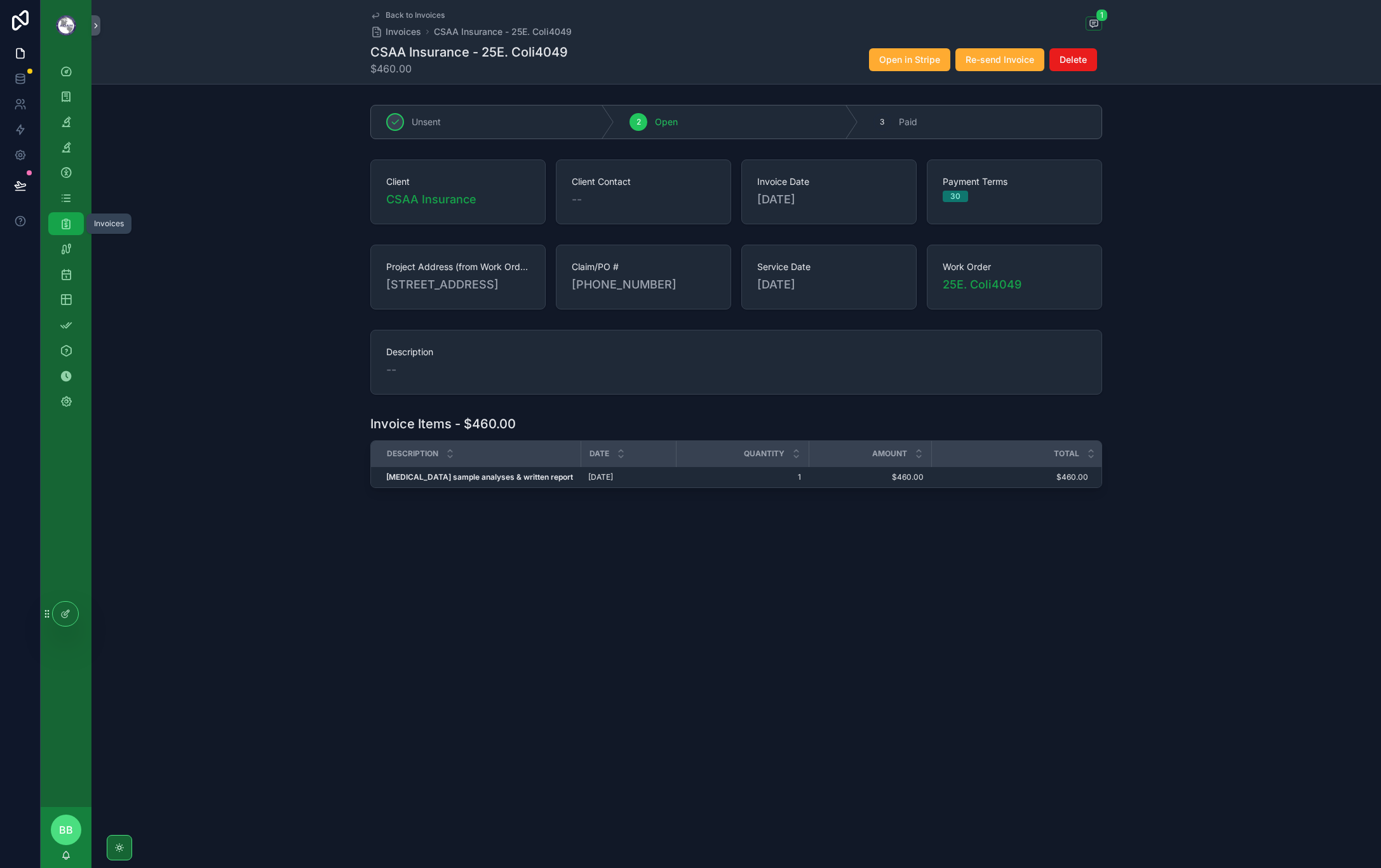
click at [71, 222] on icon "scrollable content" at bounding box center [66, 223] width 13 height 13
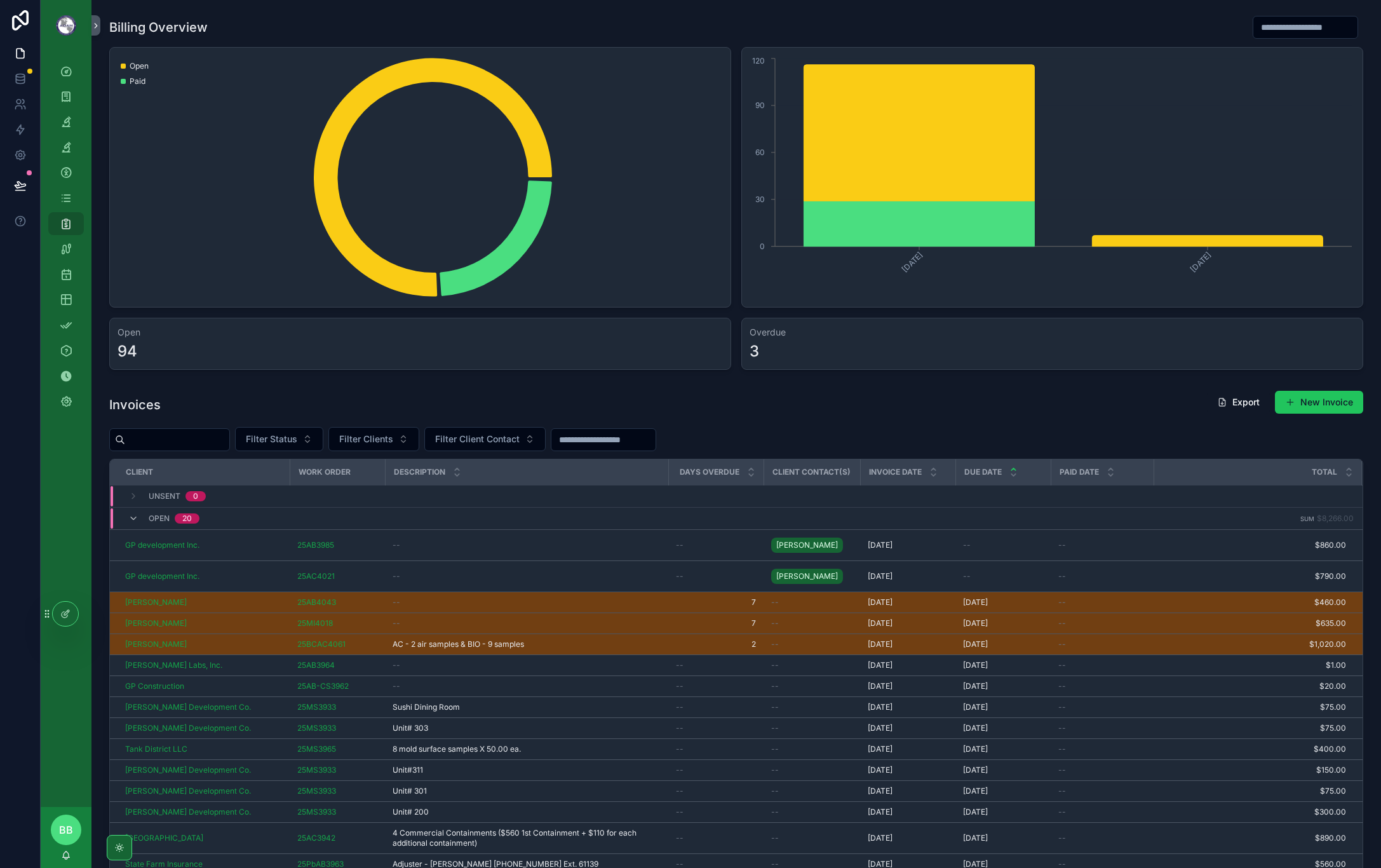
click at [944, 391] on div "Invoices Export New Invoice" at bounding box center [736, 405] width 1254 height 30
click at [883, 415] on div "Invoices Export New Invoice" at bounding box center [736, 405] width 1254 height 30
click at [949, 449] on div "Filter Status Filter Clients Filter Client Contact" at bounding box center [736, 439] width 1254 height 24
click at [797, 430] on div "Filter Status Filter Clients Filter Client Contact" at bounding box center [736, 439] width 1254 height 24
